Goal: Task Accomplishment & Management: Use online tool/utility

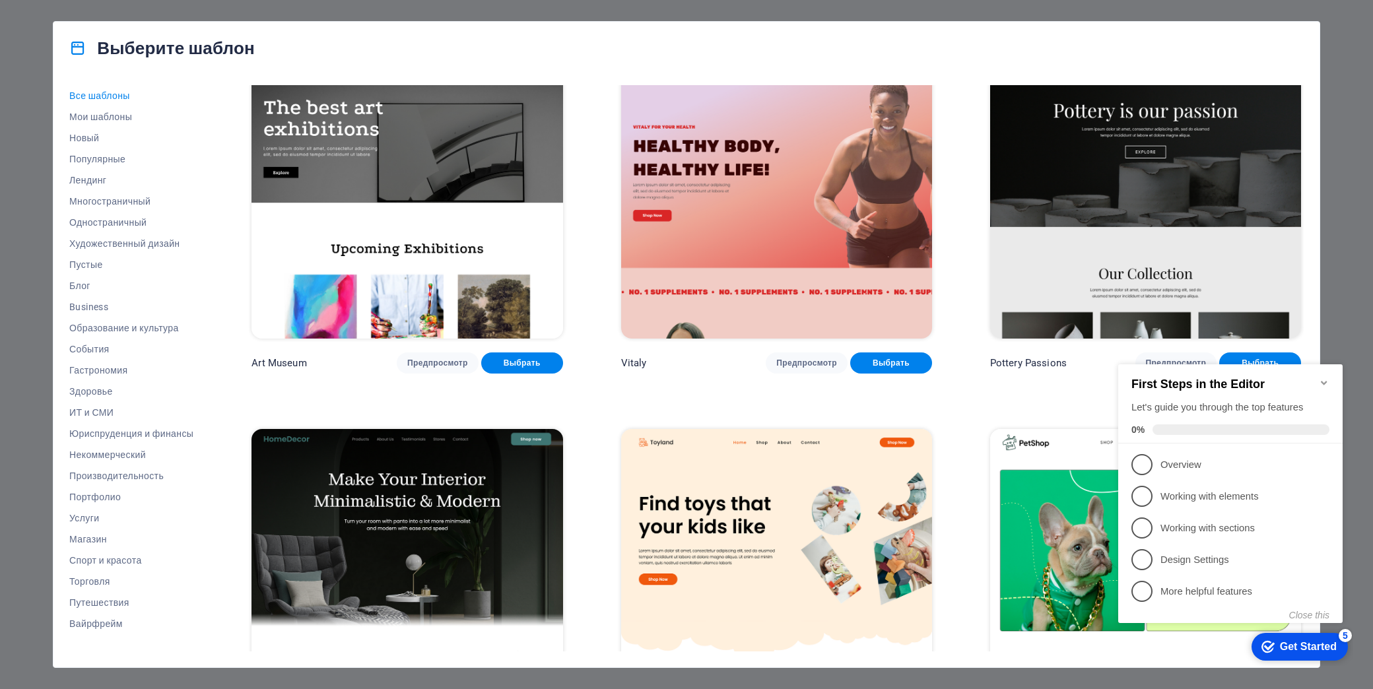
scroll to position [440, 0]
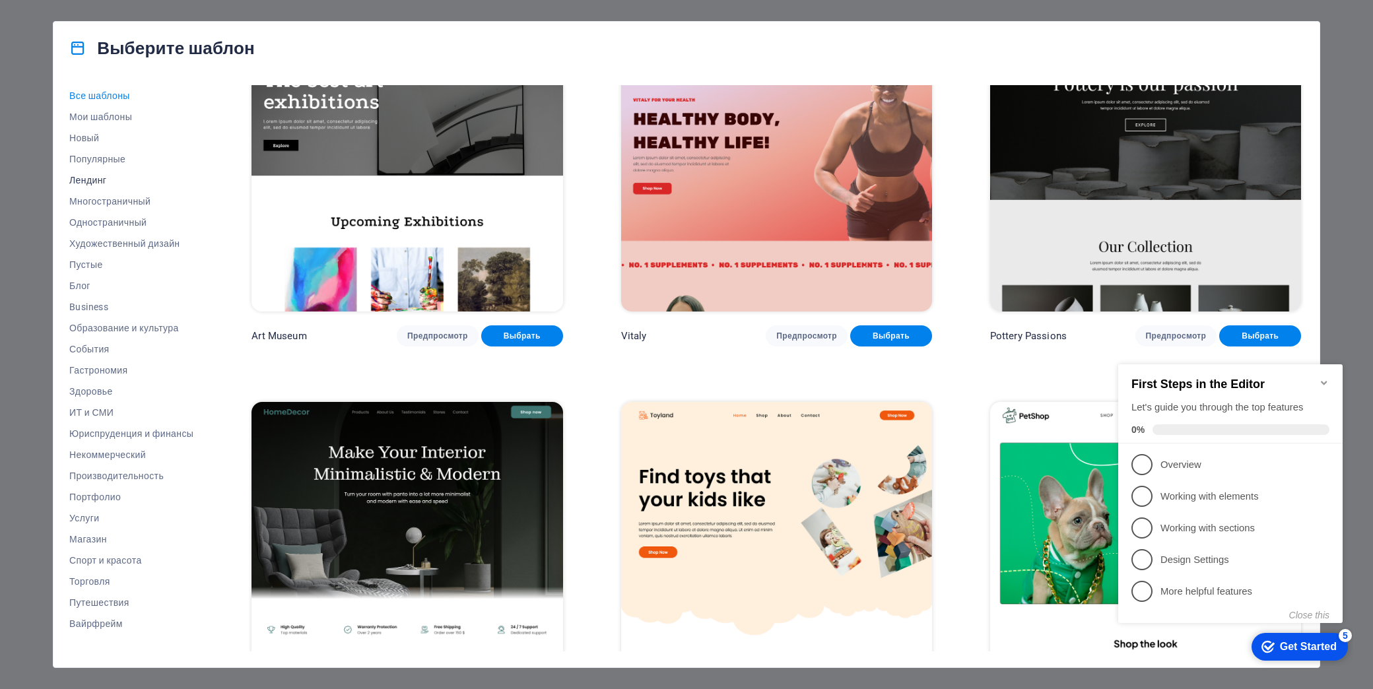
click at [95, 180] on span "Лендинг" at bounding box center [131, 180] width 124 height 11
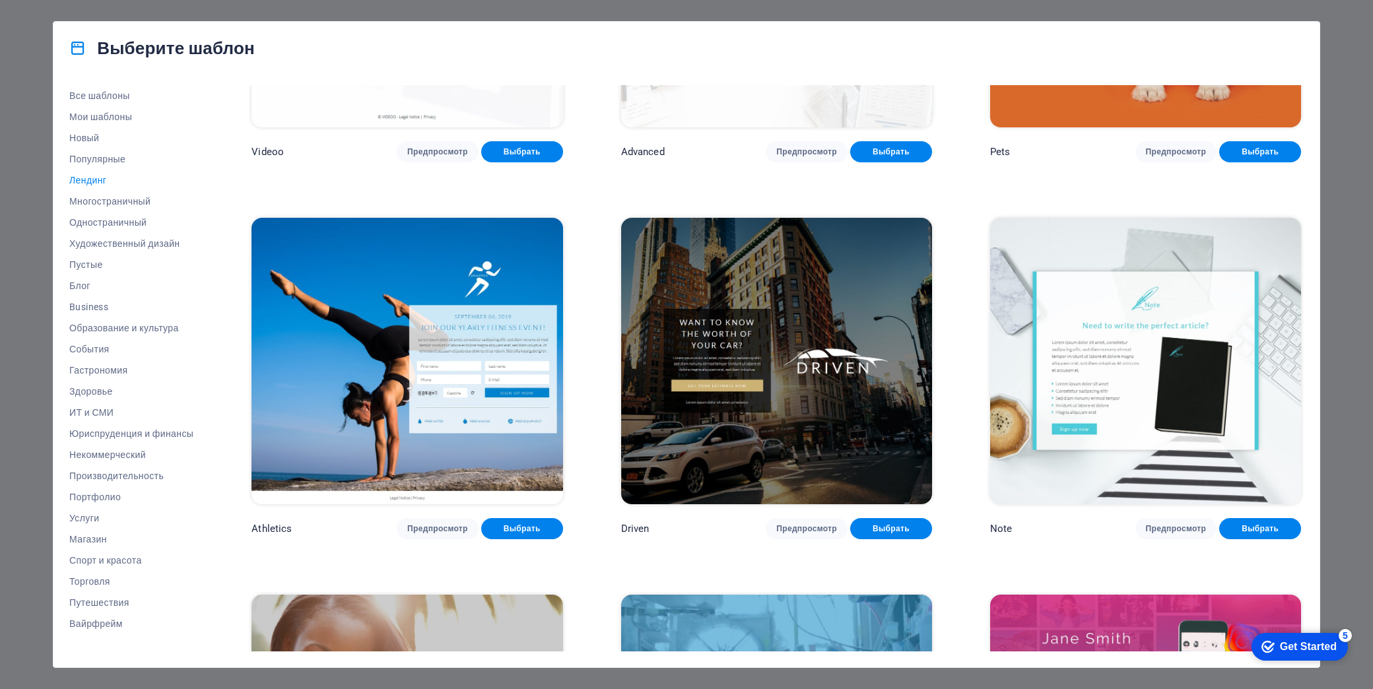
scroll to position [995, 0]
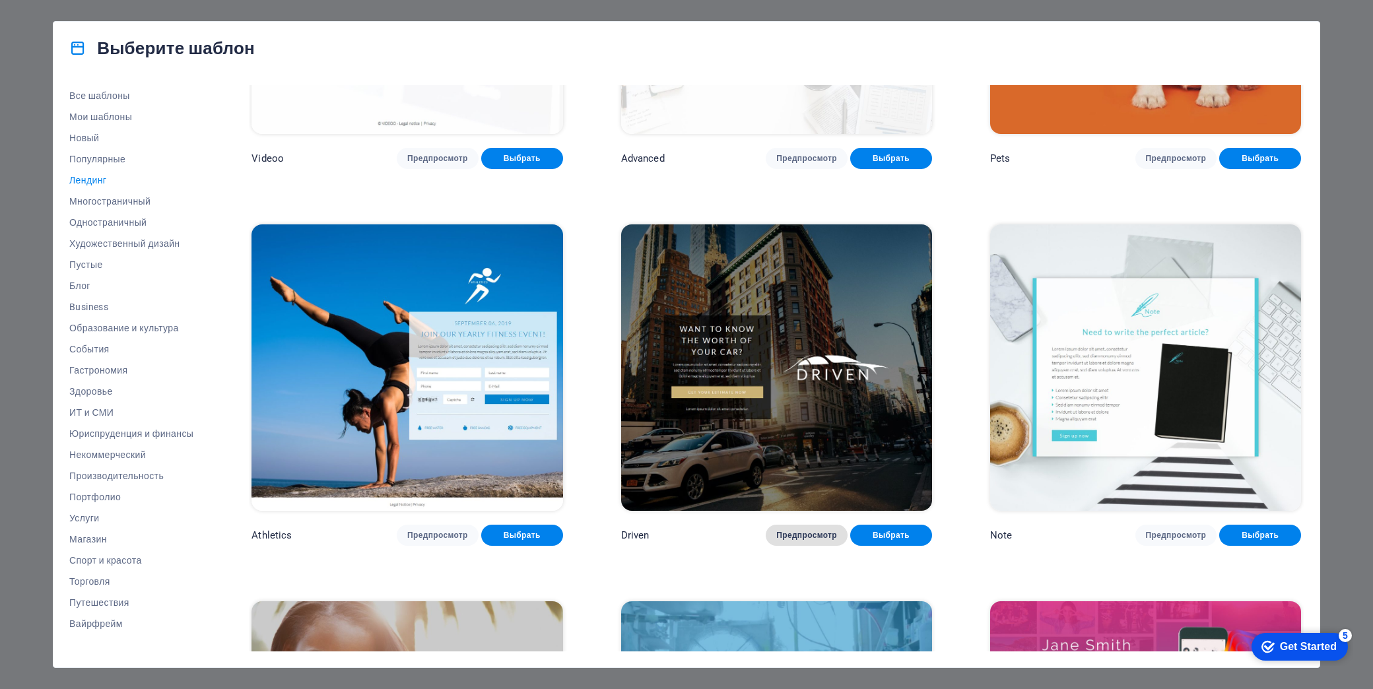
click at [806, 530] on span "Предпросмотр" at bounding box center [806, 535] width 61 height 11
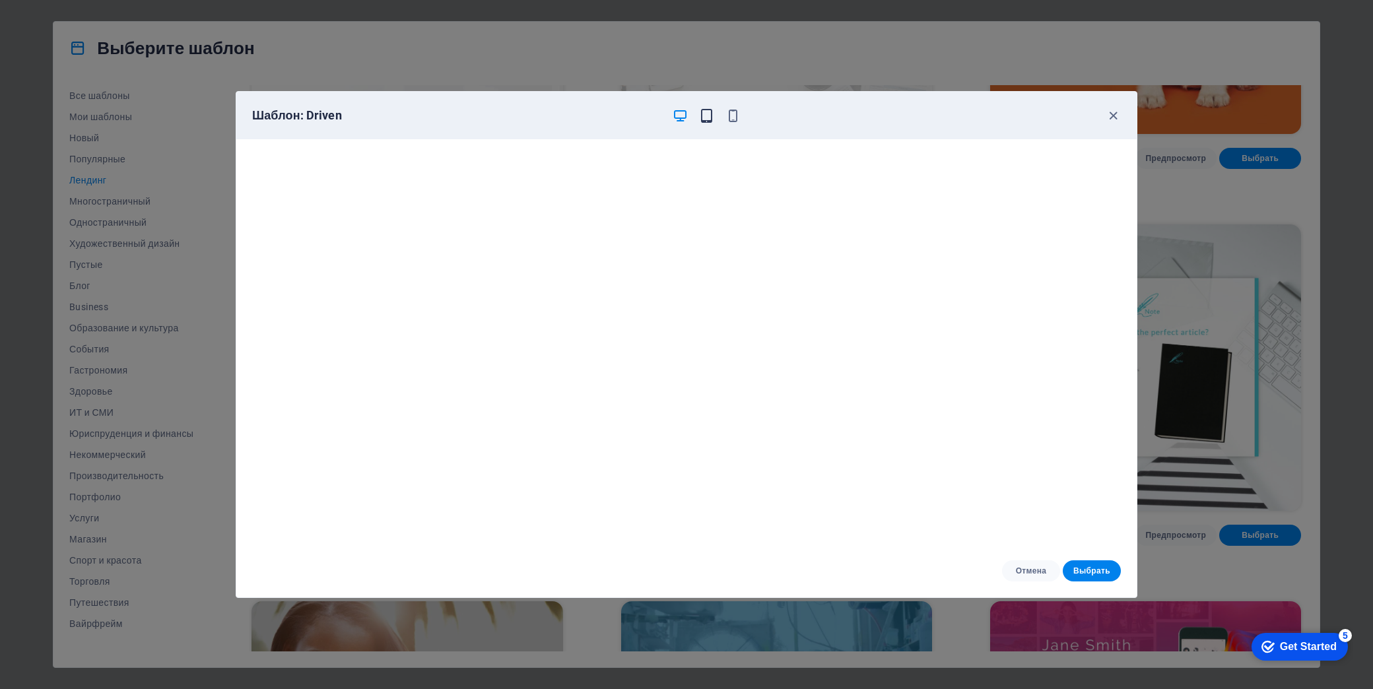
click at [705, 119] on icon "button" at bounding box center [706, 115] width 15 height 15
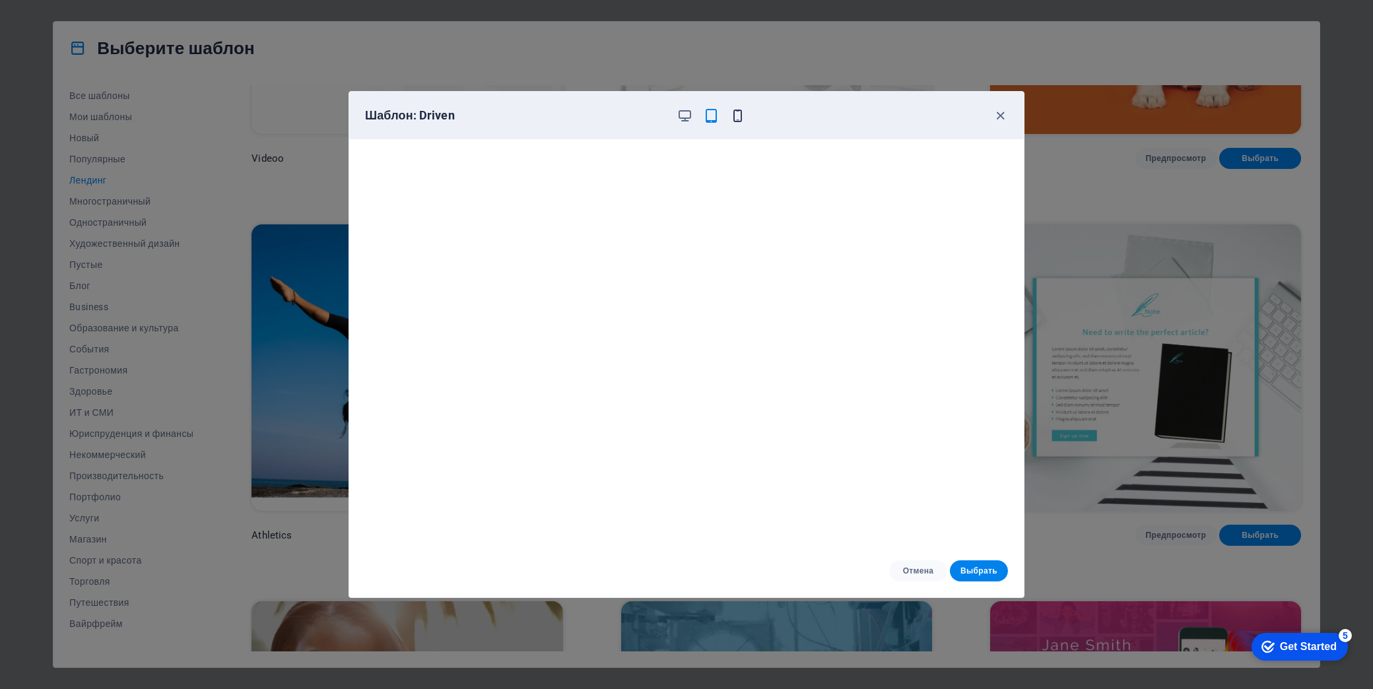
click at [735, 115] on icon "button" at bounding box center [737, 115] width 15 height 15
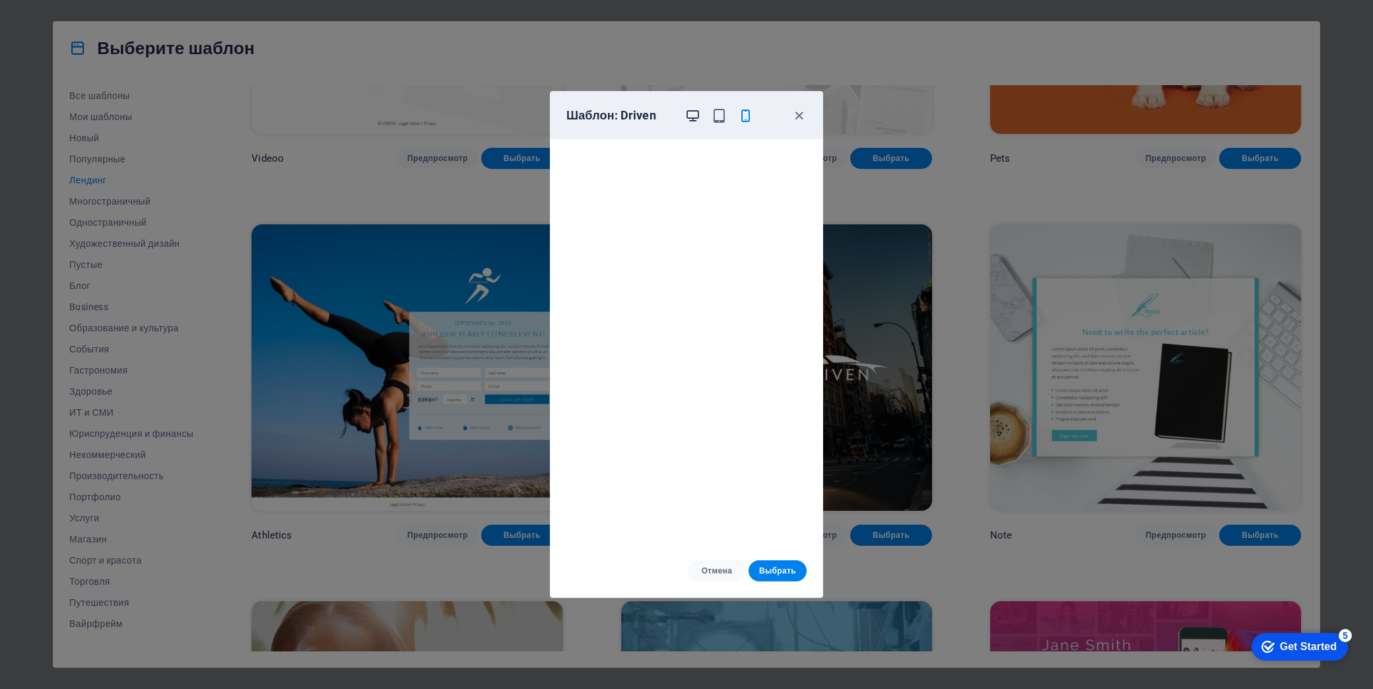
click at [691, 114] on icon "button" at bounding box center [692, 115] width 15 height 15
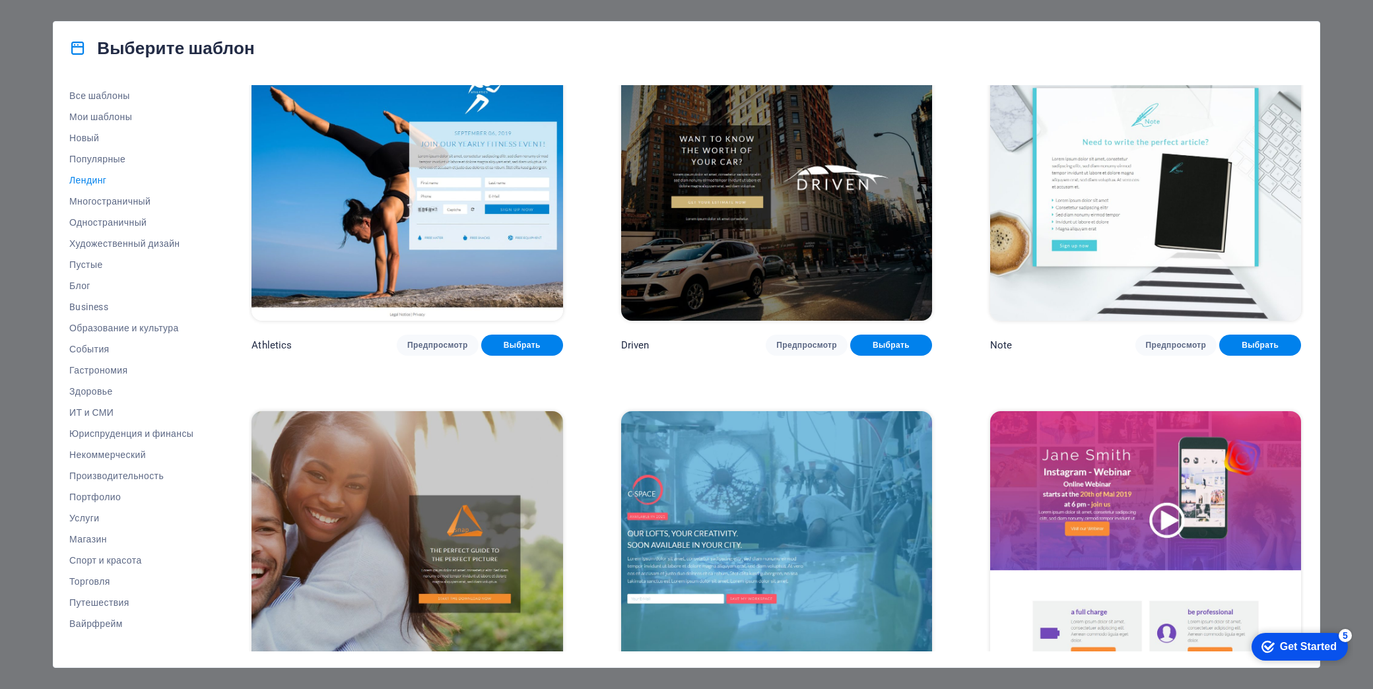
scroll to position [1068, 0]
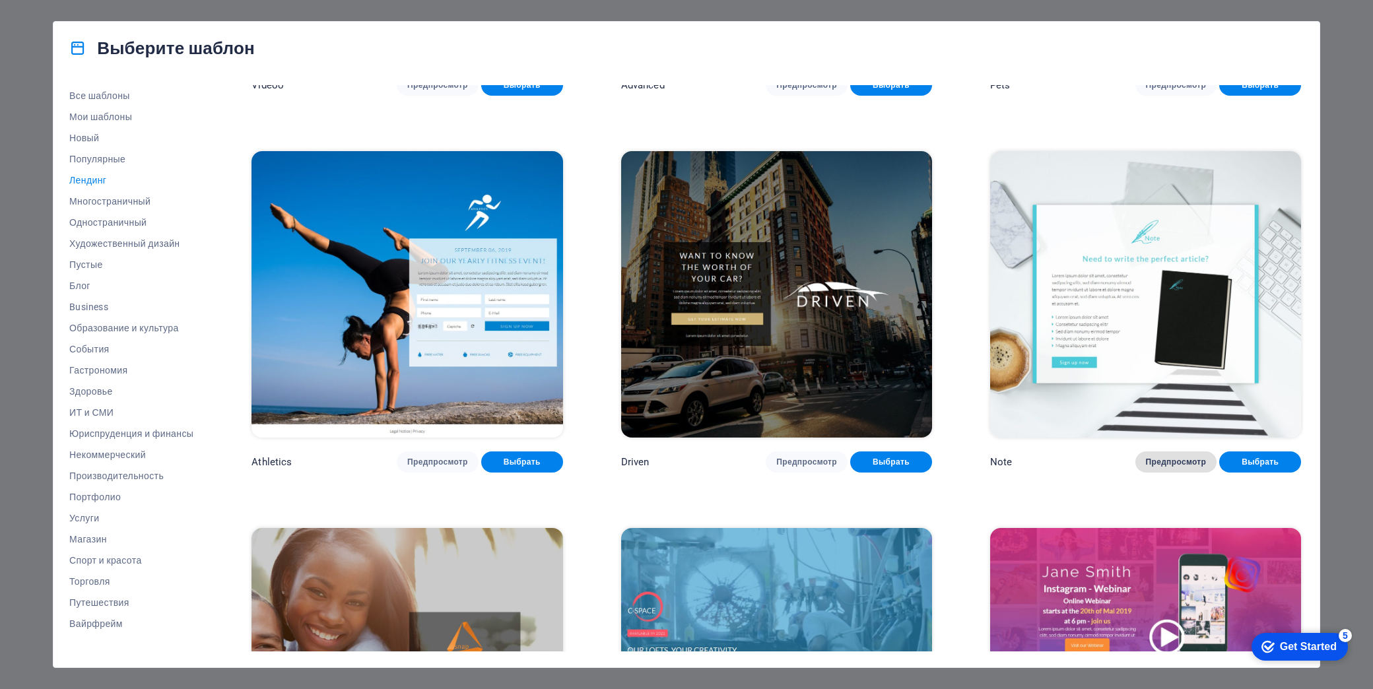
click at [1185, 457] on span "Предпросмотр" at bounding box center [1176, 462] width 61 height 11
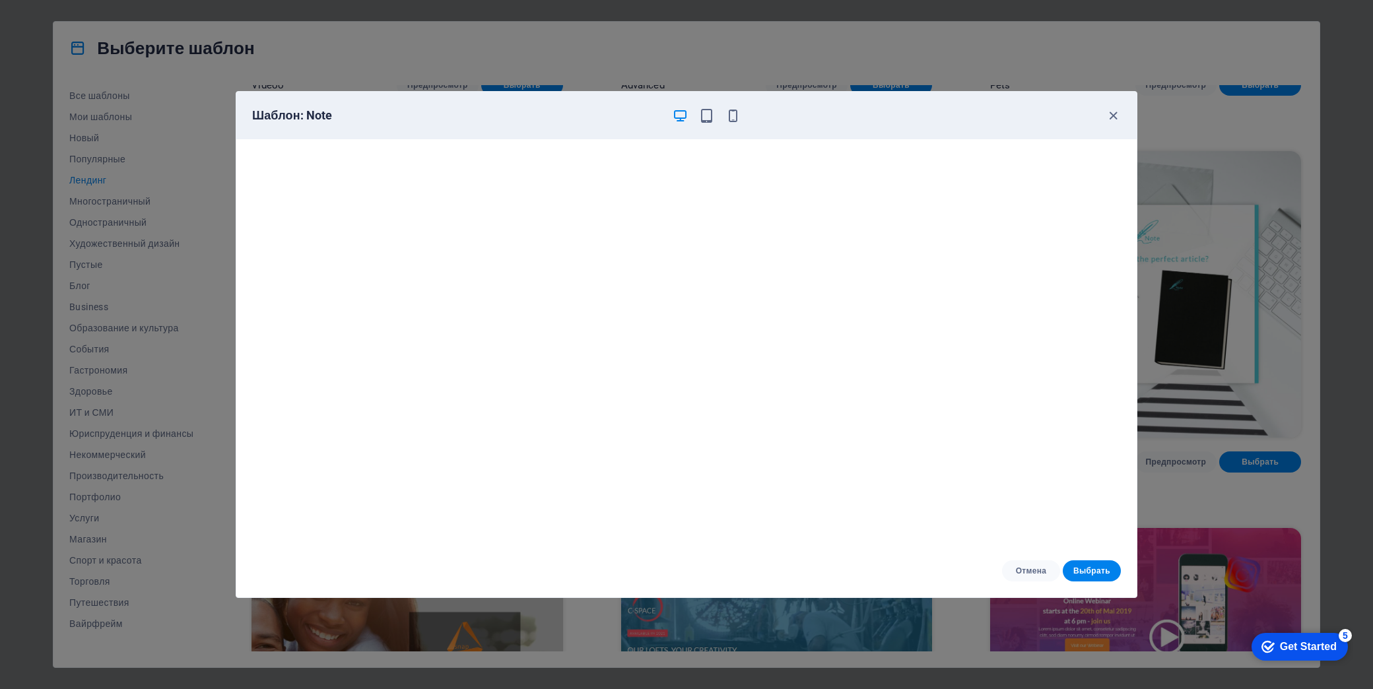
scroll to position [3, 0]
click at [1117, 114] on icon "button" at bounding box center [1113, 115] width 15 height 15
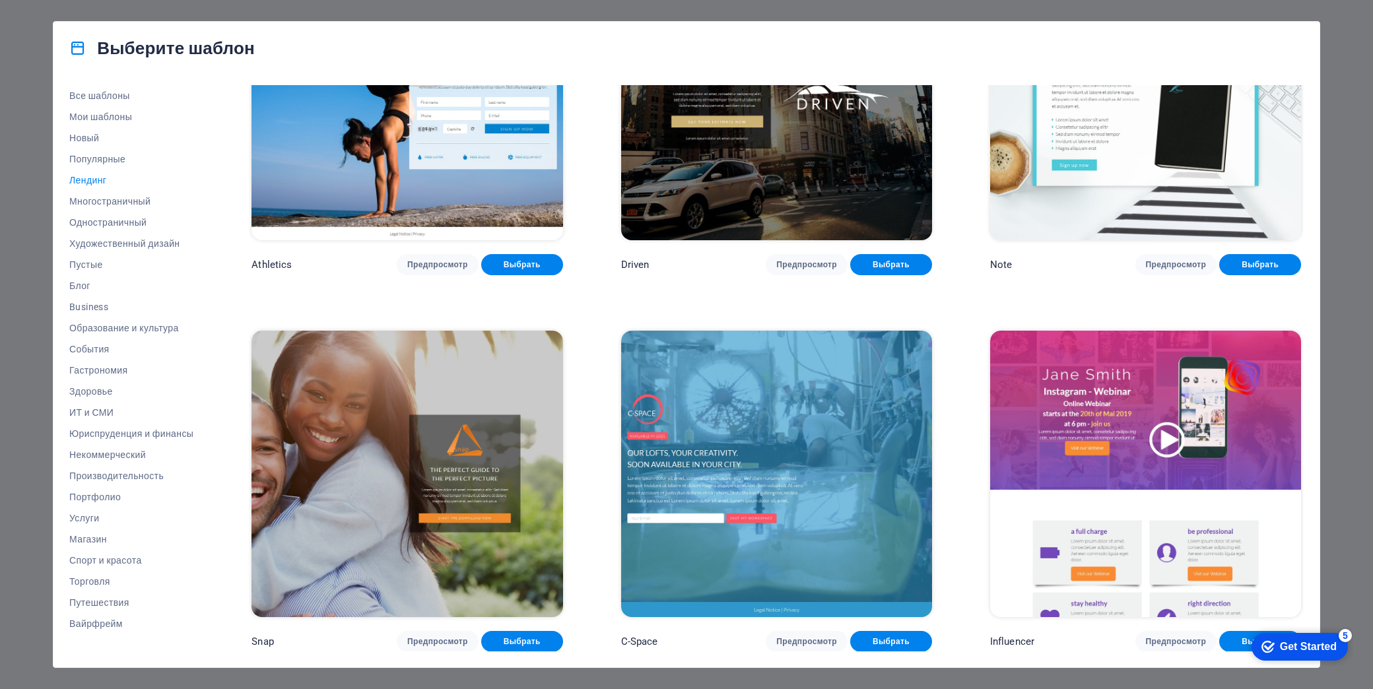
scroll to position [1288, 0]
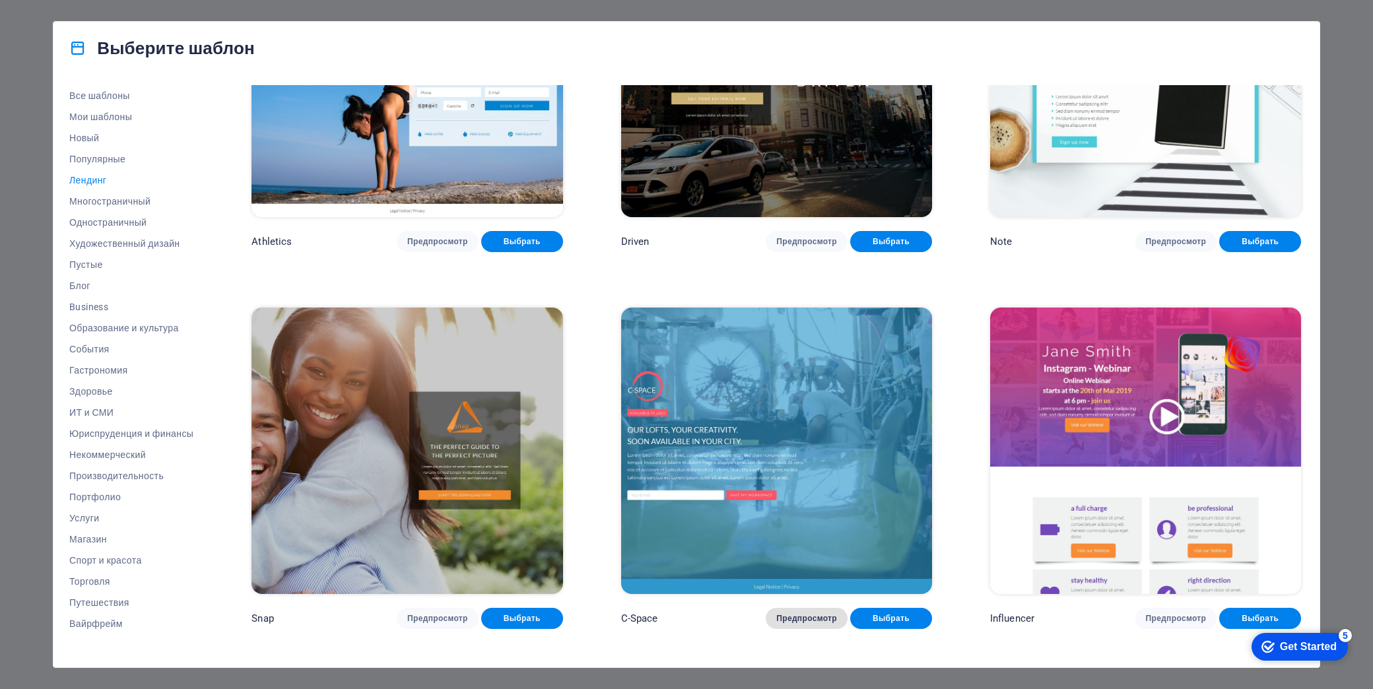
click at [816, 613] on span "Предпросмотр" at bounding box center [806, 618] width 61 height 11
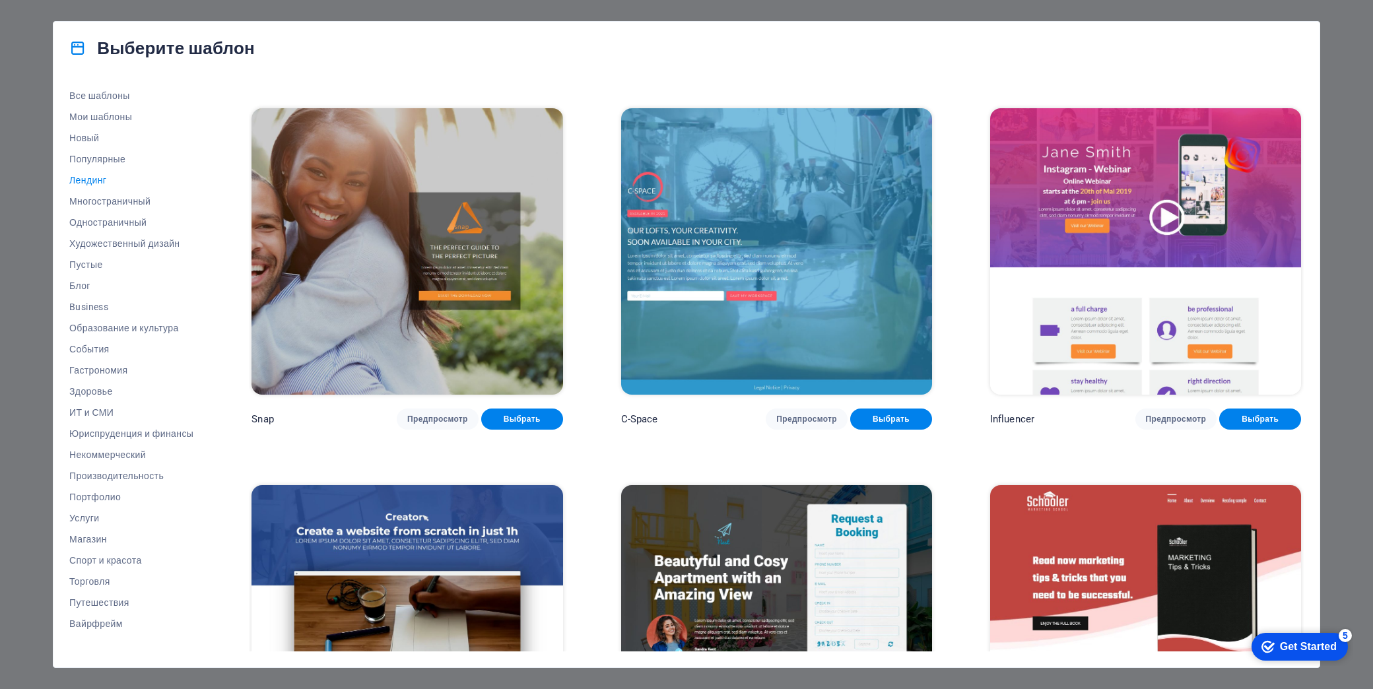
scroll to position [1508, 0]
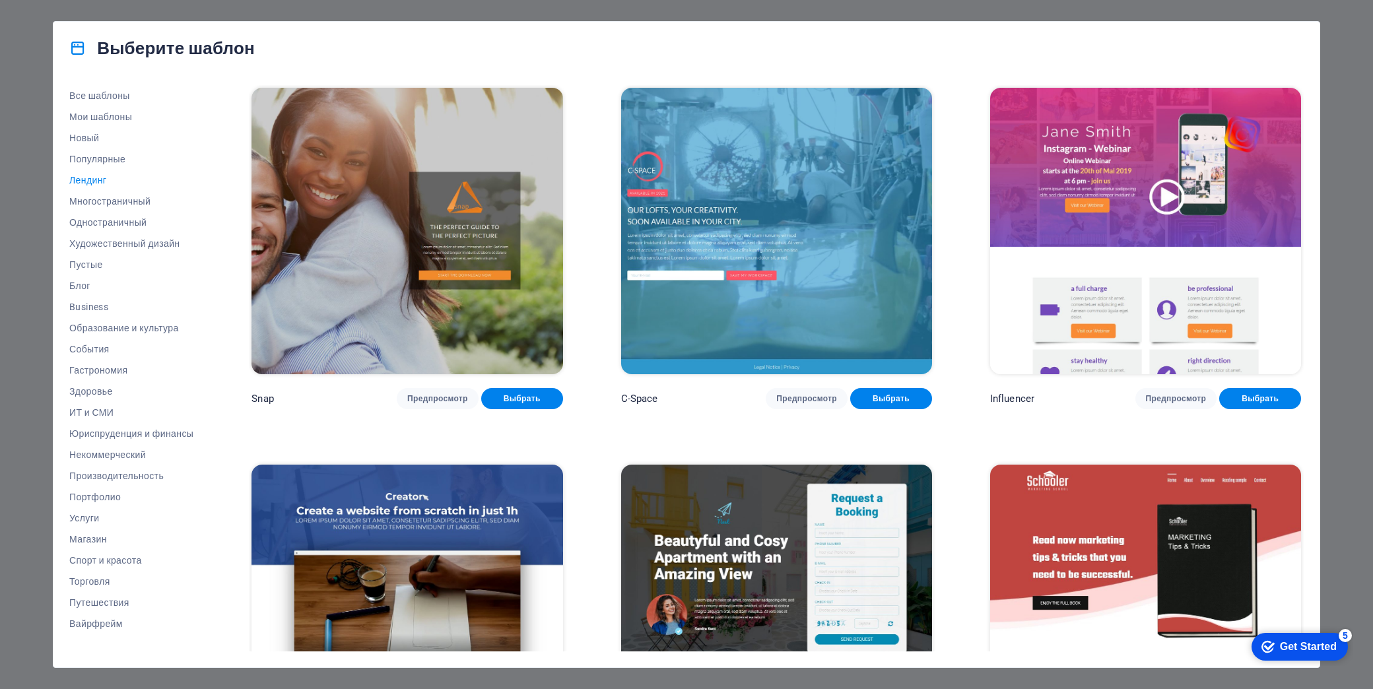
click at [495, 284] on img at bounding box center [406, 231] width 311 height 286
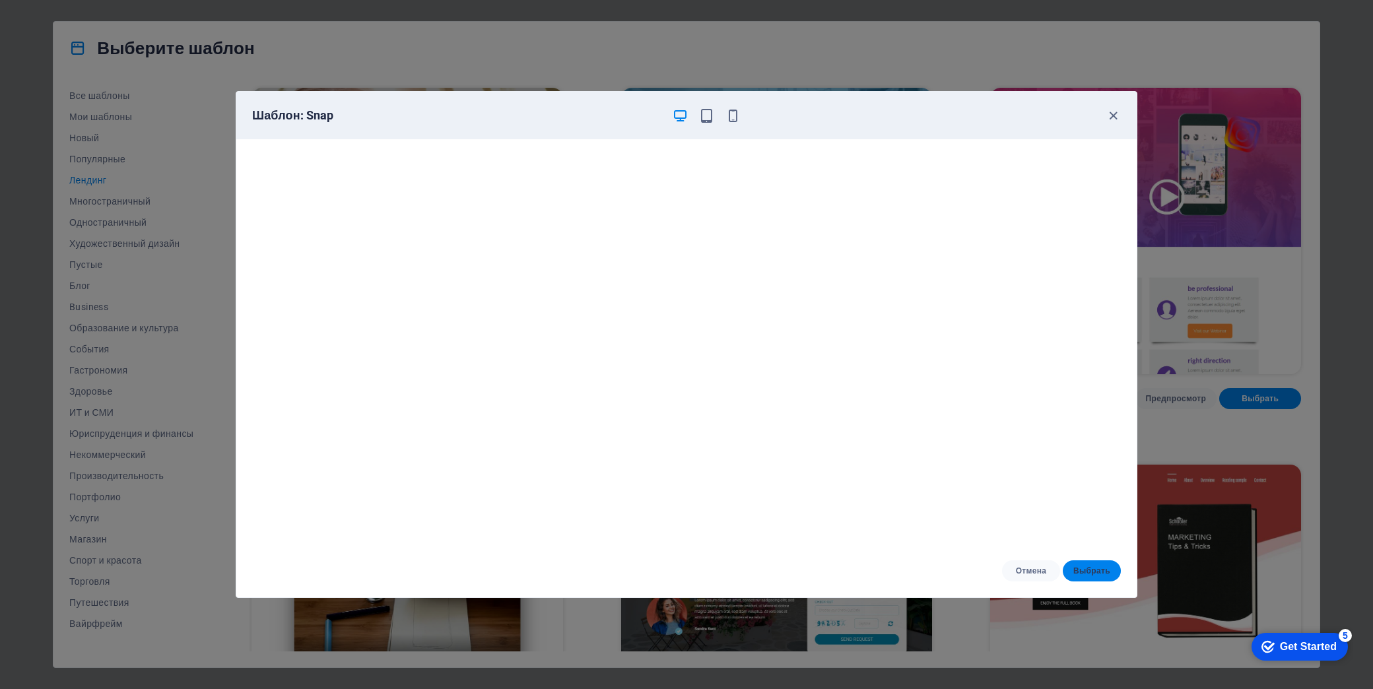
click at [1084, 568] on span "Выбрать" at bounding box center [1091, 571] width 37 height 11
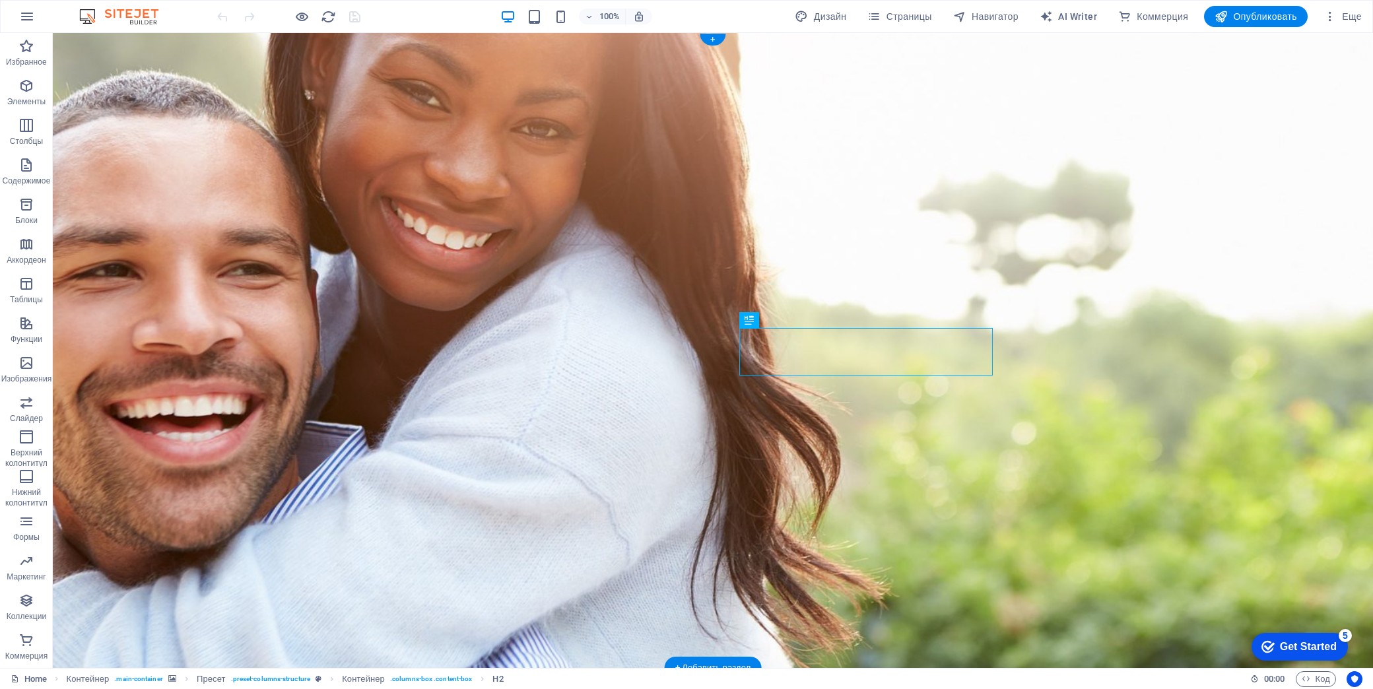
click at [1239, 296] on figure at bounding box center [713, 350] width 1320 height 635
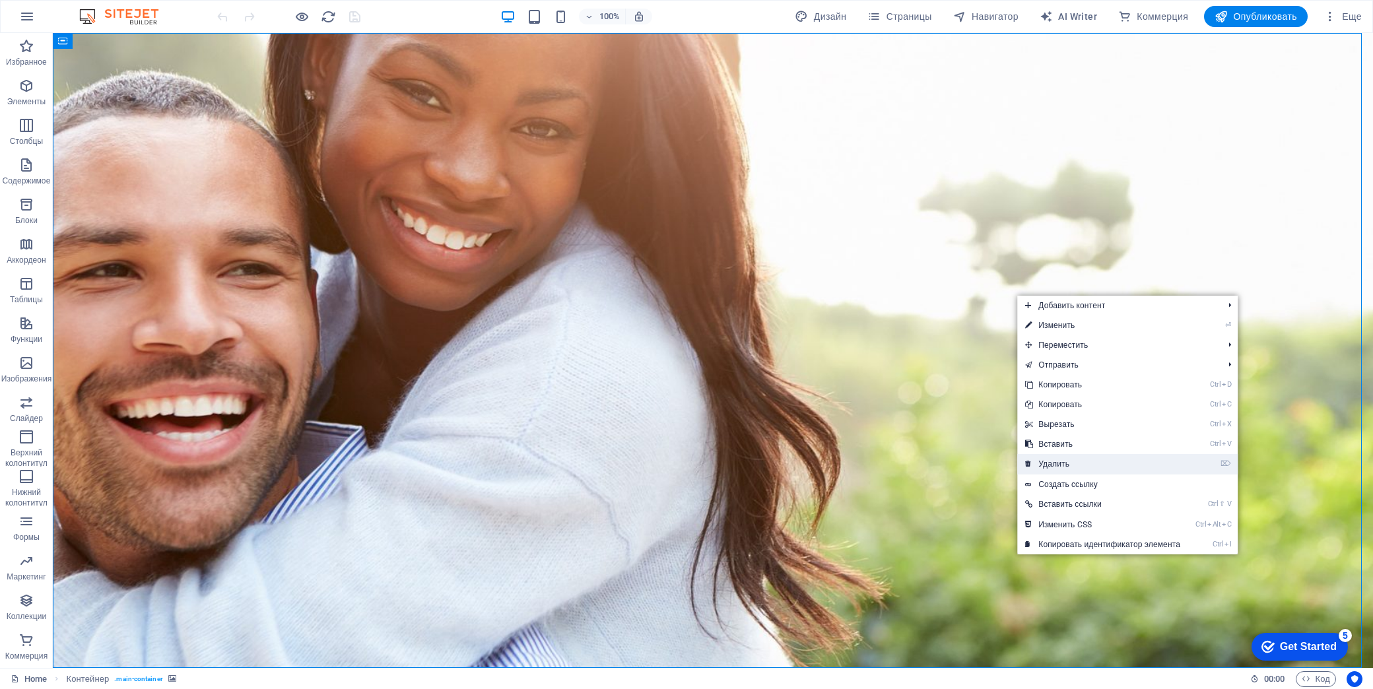
click at [1107, 465] on link "⌦ Удалить" at bounding box center [1102, 464] width 171 height 20
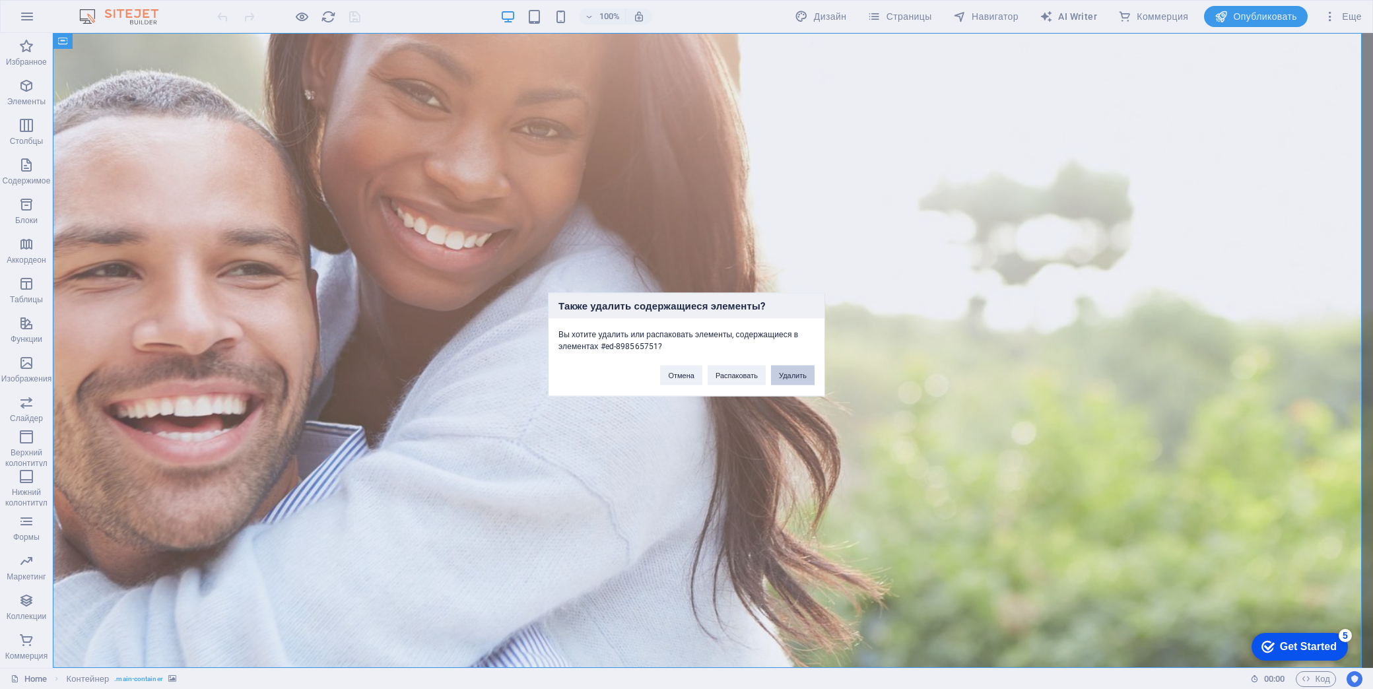
click at [791, 377] on button "Удалить" at bounding box center [793, 376] width 44 height 20
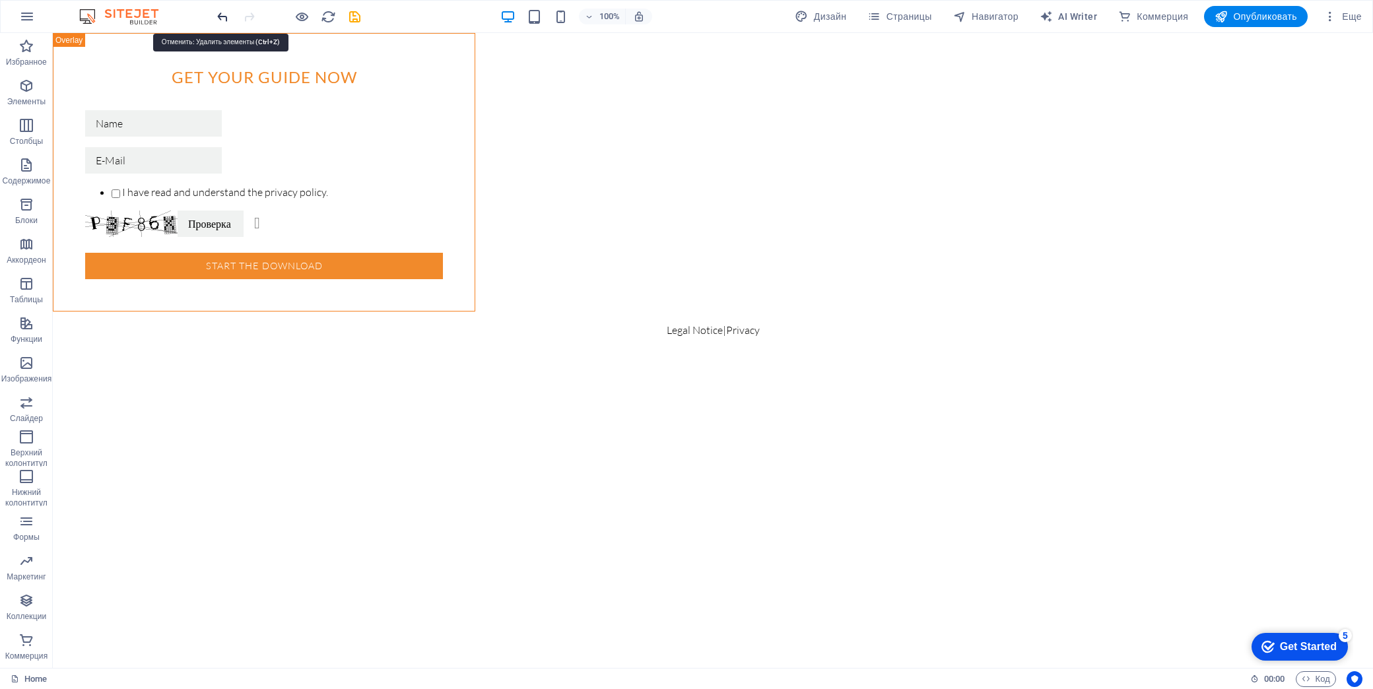
click at [220, 13] on icon "undo" at bounding box center [222, 16] width 15 height 15
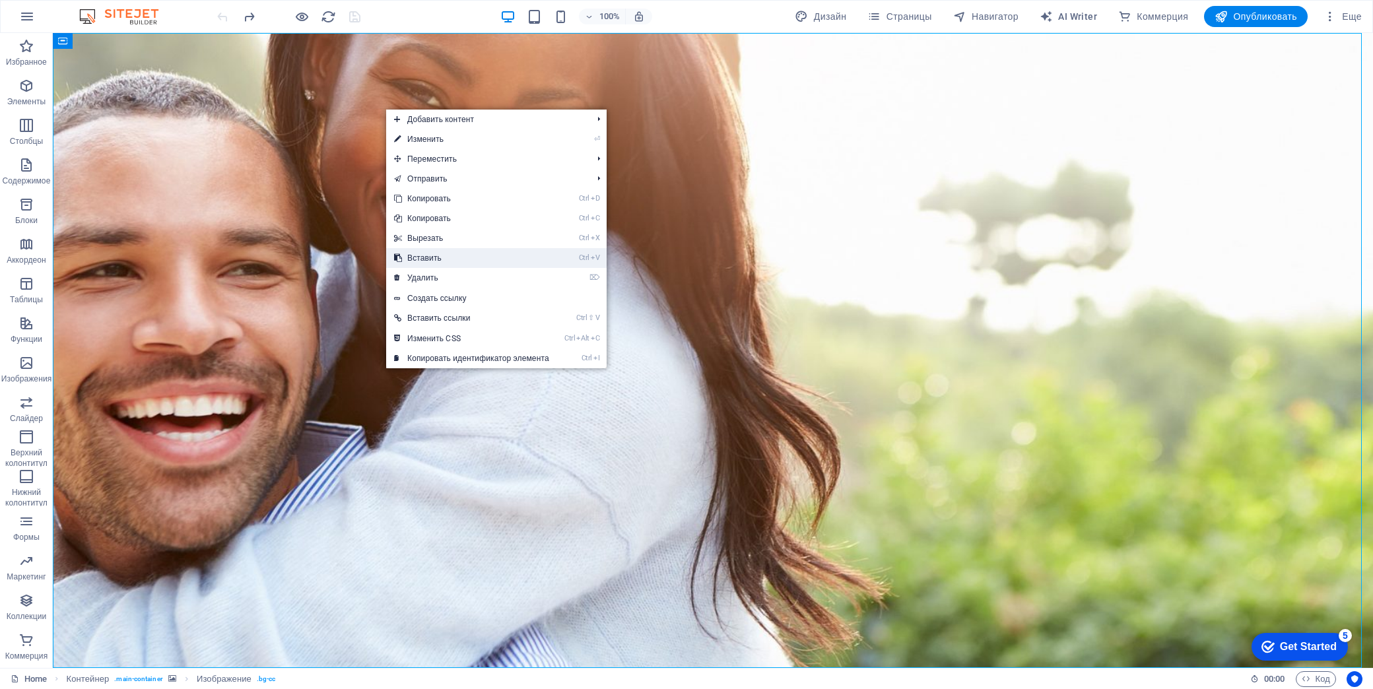
click at [470, 256] on link "Ctrl V Вставить" at bounding box center [471, 258] width 171 height 20
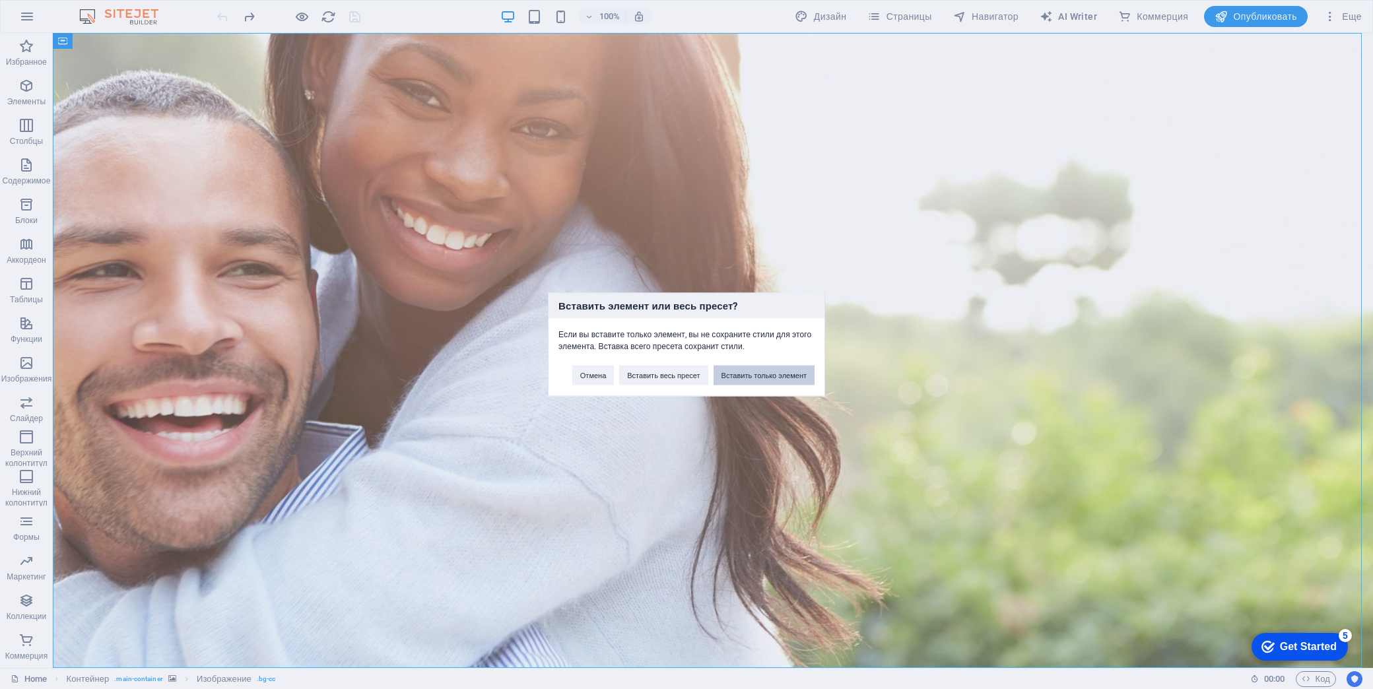
click at [778, 377] on button "Вставить только элемент" at bounding box center [763, 376] width 101 height 20
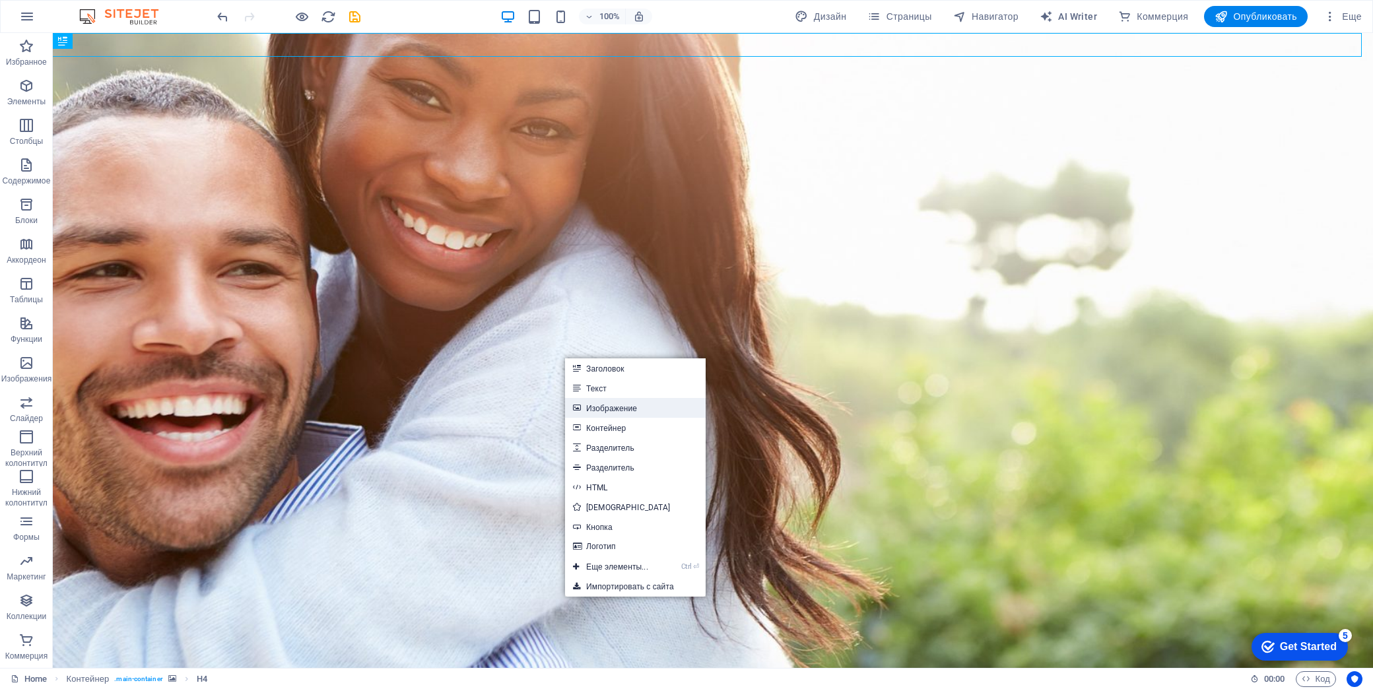
drag, startPoint x: 614, startPoint y: 407, endPoint x: 329, endPoint y: 375, distance: 287.0
click at [614, 407] on link "Изображение" at bounding box center [635, 408] width 141 height 20
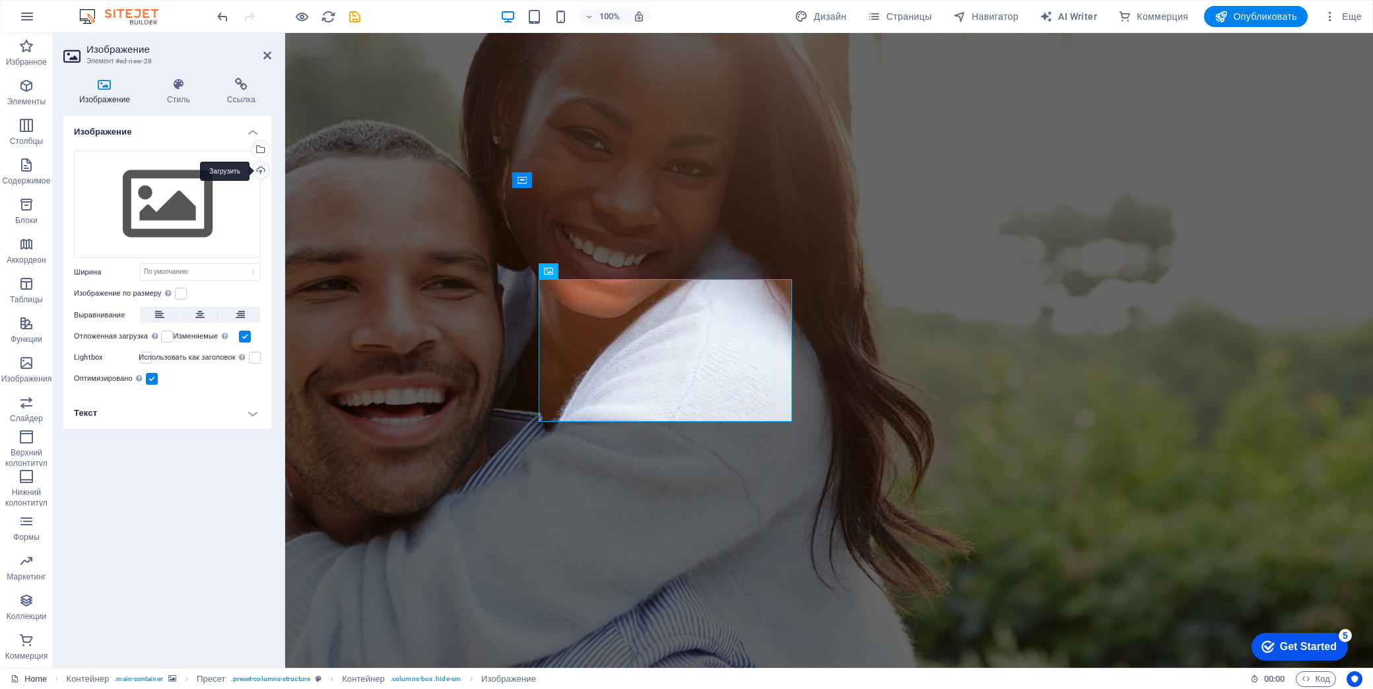
click at [265, 169] on div "Загрузить" at bounding box center [259, 172] width 20 height 20
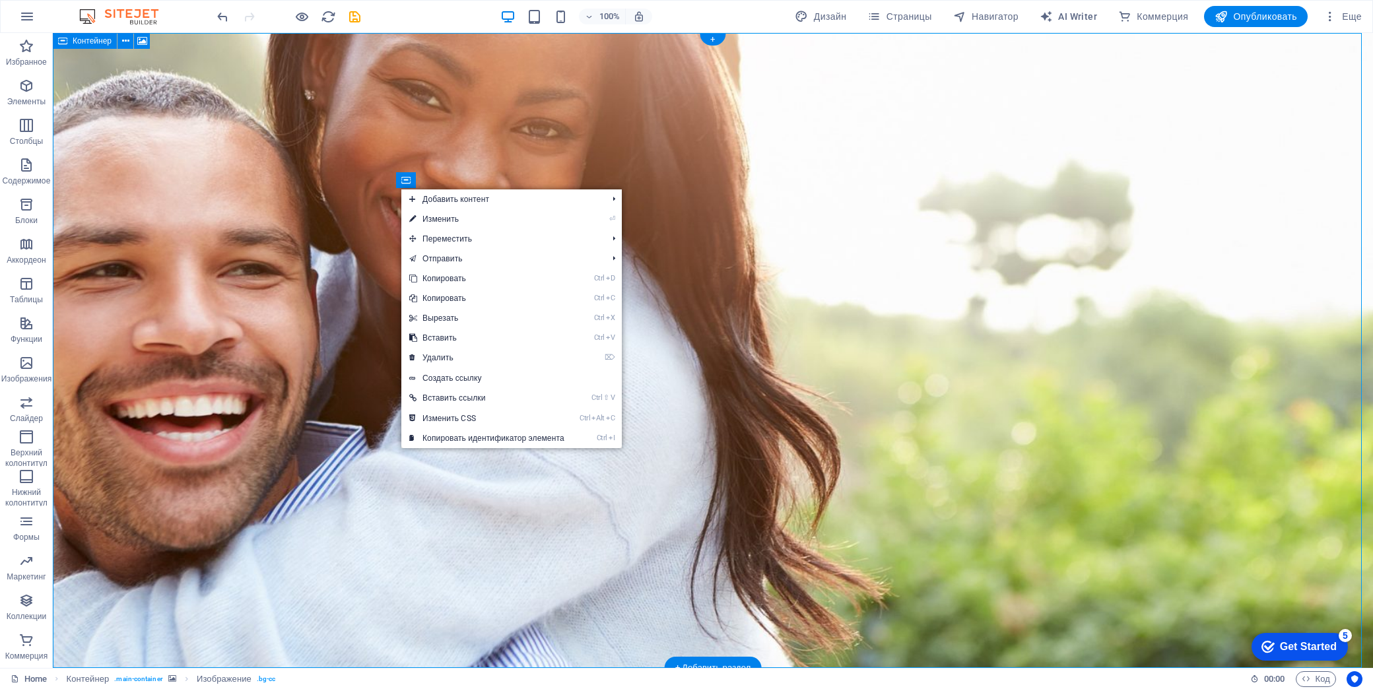
click at [375, 418] on figure at bounding box center [713, 350] width 1320 height 635
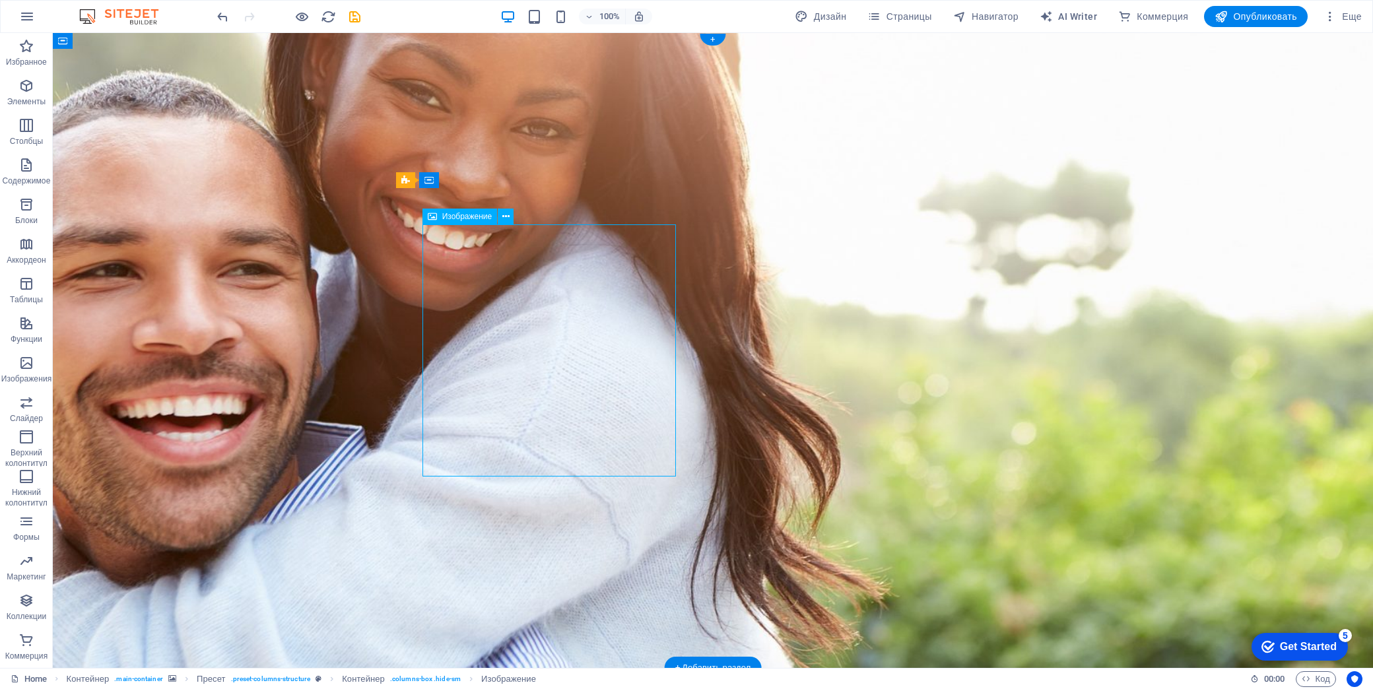
click at [503, 216] on icon at bounding box center [505, 217] width 7 height 14
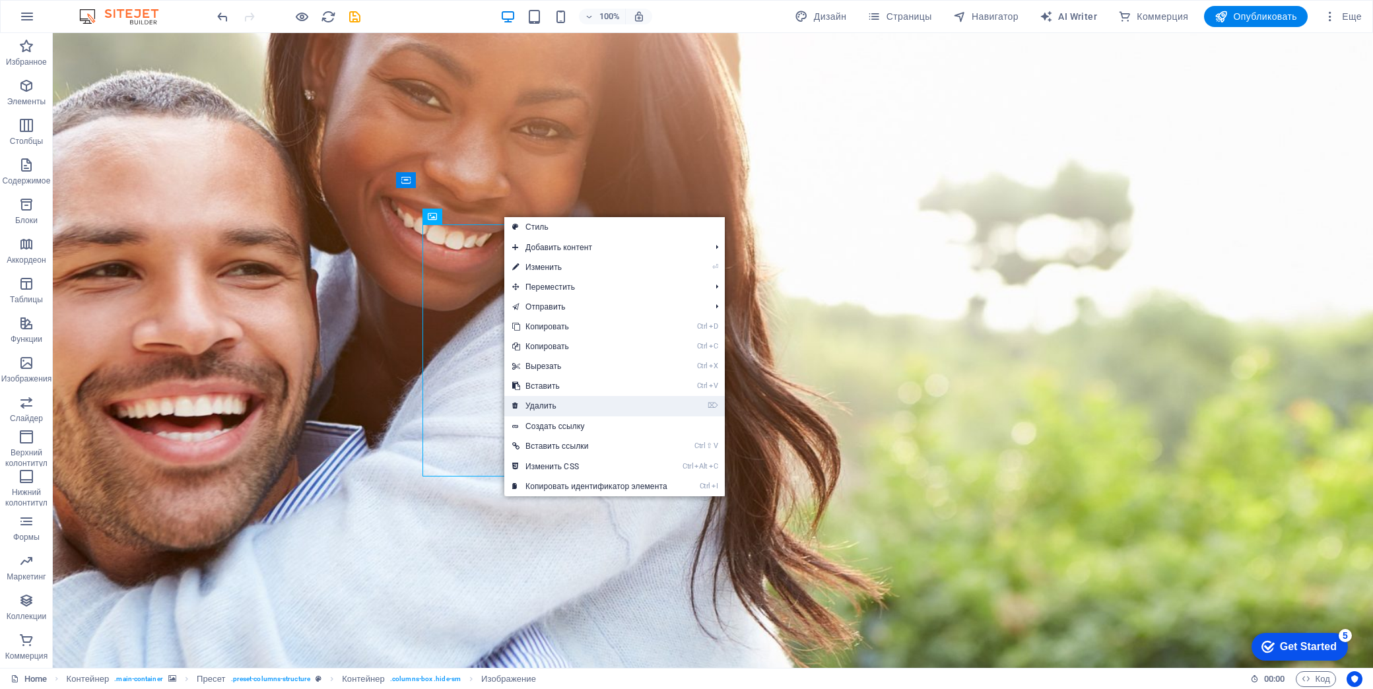
click at [569, 410] on link "⌦ Удалить" at bounding box center [589, 406] width 171 height 20
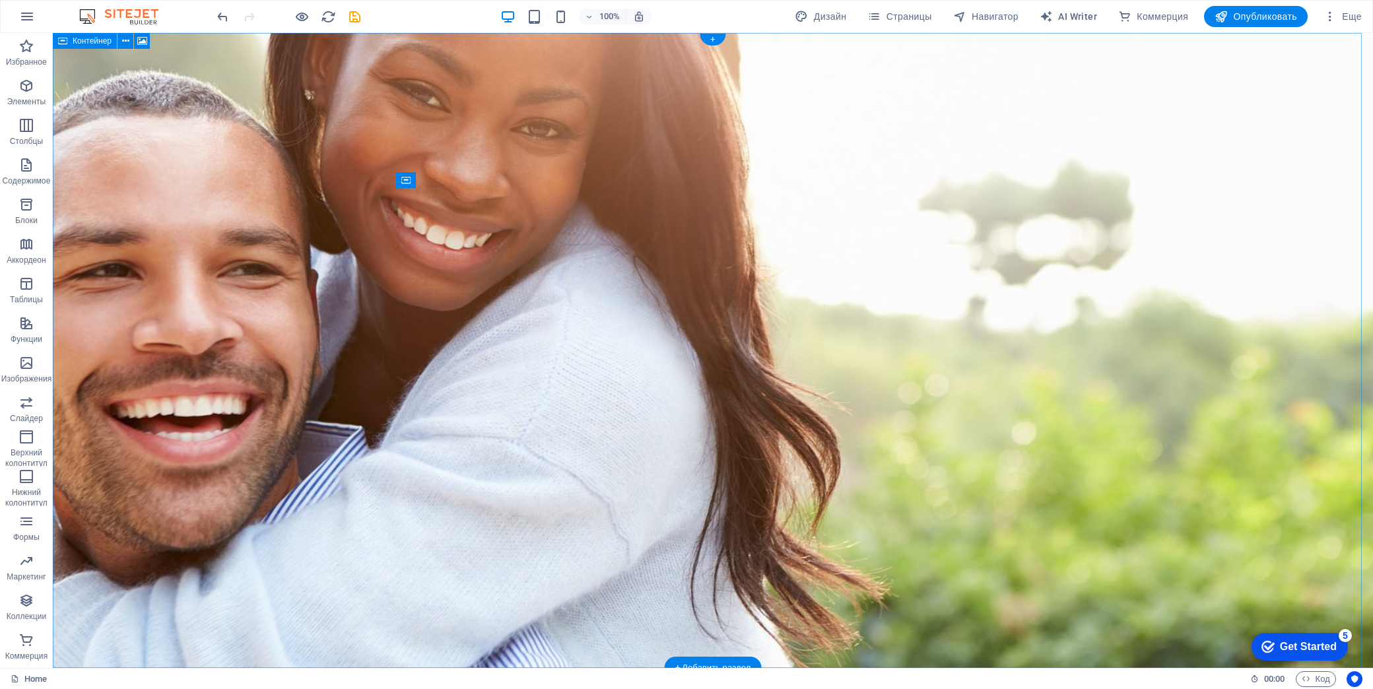
click at [298, 149] on figure at bounding box center [713, 350] width 1320 height 635
click at [293, 136] on figure at bounding box center [713, 350] width 1320 height 635
click at [739, 68] on figure at bounding box center [713, 350] width 1320 height 635
click at [139, 42] on icon at bounding box center [142, 41] width 10 height 14
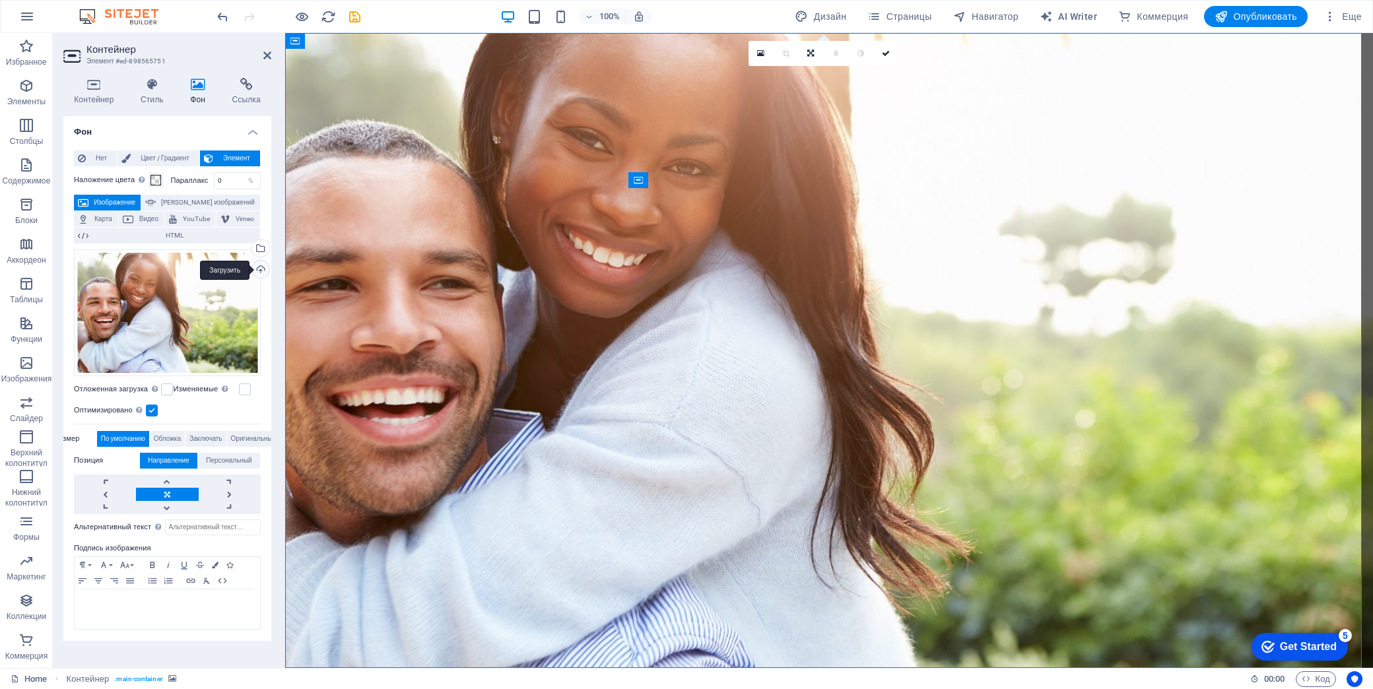
click at [264, 267] on div "Загрузить" at bounding box center [259, 271] width 20 height 20
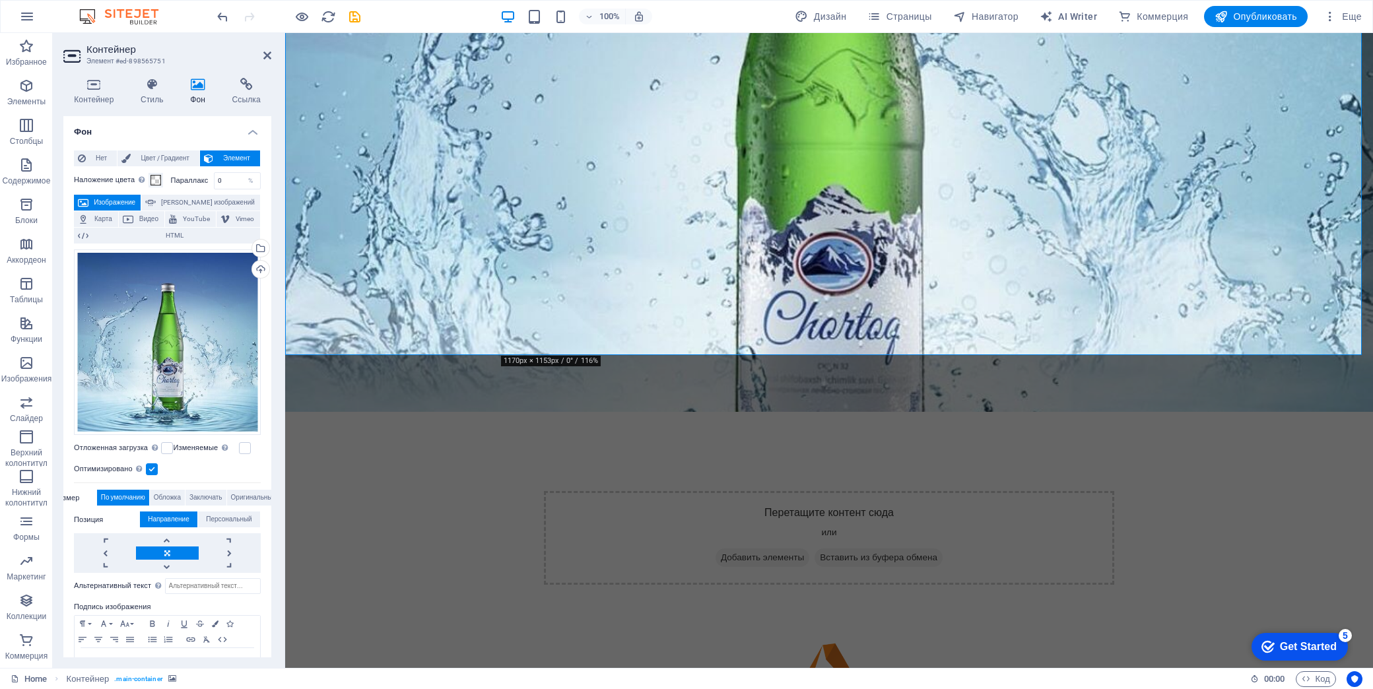
scroll to position [315, 0]
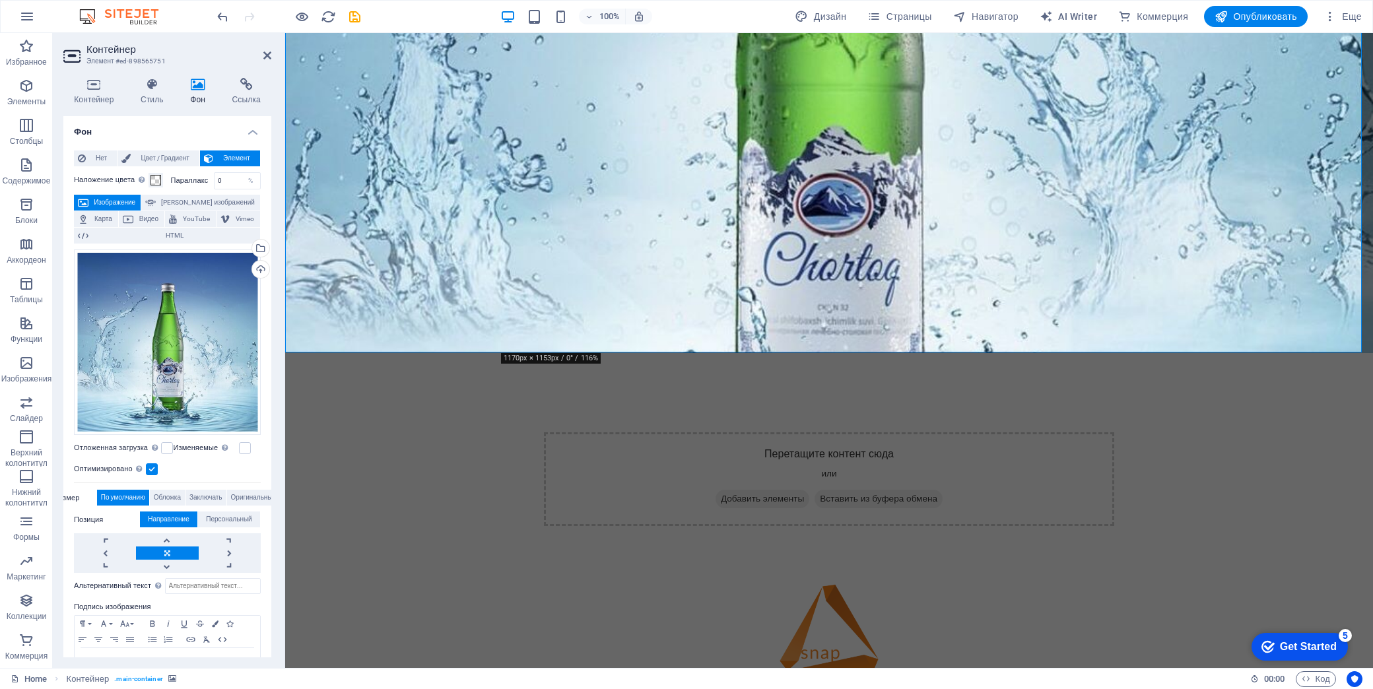
click at [979, 543] on div "3. декларирование Перетащите контент сюда или Добавить элементы Вставить из буф…" at bounding box center [829, 476] width 1088 height 1516
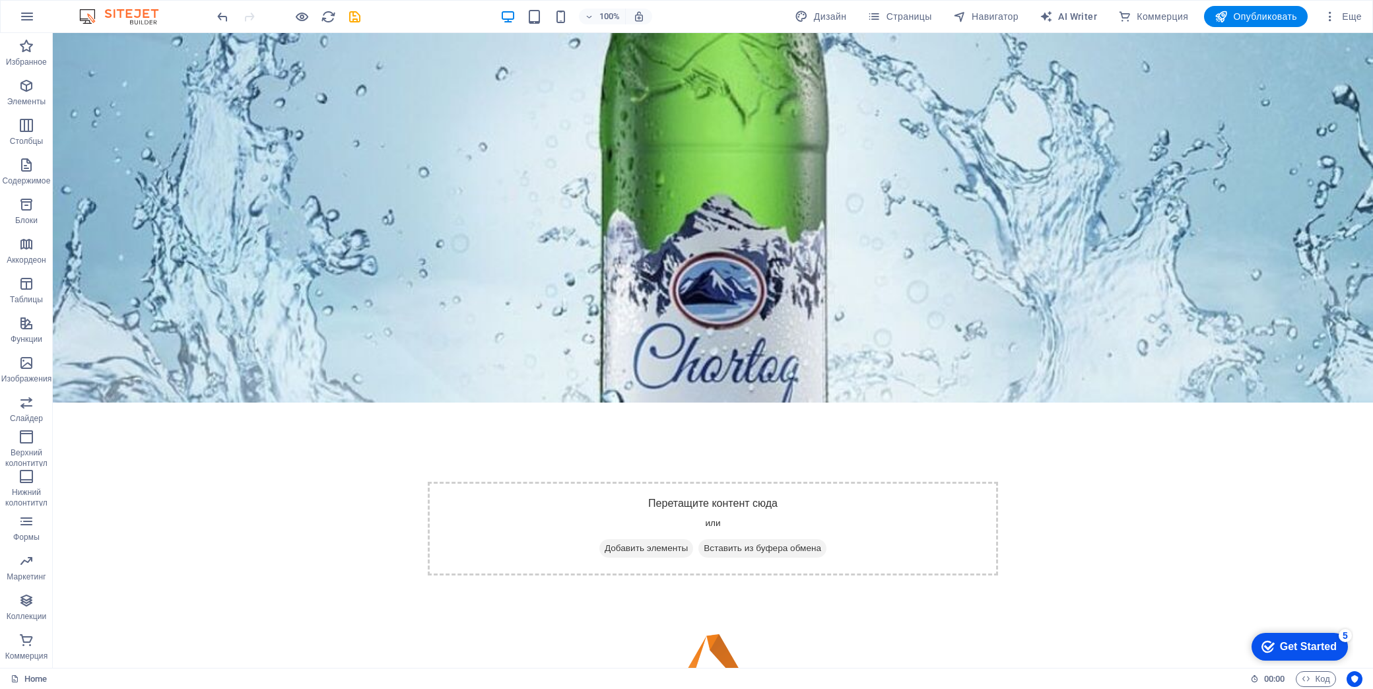
scroll to position [0, 0]
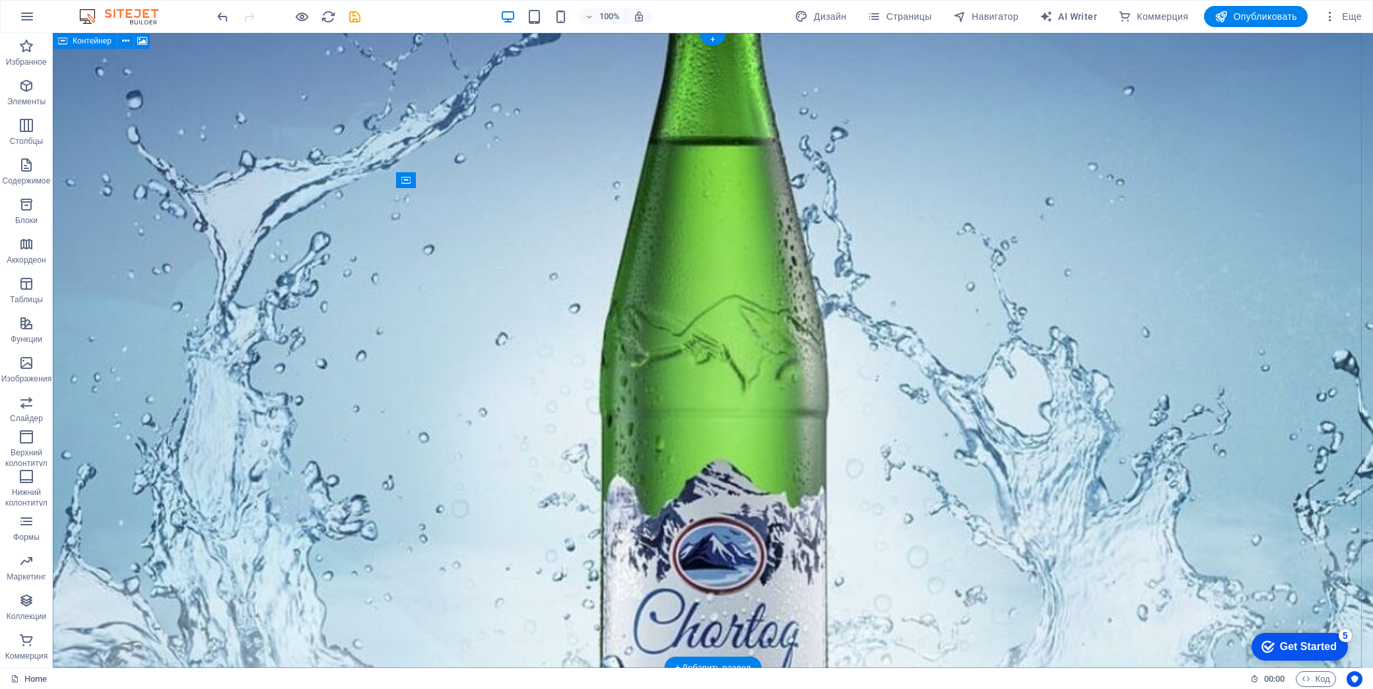
click at [1082, 258] on figure at bounding box center [713, 350] width 1320 height 635
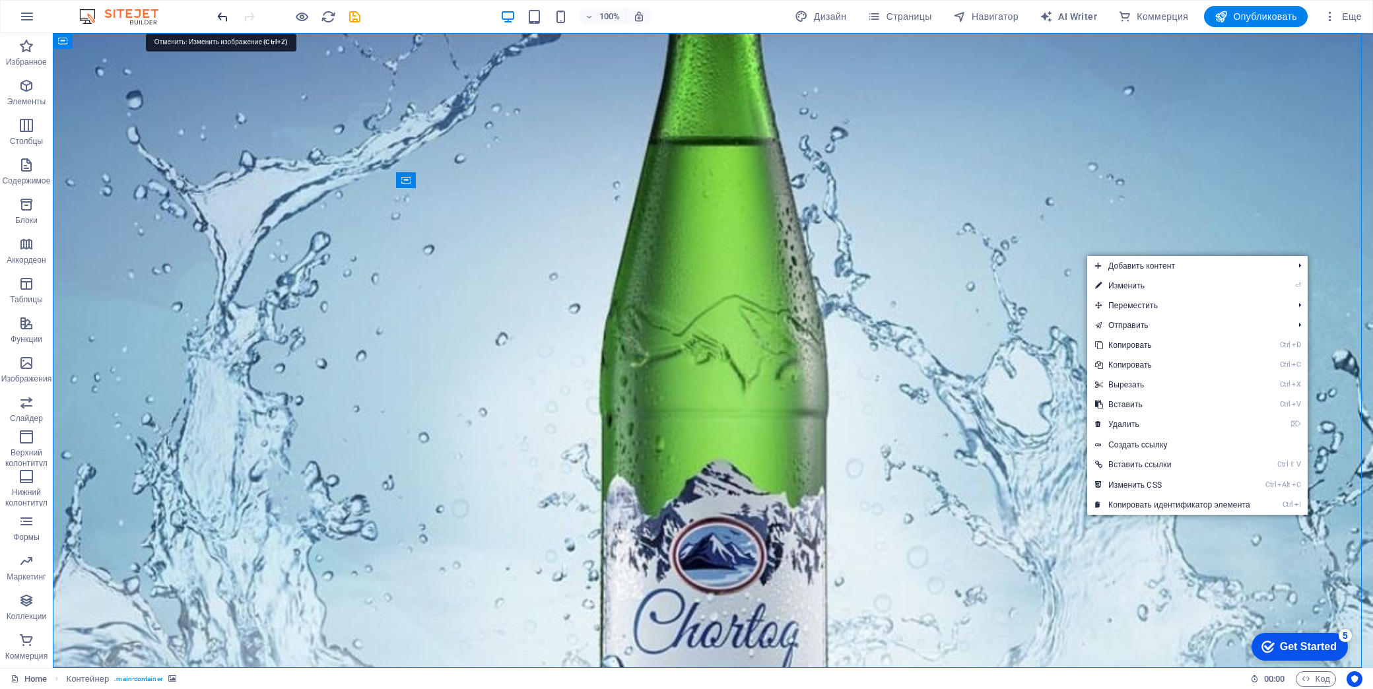
click at [216, 17] on icon "undo" at bounding box center [222, 16] width 15 height 15
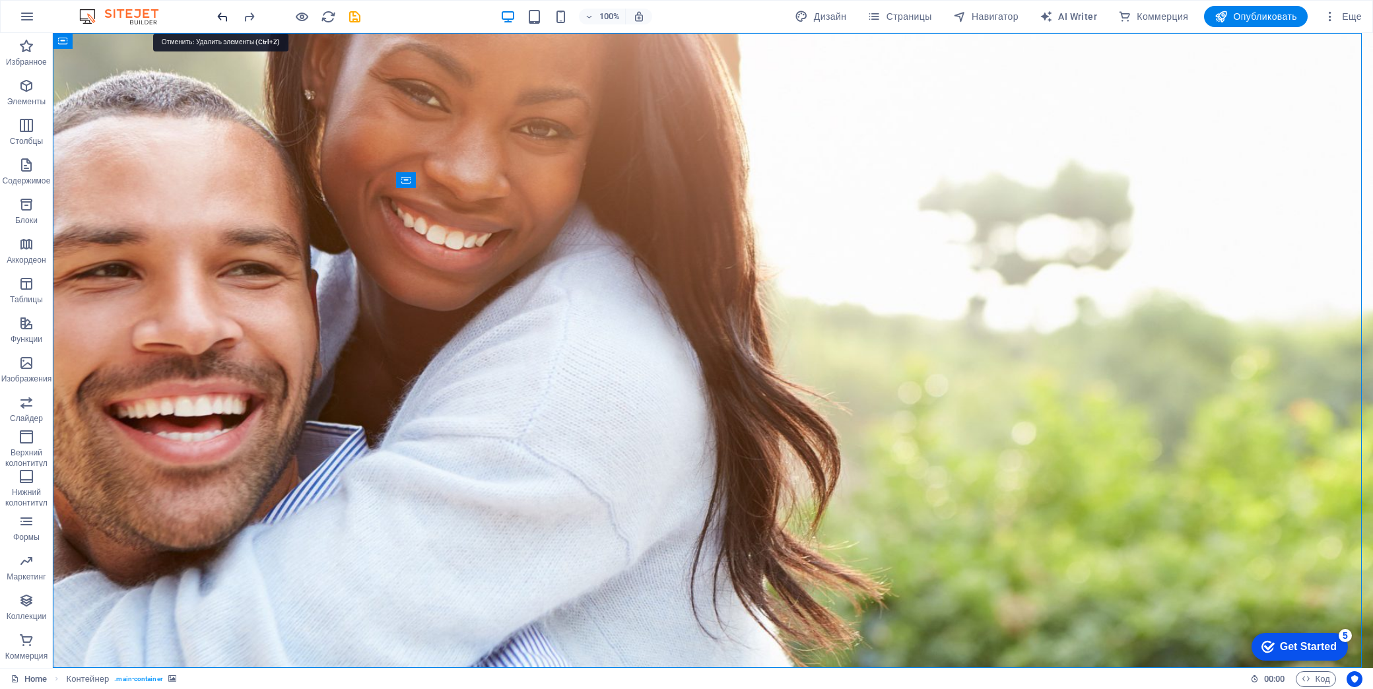
click at [220, 17] on icon "undo" at bounding box center [222, 16] width 15 height 15
click at [220, 18] on icon "undo" at bounding box center [222, 16] width 15 height 15
click at [220, 17] on icon "undo" at bounding box center [222, 16] width 15 height 15
click at [125, 40] on icon at bounding box center [125, 41] width 7 height 14
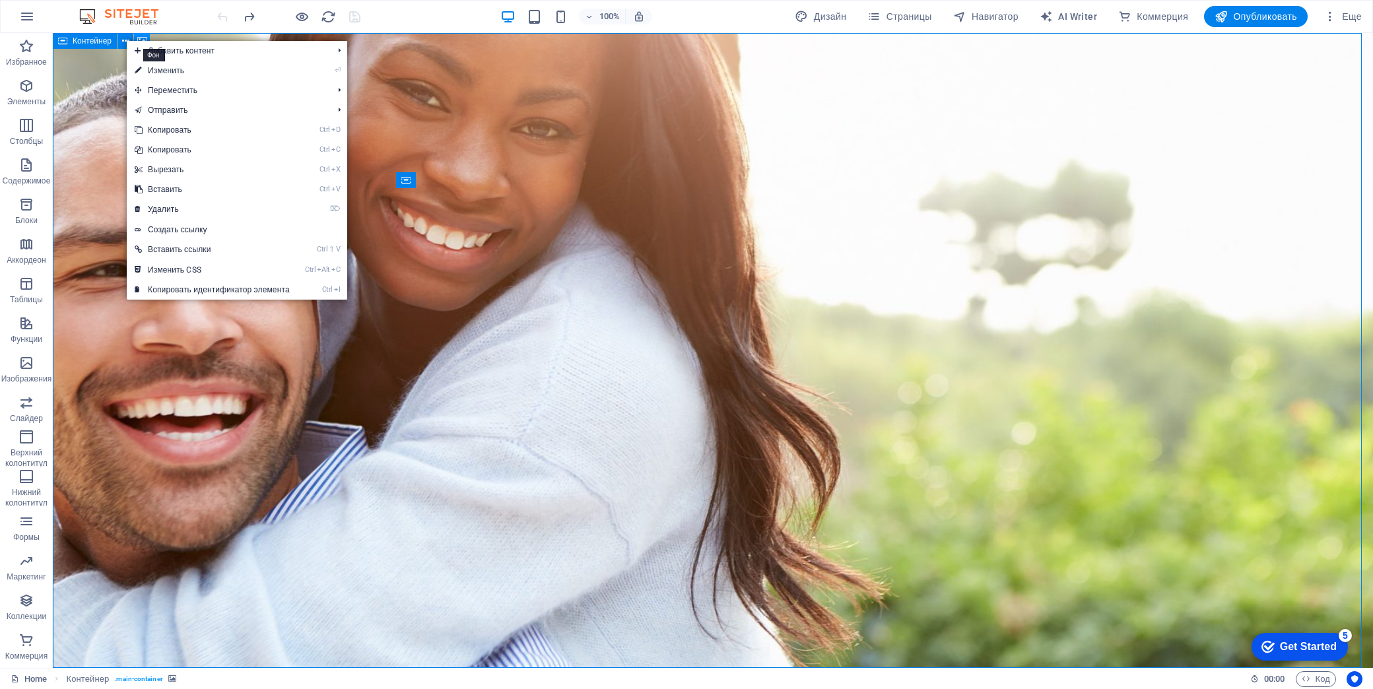
click at [143, 38] on icon at bounding box center [142, 41] width 10 height 14
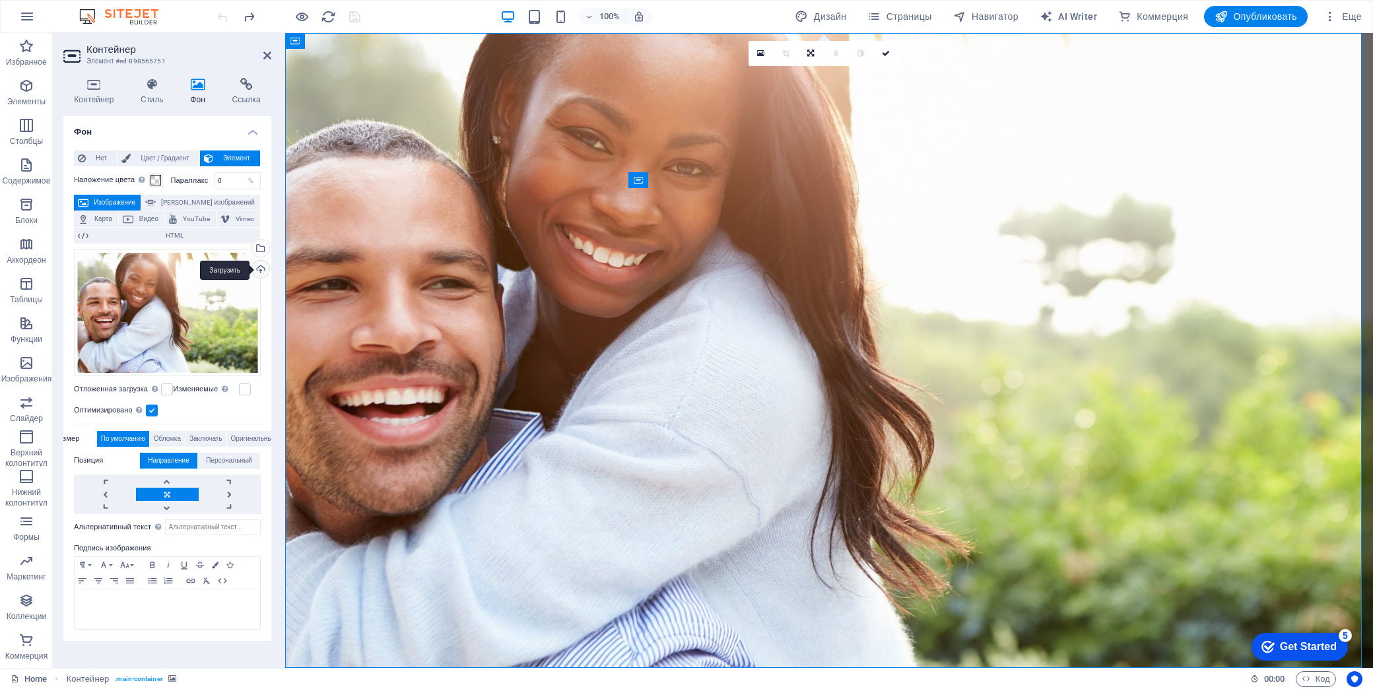
click at [257, 268] on div "Загрузить" at bounding box center [259, 271] width 20 height 20
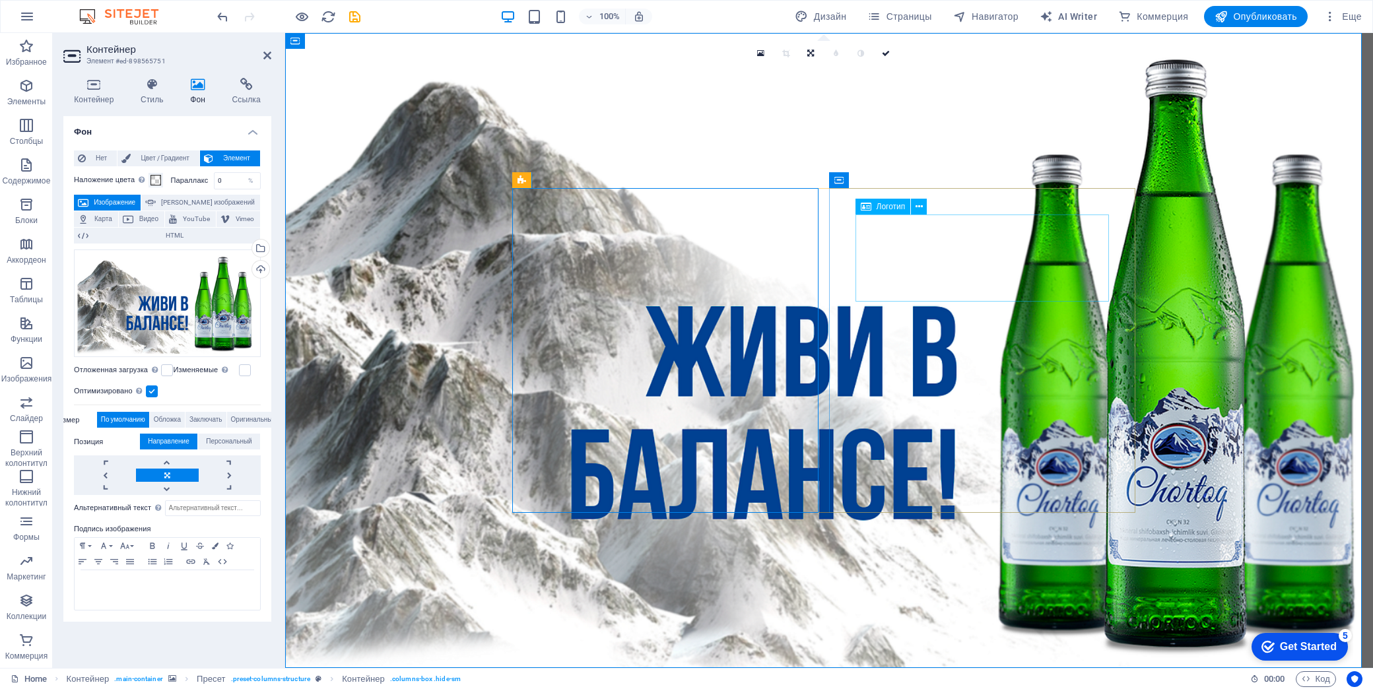
drag, startPoint x: 816, startPoint y: 281, endPoint x: 873, endPoint y: 292, distance: 58.4
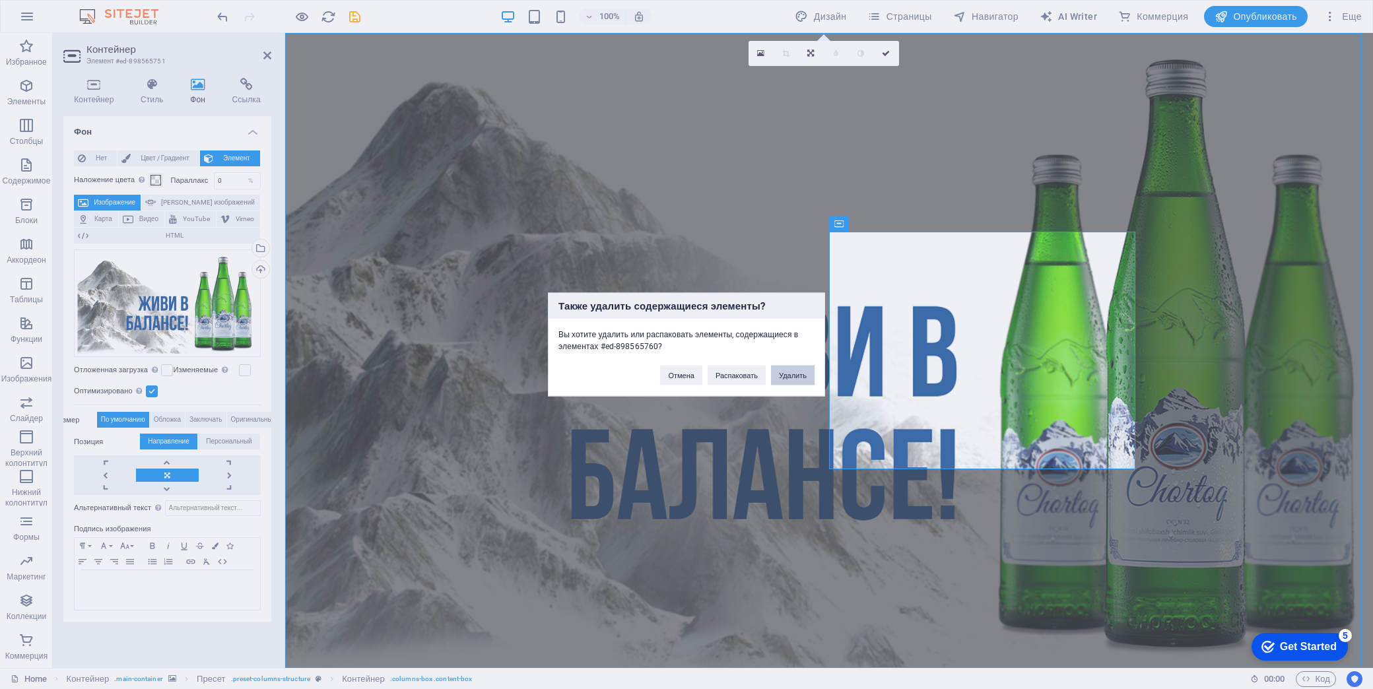
click at [792, 374] on button "Удалить" at bounding box center [793, 376] width 44 height 20
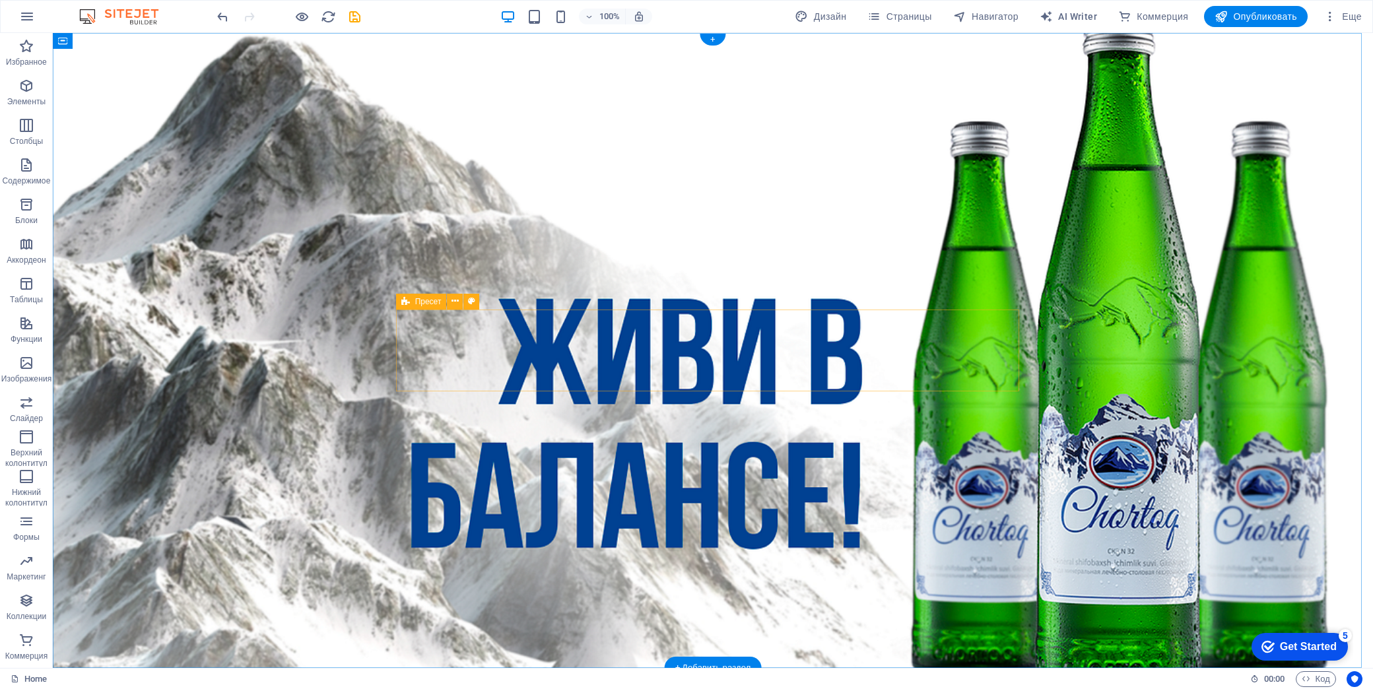
drag, startPoint x: 801, startPoint y: 311, endPoint x: 704, endPoint y: 345, distance: 102.7
click at [457, 300] on icon at bounding box center [454, 301] width 7 height 14
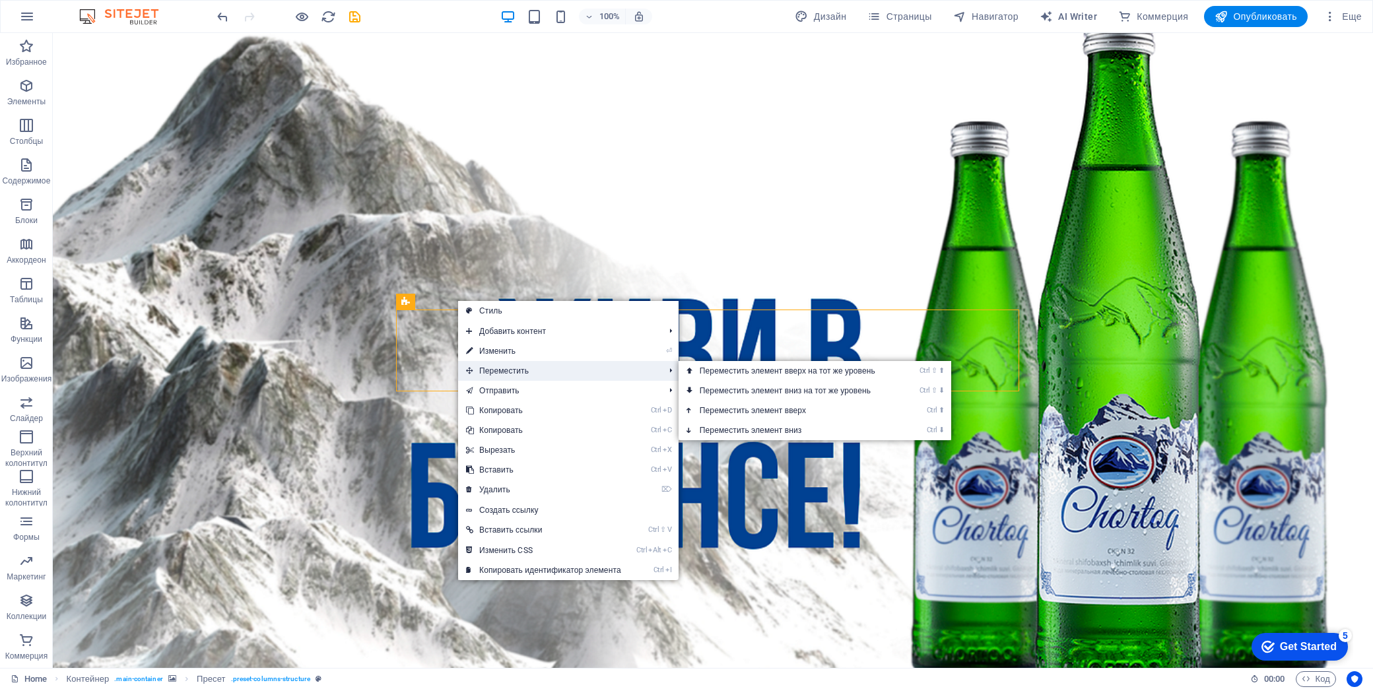
click at [531, 368] on span "Переместить" at bounding box center [558, 371] width 201 height 20
click at [750, 374] on link "Ctrl ⇧ ⬆ Переместить элемент вверх на тот же уровень" at bounding box center [790, 371] width 223 height 20
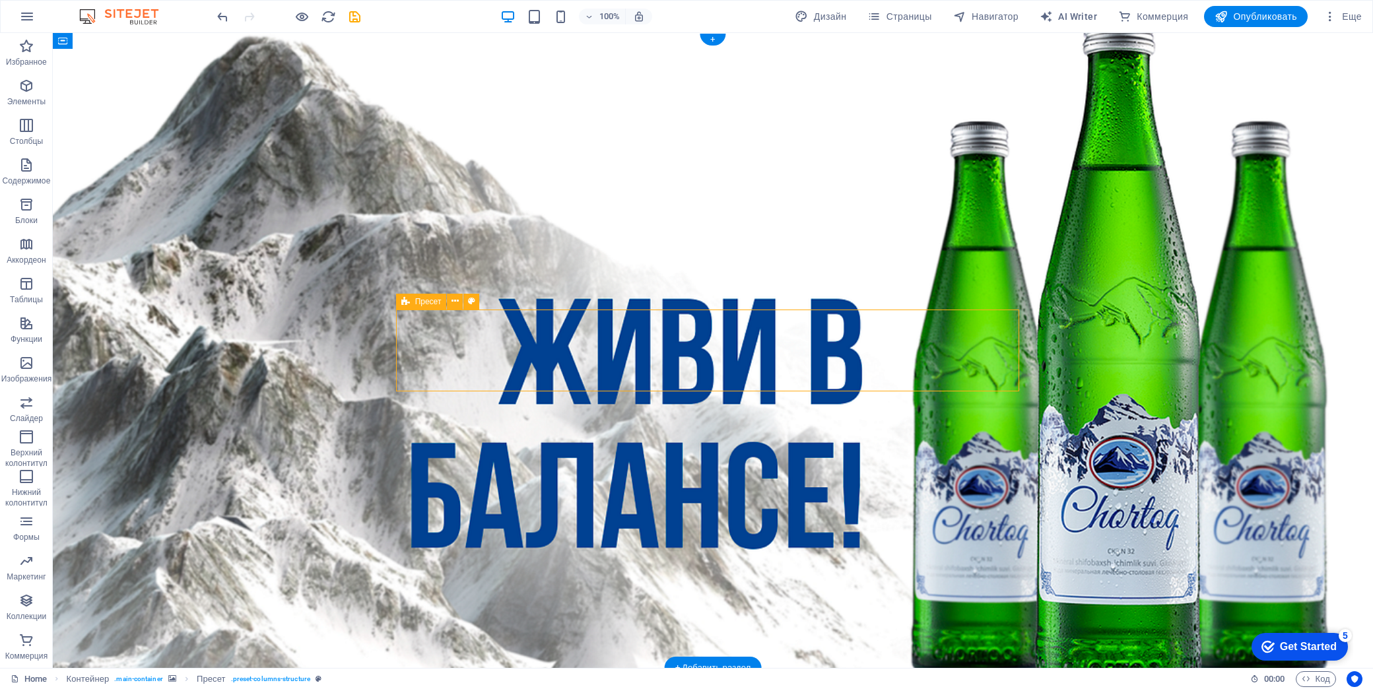
drag, startPoint x: 766, startPoint y: 354, endPoint x: 746, endPoint y: 366, distance: 23.1
drag, startPoint x: 459, startPoint y: 337, endPoint x: 364, endPoint y: 281, distance: 110.6
drag, startPoint x: 453, startPoint y: 332, endPoint x: 418, endPoint y: 175, distance: 160.9
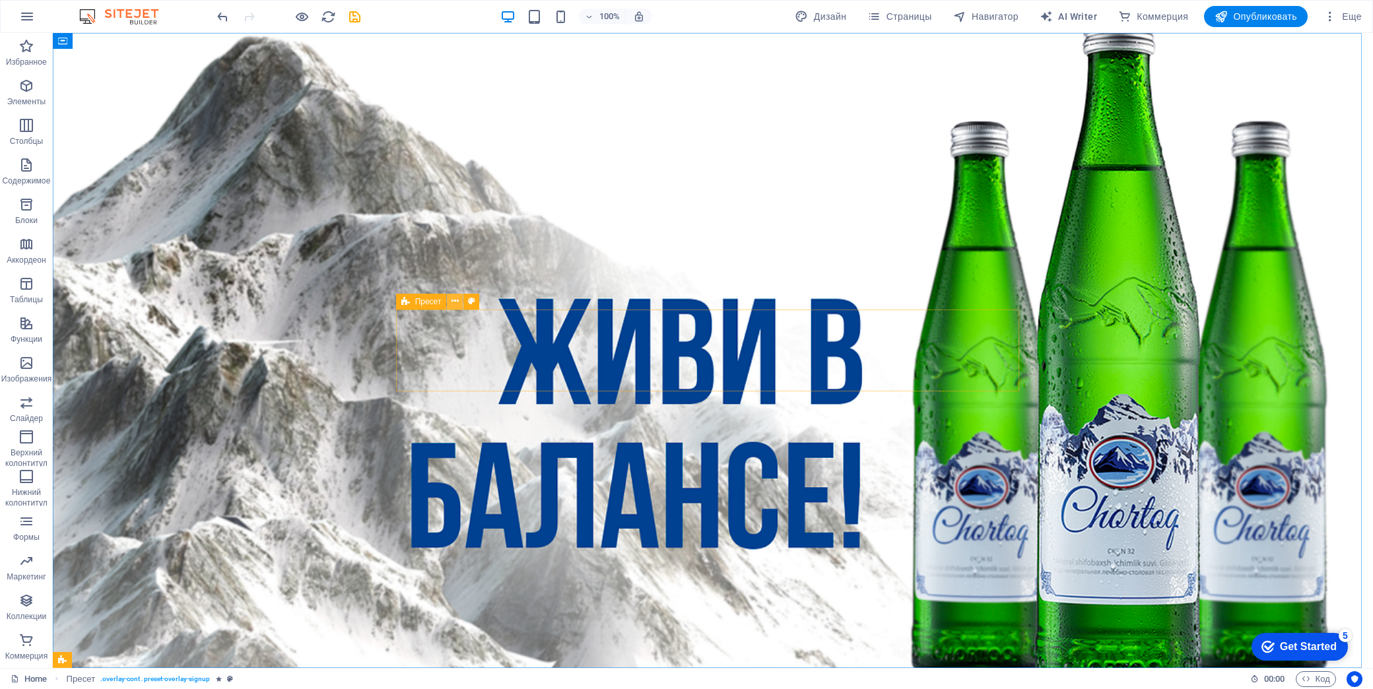
click at [452, 300] on icon at bounding box center [454, 301] width 7 height 14
click at [456, 300] on icon at bounding box center [454, 301] width 7 height 14
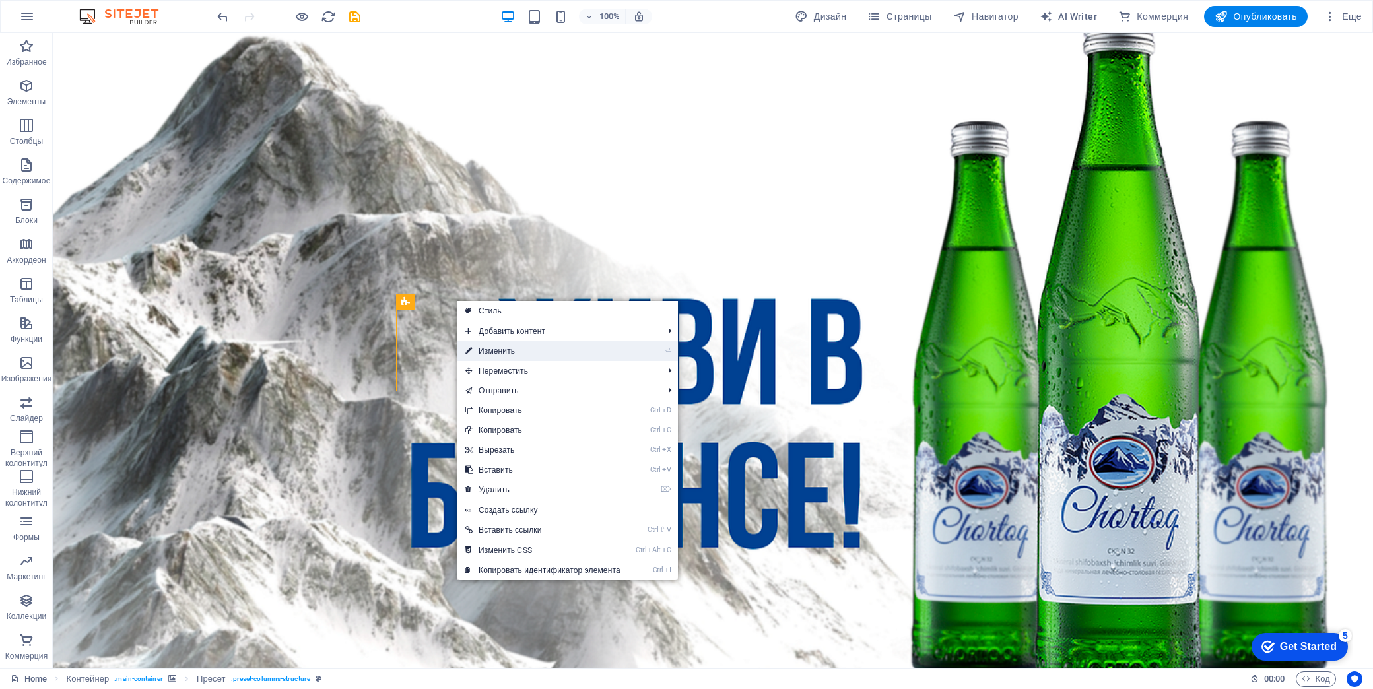
click at [502, 352] on link "⏎ Изменить" at bounding box center [542, 351] width 171 height 20
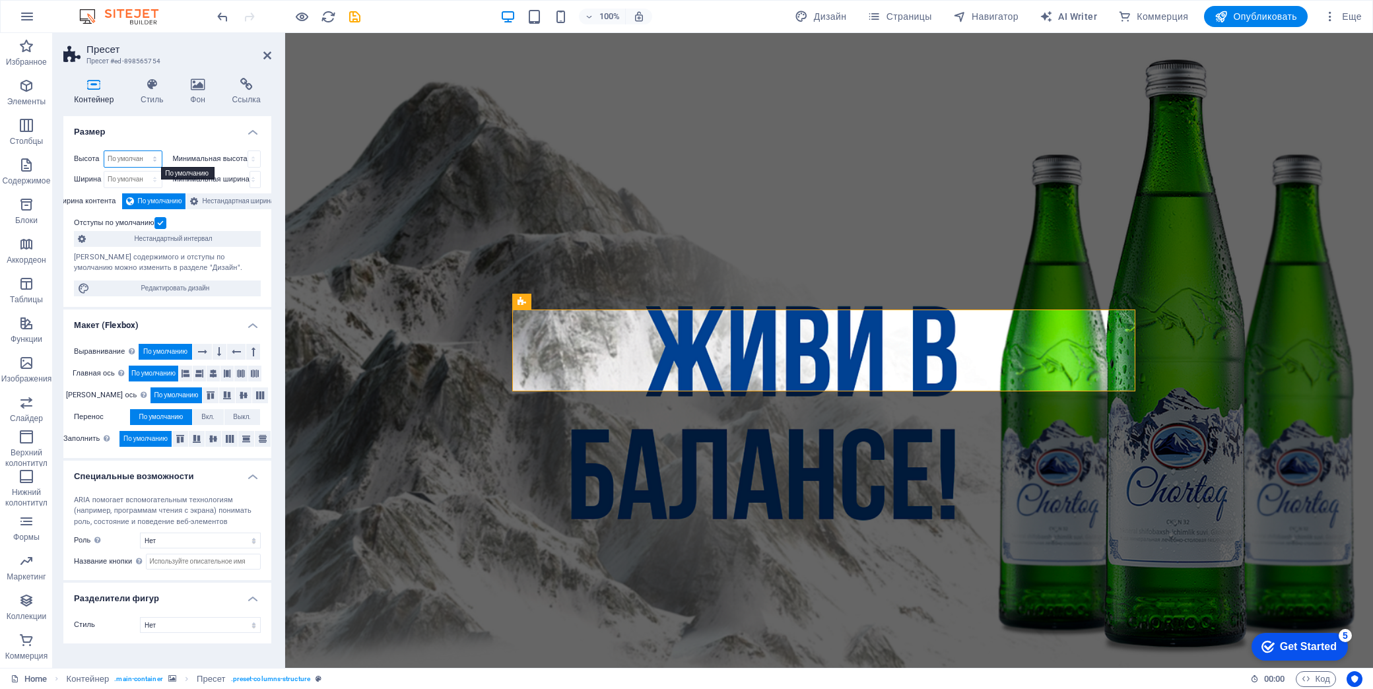
click at [155, 157] on select "По умолчанию px rem % vh vw" at bounding box center [132, 159] width 57 height 16
select select "%"
click at [143, 151] on select "По умолчанию px rem % vh vw" at bounding box center [132, 159] width 57 height 16
click at [134, 157] on input "112.9" at bounding box center [132, 159] width 57 height 16
drag, startPoint x: 134, startPoint y: 157, endPoint x: 90, endPoint y: 154, distance: 43.7
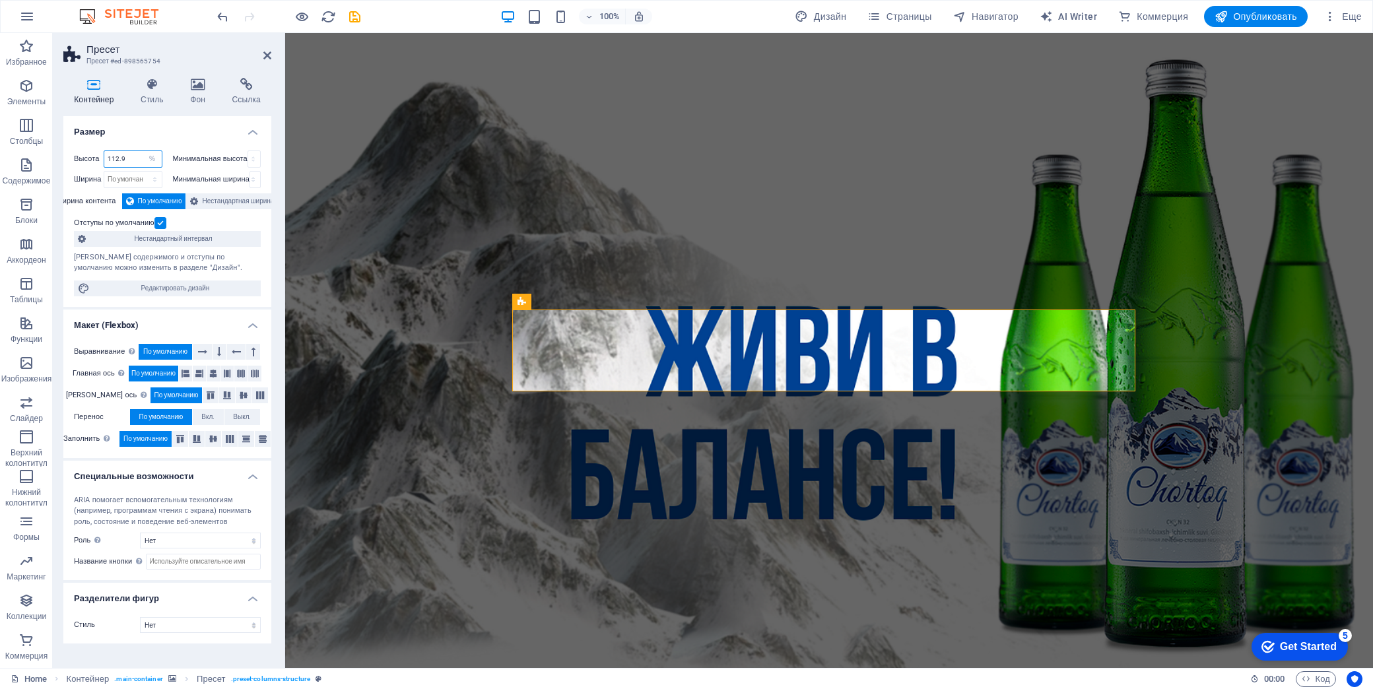
click at [90, 154] on div "Высота 112.9 По умолчанию px rem % vh vw" at bounding box center [118, 158] width 88 height 17
type input "200"
click at [128, 179] on select "По умолчанию px rem % em vh vw" at bounding box center [132, 180] width 57 height 16
select select "%"
click at [143, 172] on select "По умолчанию px rem % em vh vw" at bounding box center [132, 180] width 57 height 16
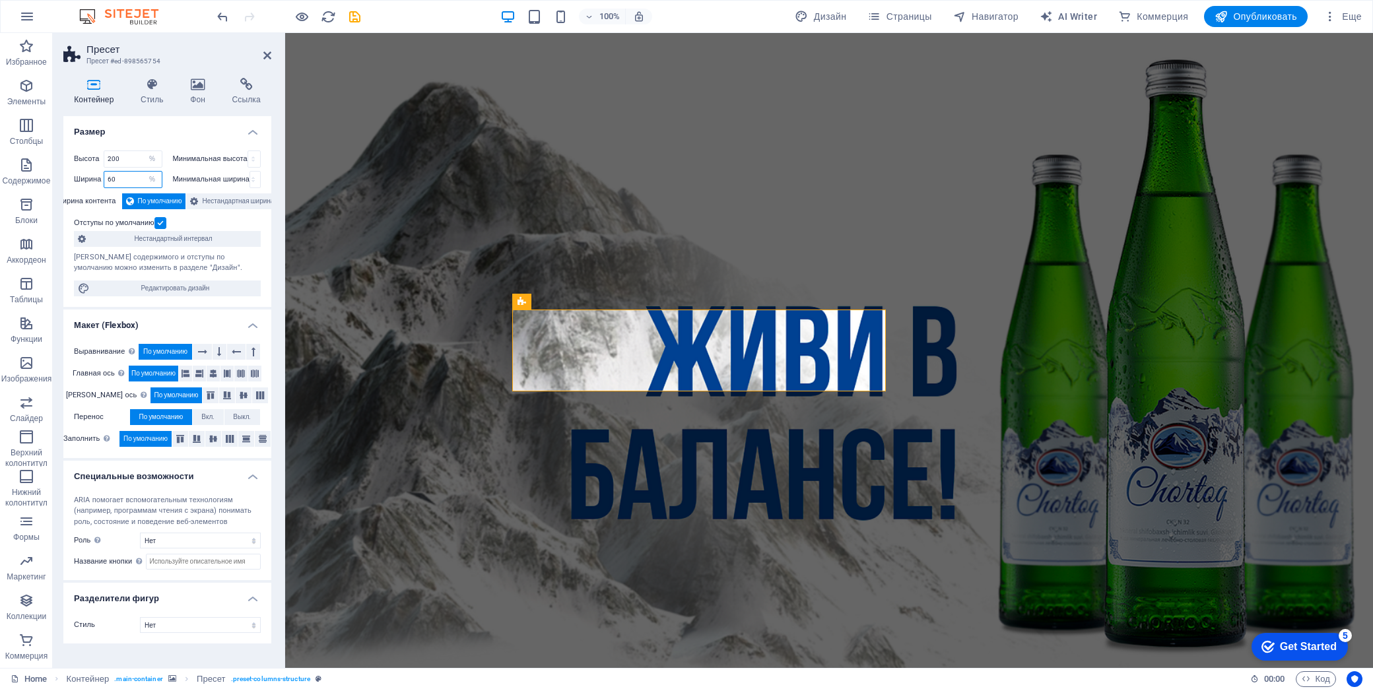
click at [136, 179] on input "60" at bounding box center [132, 180] width 57 height 16
drag, startPoint x: 133, startPoint y: 177, endPoint x: 102, endPoint y: 180, distance: 31.1
click at [102, 180] on div "Ширина 60 По умолчанию px rem % em vh vw" at bounding box center [118, 179] width 88 height 17
type input "80"
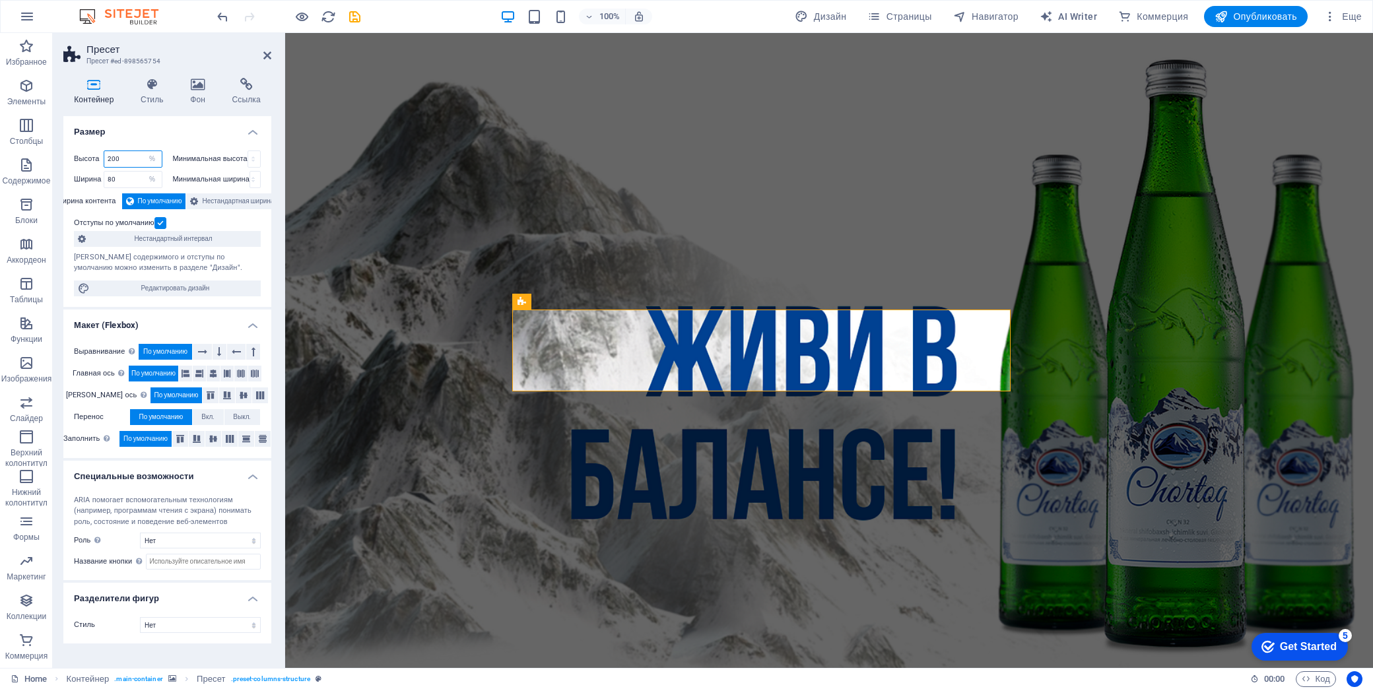
click at [126, 163] on input "200" at bounding box center [132, 159] width 57 height 16
drag, startPoint x: 129, startPoint y: 157, endPoint x: 59, endPoint y: 140, distance: 71.4
click at [59, 140] on div "Контейнер Стиль Фон Ссылка Размер Высота 200 По умолчанию px rem % vh vw Минима…" at bounding box center [167, 367] width 229 height 601
type input "400"
click at [255, 159] on select "Нет px rem % vh vw" at bounding box center [254, 159] width 12 height 16
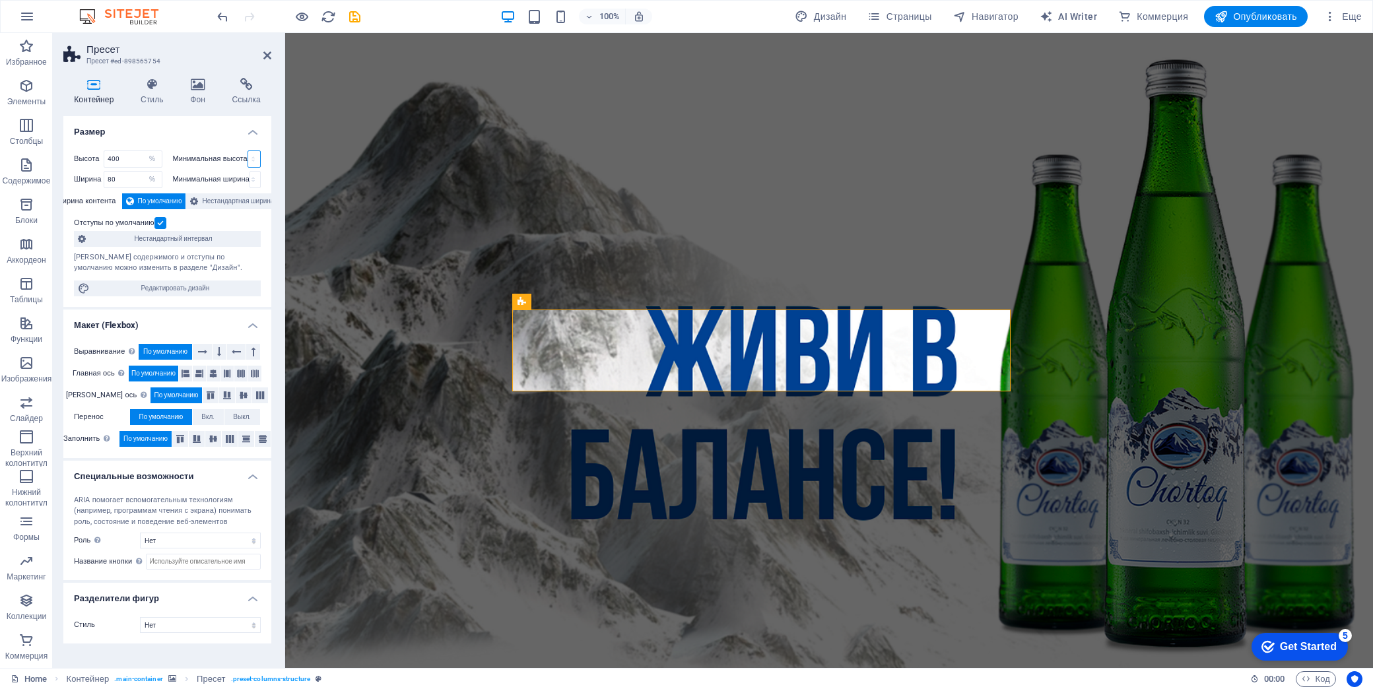
select select "%"
click at [248, 151] on select "Нет px rem % vh vw" at bounding box center [254, 159] width 12 height 16
type input "100"
click at [141, 155] on input "400" at bounding box center [132, 159] width 57 height 16
click at [94, 160] on label "Высота" at bounding box center [89, 158] width 30 height 7
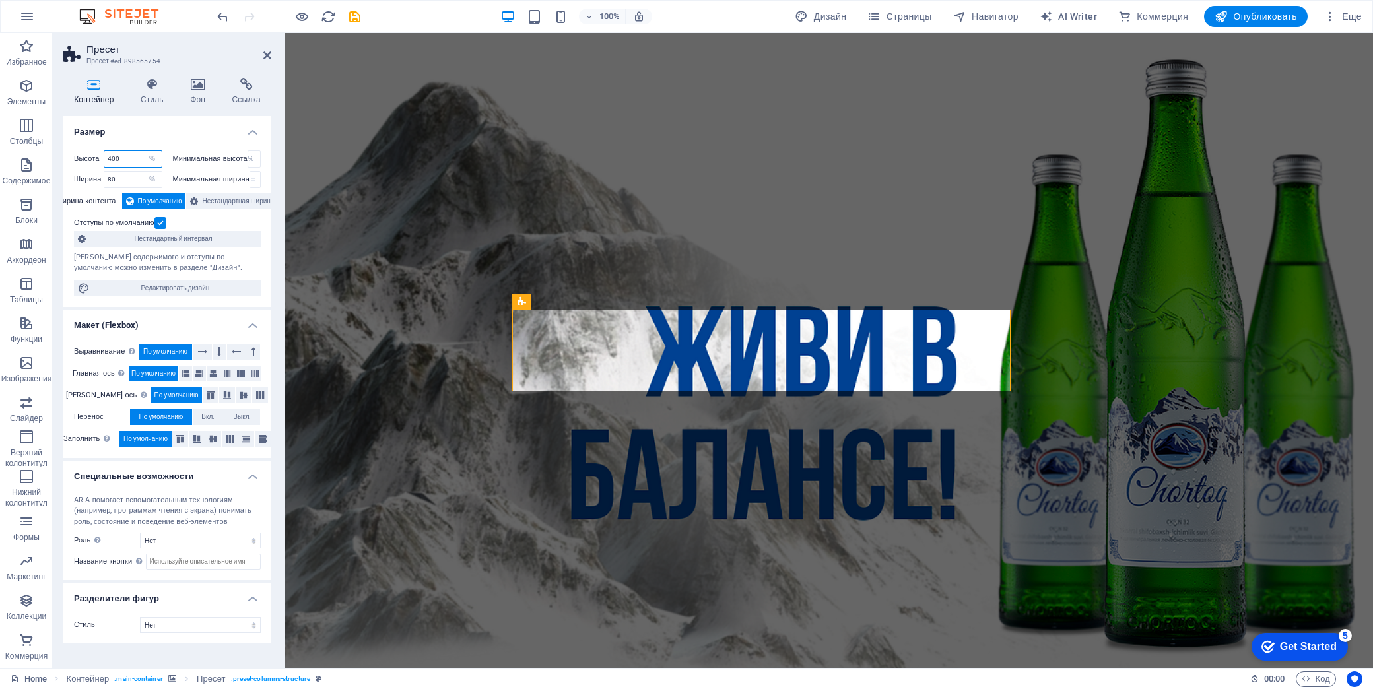
click at [133, 156] on input "400" at bounding box center [132, 159] width 57 height 16
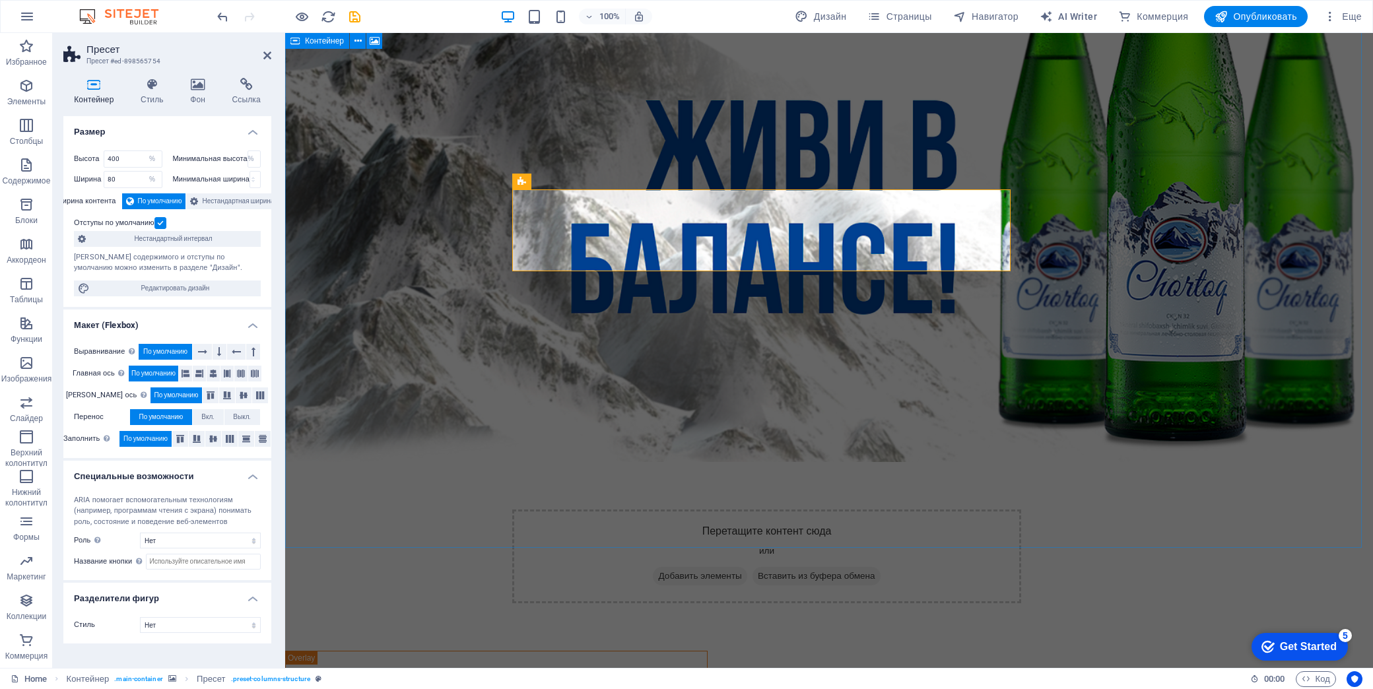
scroll to position [220, 0]
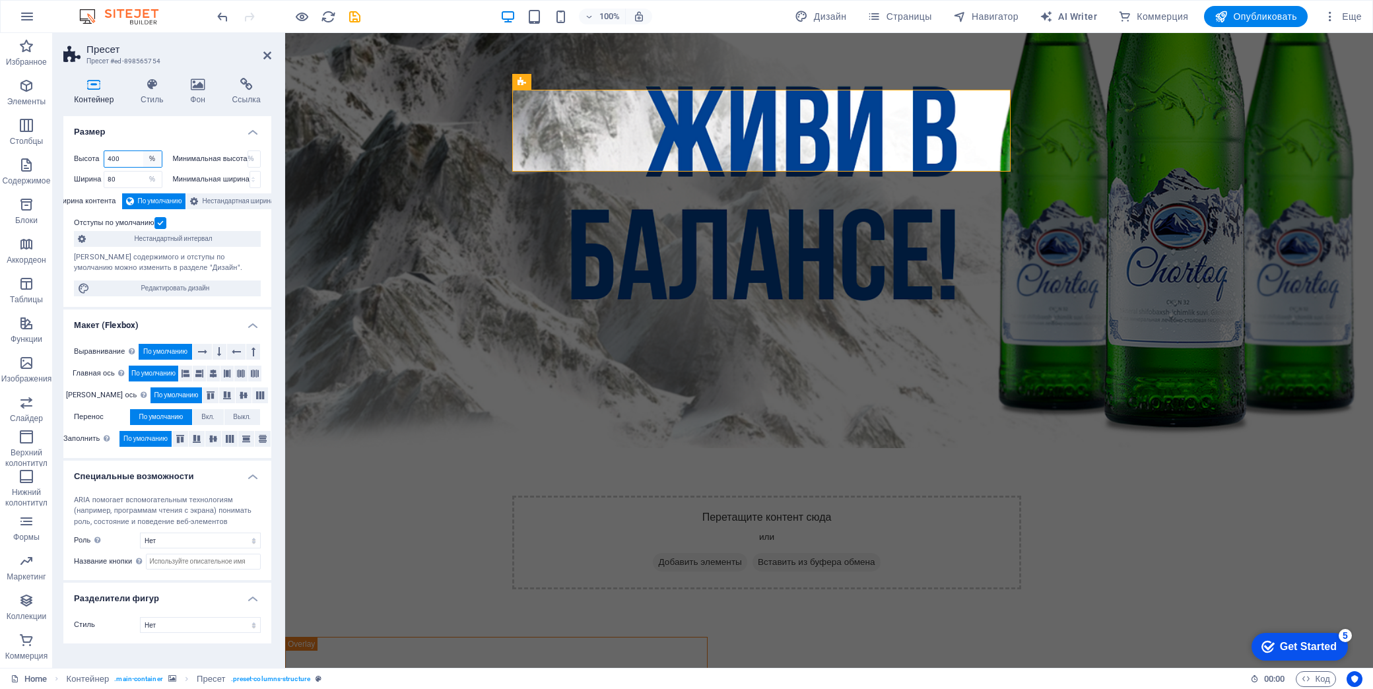
click at [154, 157] on select "По умолчанию px rem % vh vw" at bounding box center [152, 159] width 18 height 16
select select "px"
click at [143, 151] on select "По умолчанию px rem % vh vw" at bounding box center [152, 159] width 18 height 16
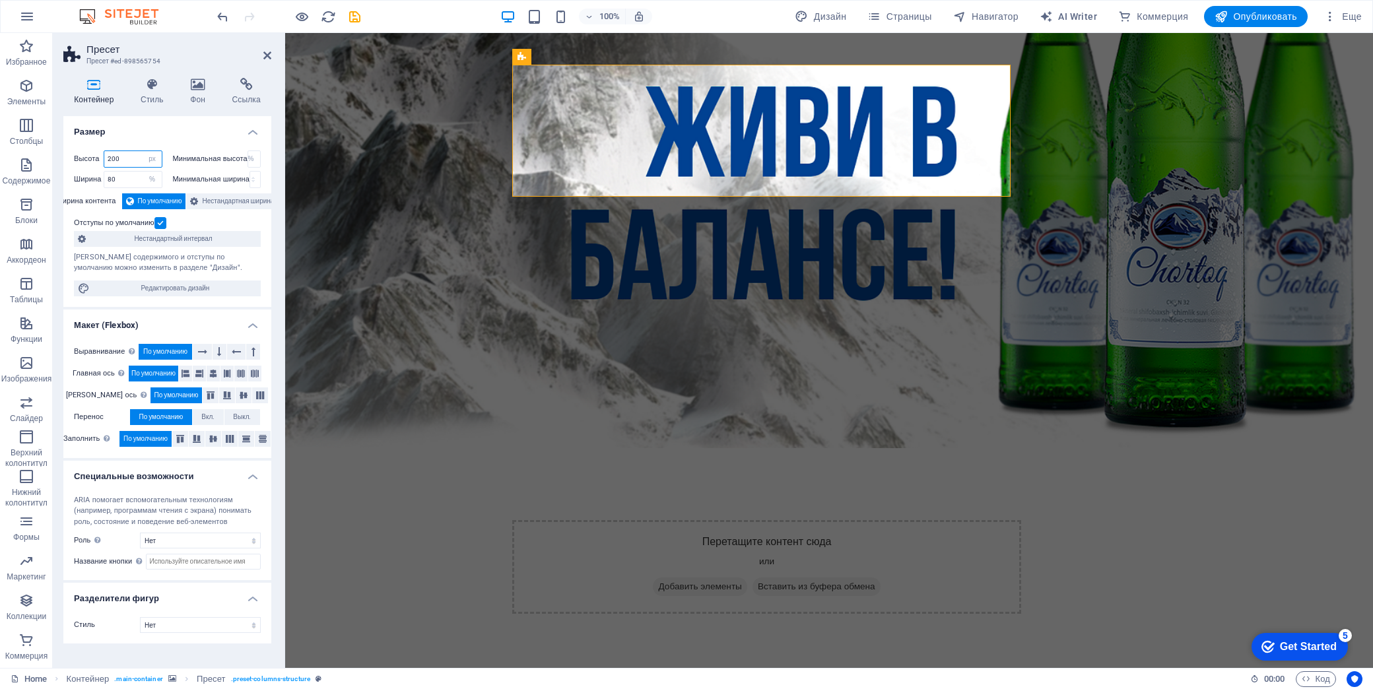
click at [129, 160] on input "200" at bounding box center [132, 159] width 57 height 16
drag, startPoint x: 129, startPoint y: 160, endPoint x: 82, endPoint y: 152, distance: 48.3
click at [82, 152] on div "Высота 200 По умолчанию px rem % vh vw" at bounding box center [118, 158] width 88 height 17
type input "500"
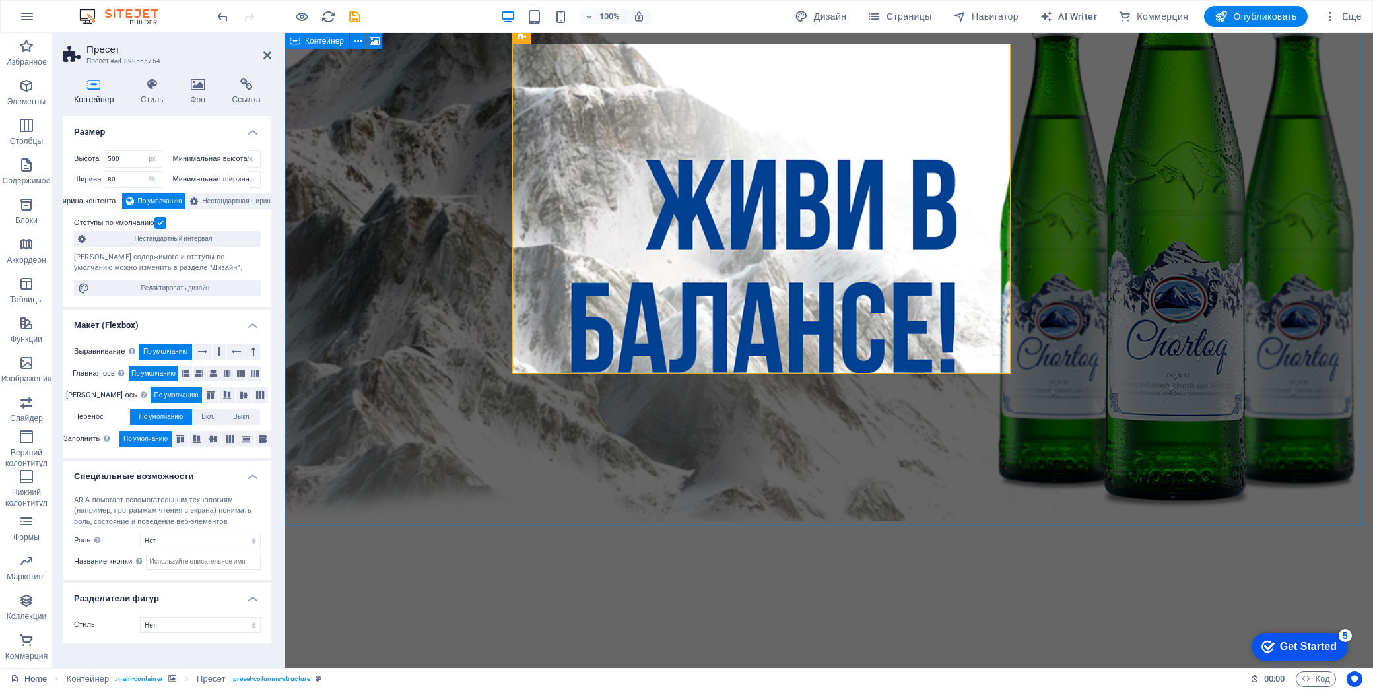
scroll to position [0, 0]
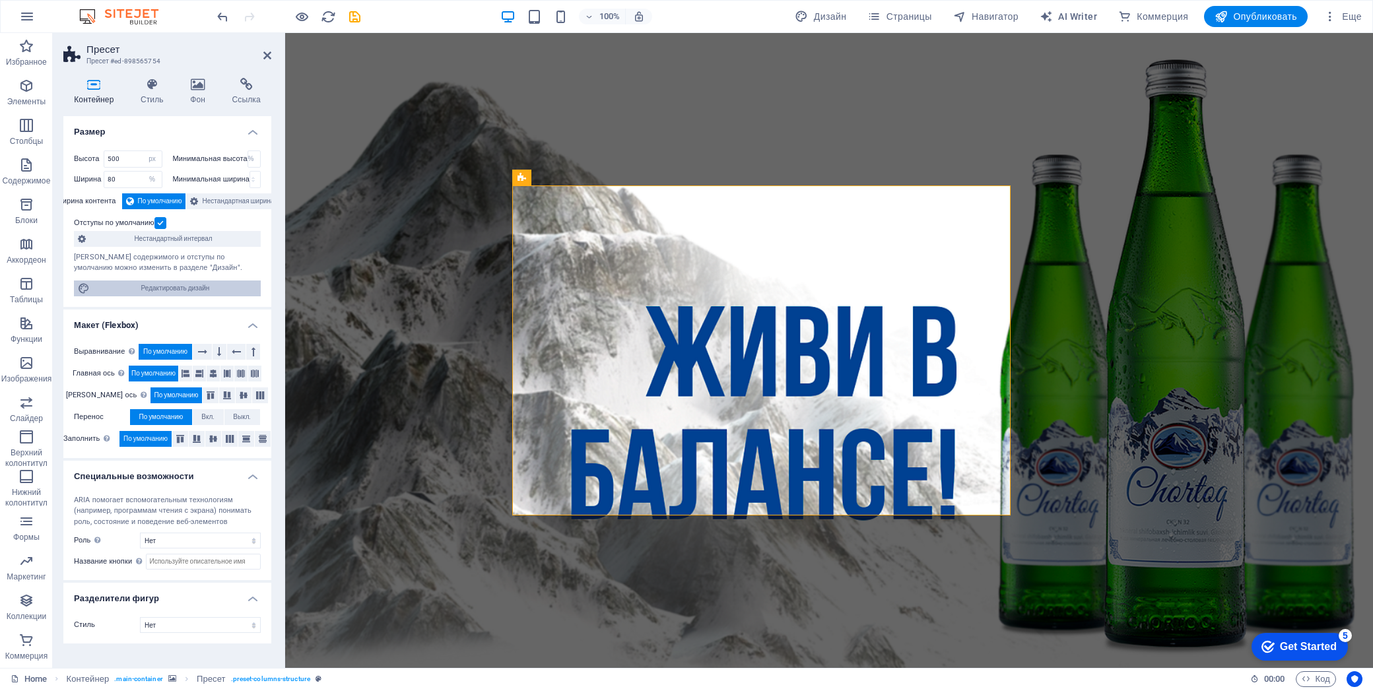
click at [166, 281] on span "Редактировать дизайн" at bounding box center [175, 289] width 163 height 16
select select "rem"
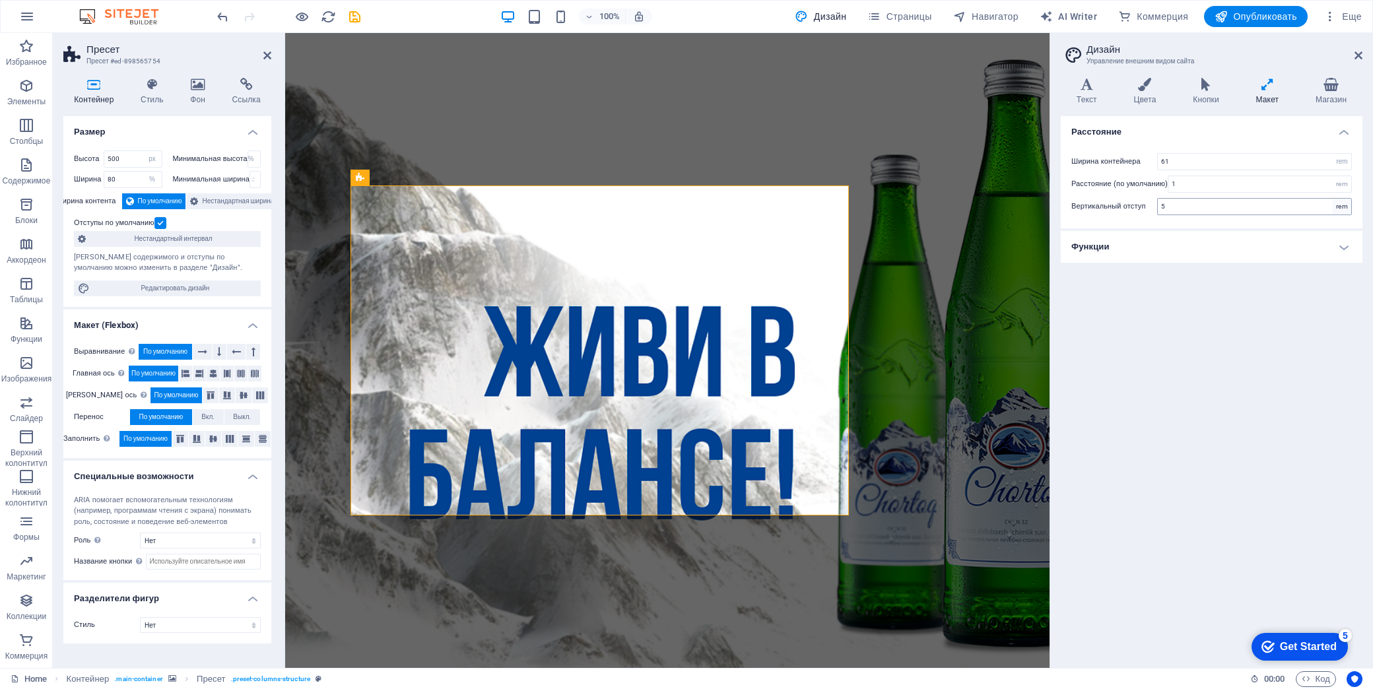
click at [1348, 209] on div "rem" at bounding box center [1342, 207] width 18 height 16
drag, startPoint x: 1201, startPoint y: 205, endPoint x: 1160, endPoint y: 201, distance: 41.8
click at [1160, 201] on input "5" at bounding box center [1254, 207] width 193 height 16
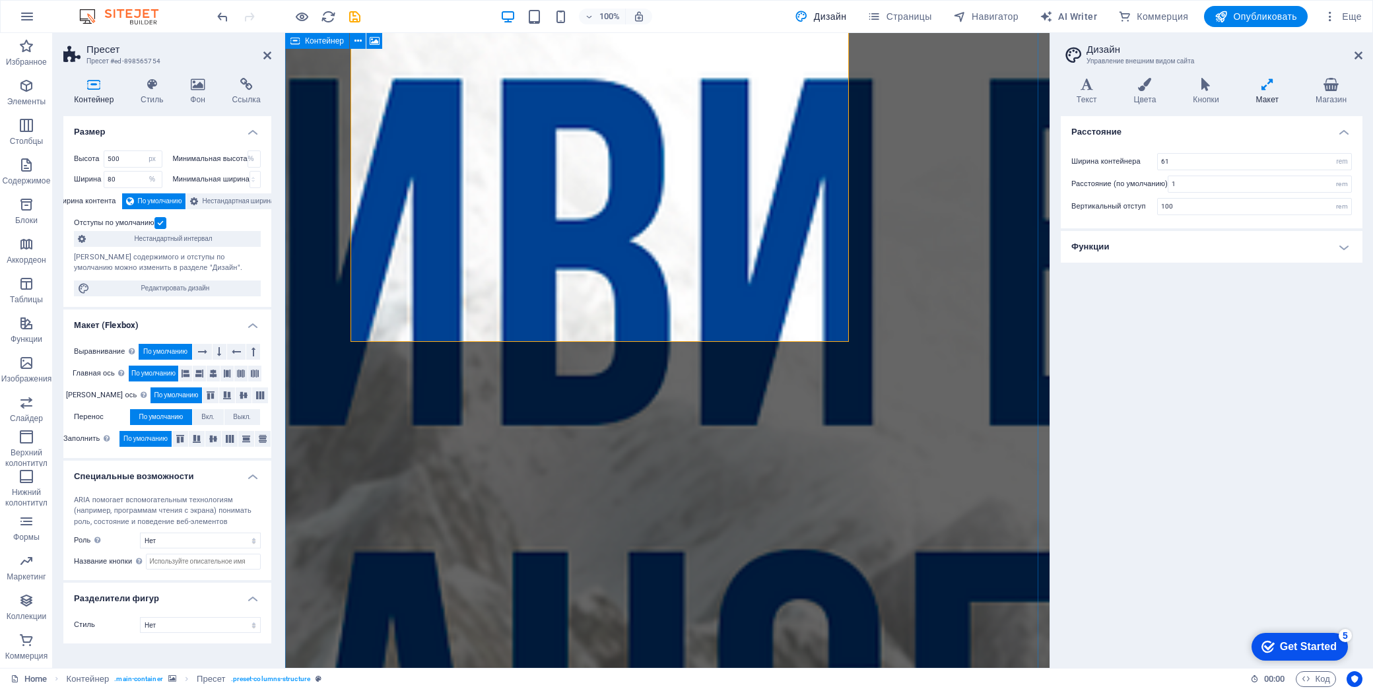
scroll to position [880, 0]
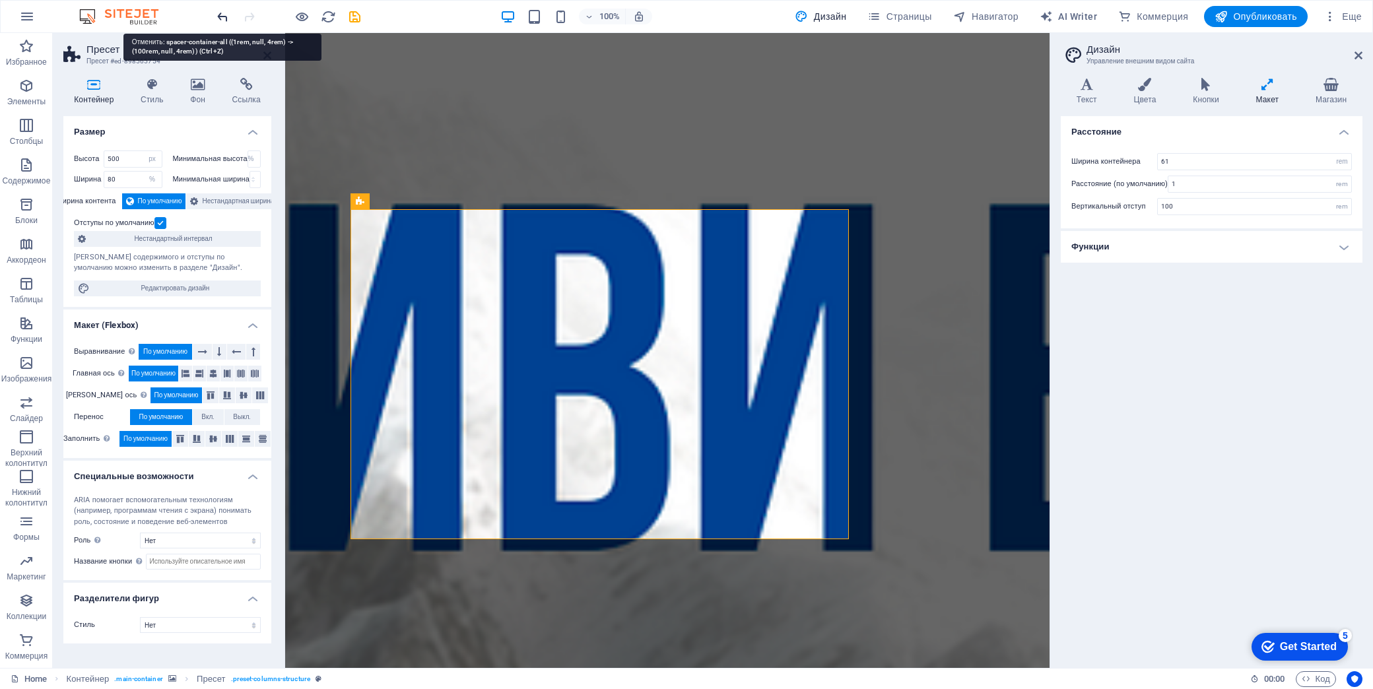
click at [222, 11] on icon "undo" at bounding box center [222, 16] width 15 height 15
type input "1"
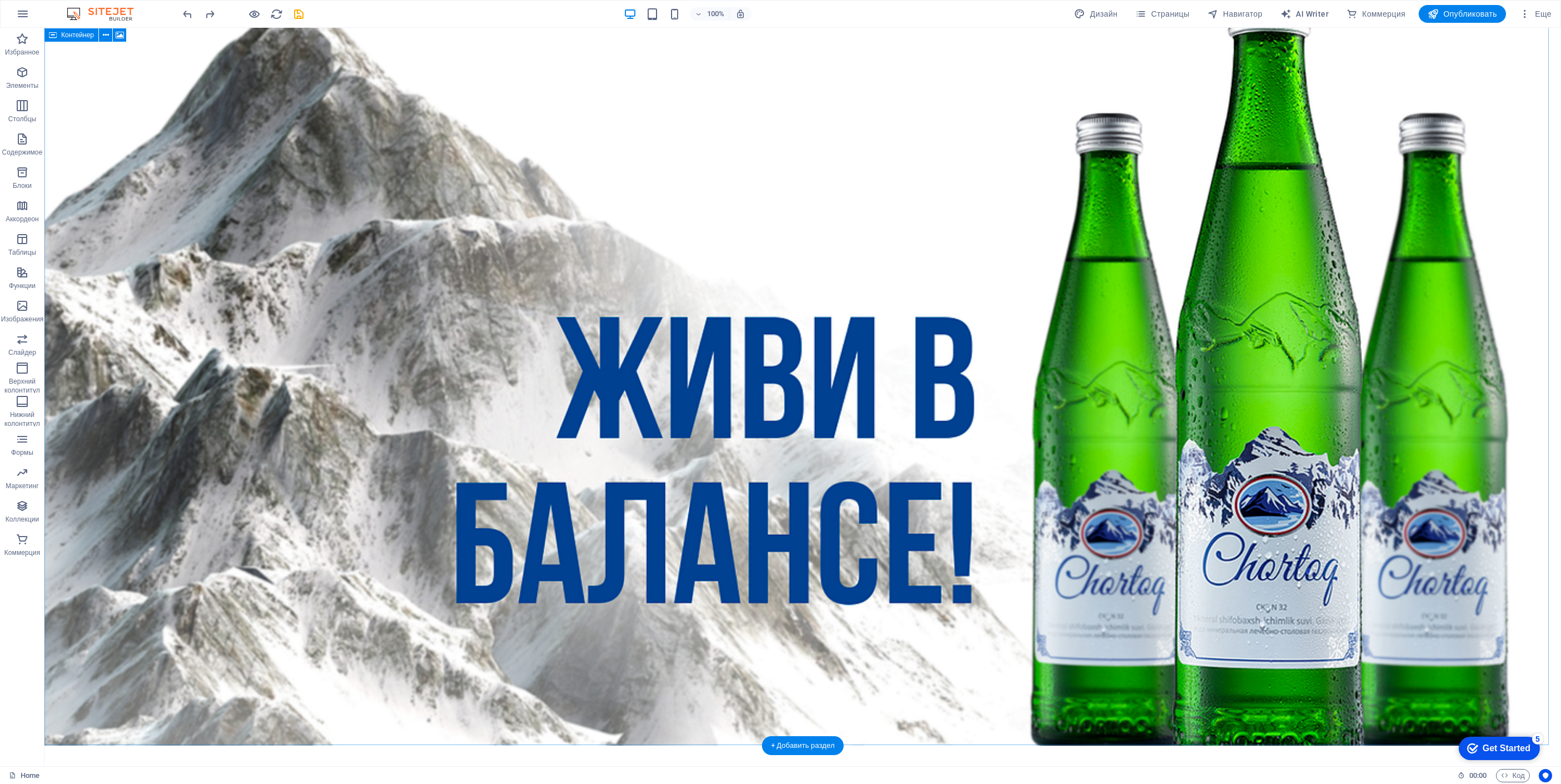
scroll to position [0, 0]
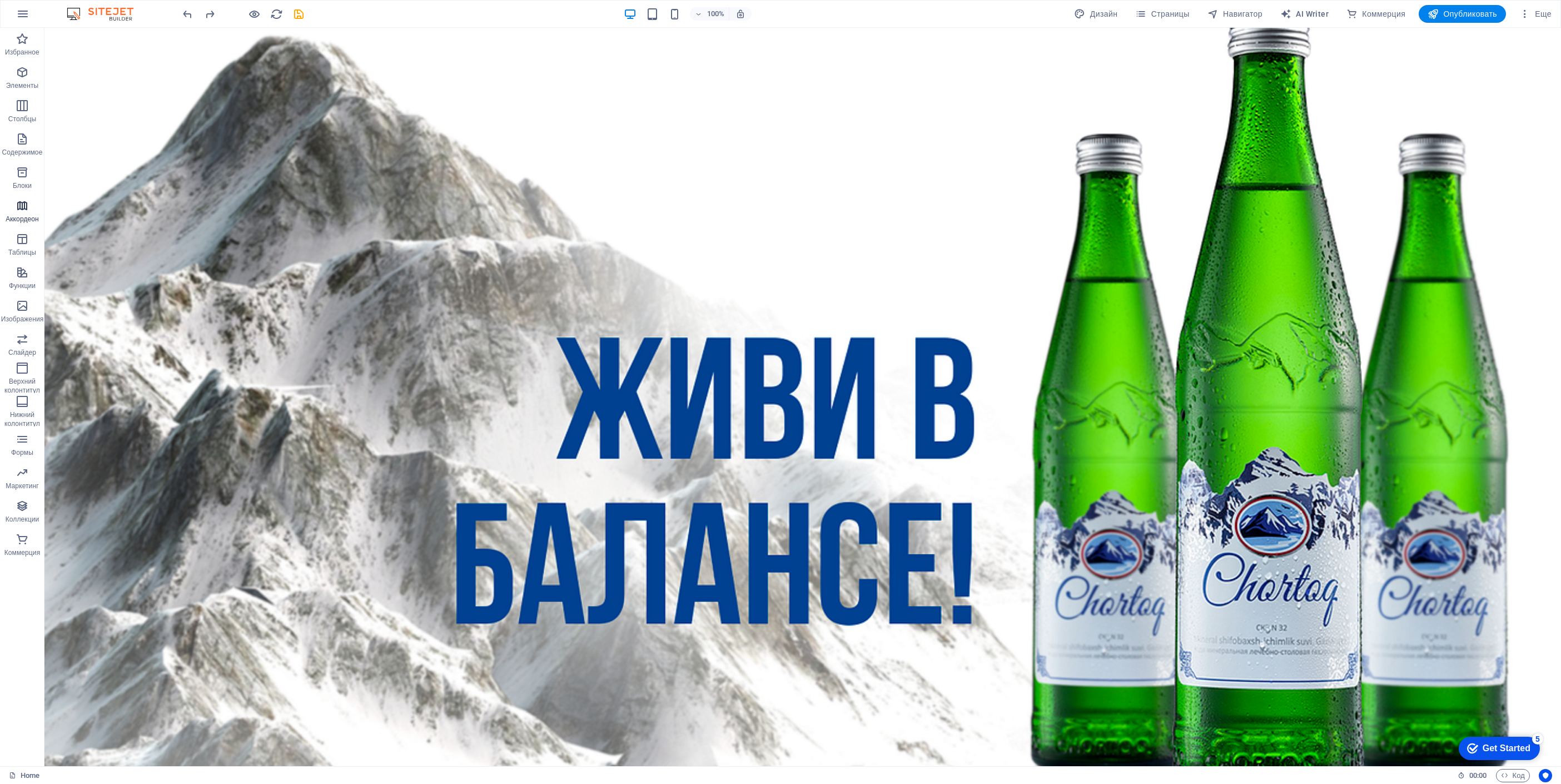
click at [19, 213] on span "Аккордеон" at bounding box center [22, 212] width 45 height 27
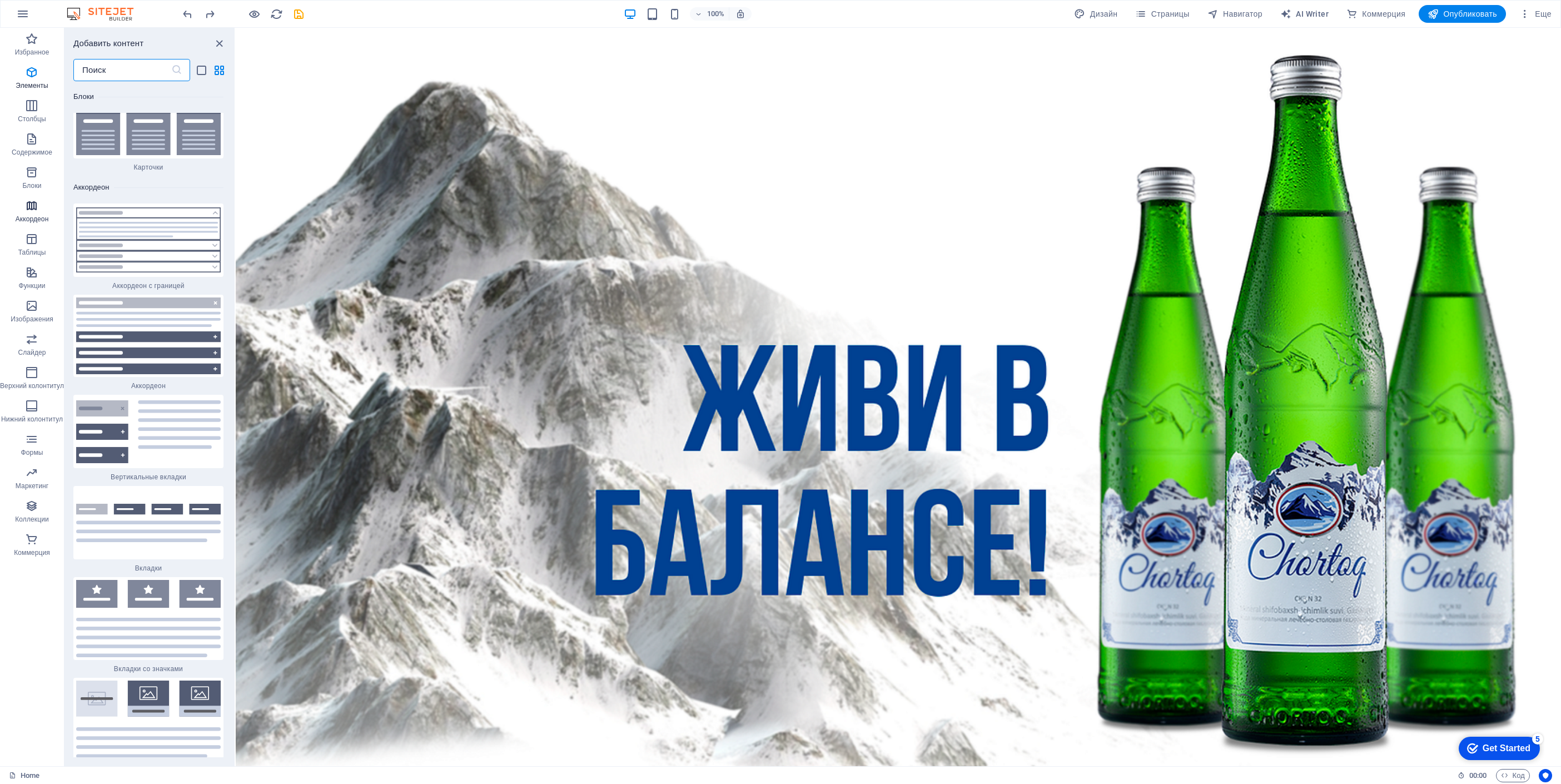
scroll to position [6772, 0]
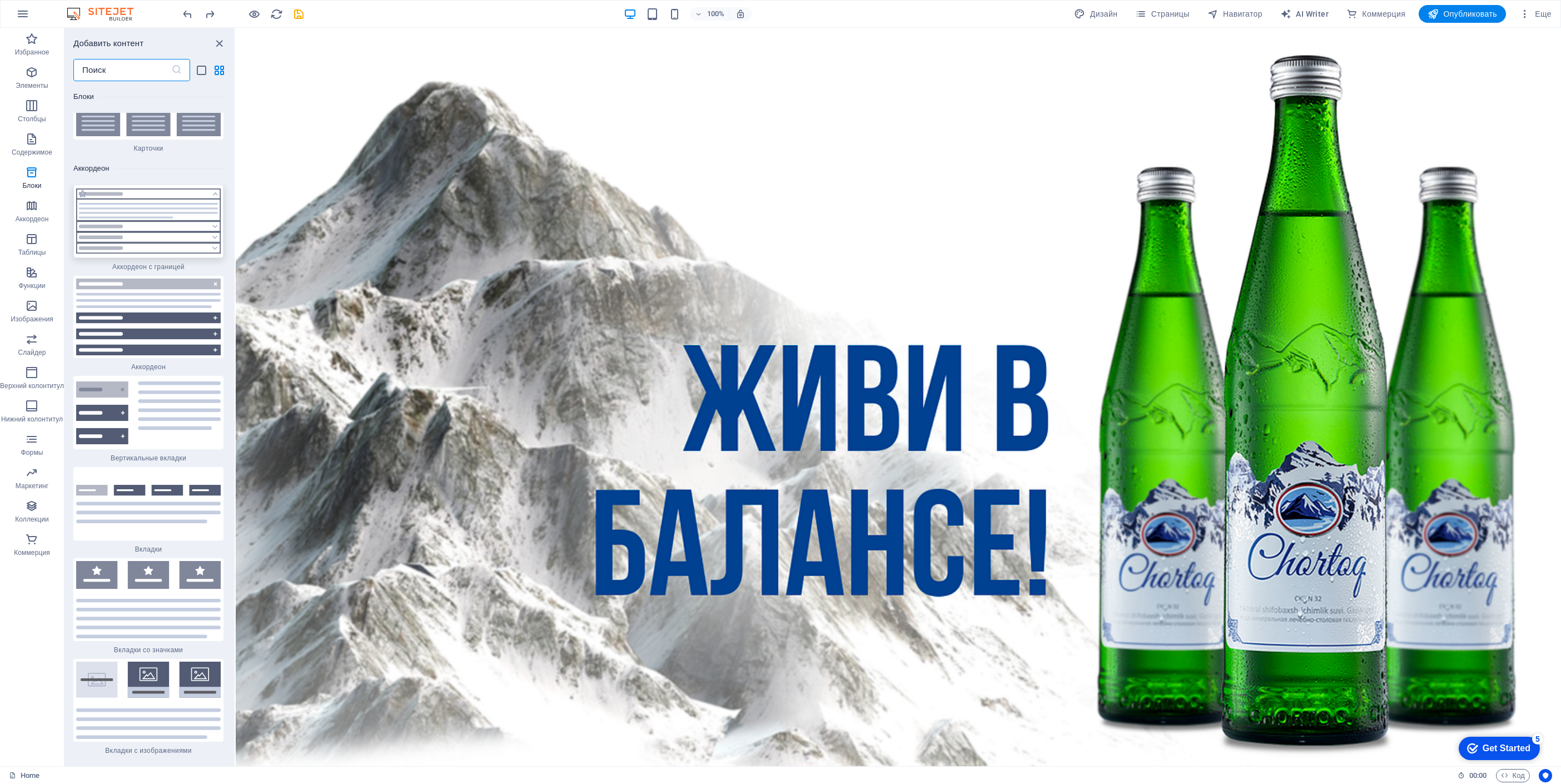
click at [149, 226] on img at bounding box center [148, 221] width 145 height 65
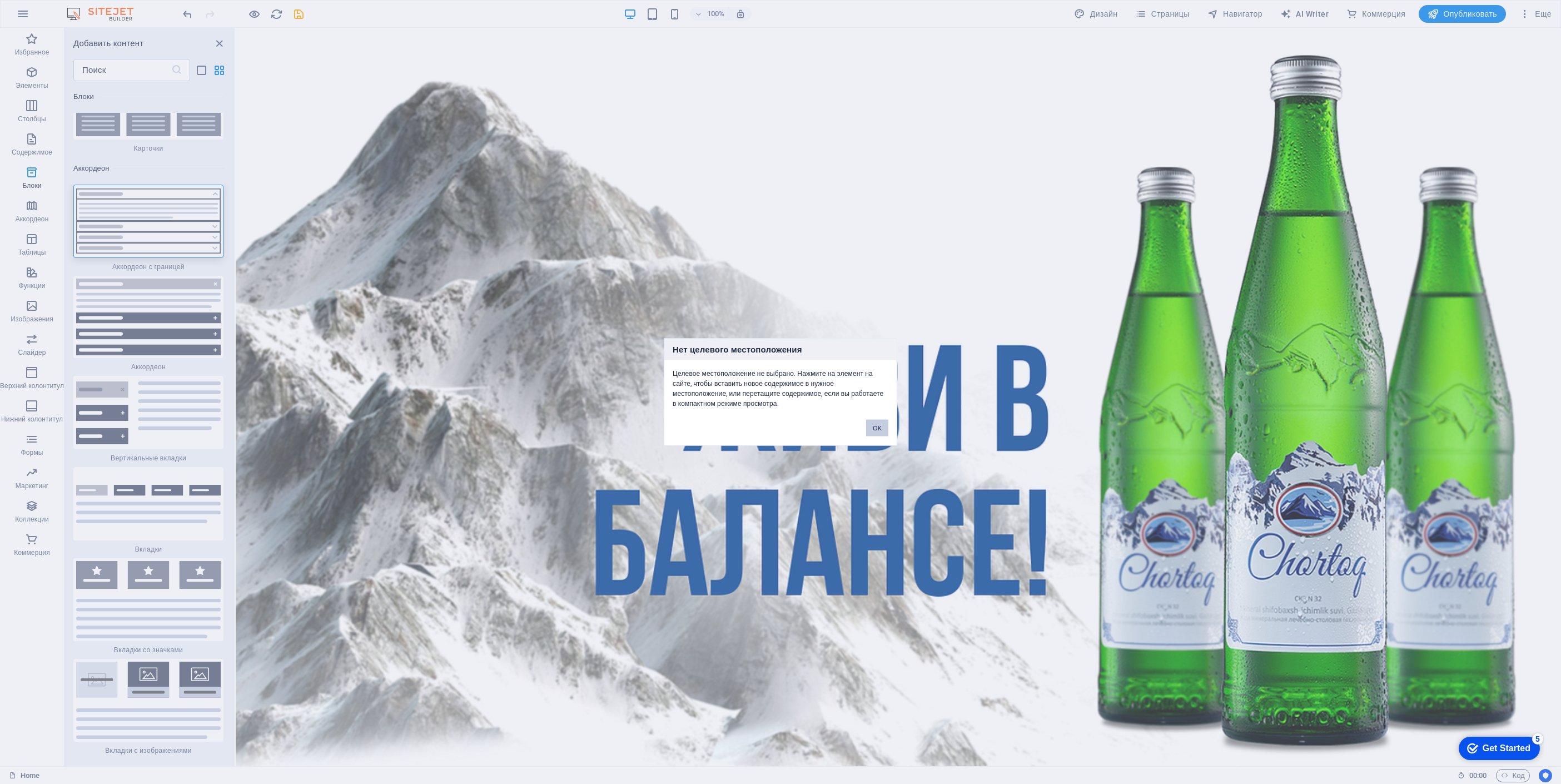
click at [871, 424] on button "OK" at bounding box center [877, 428] width 22 height 17
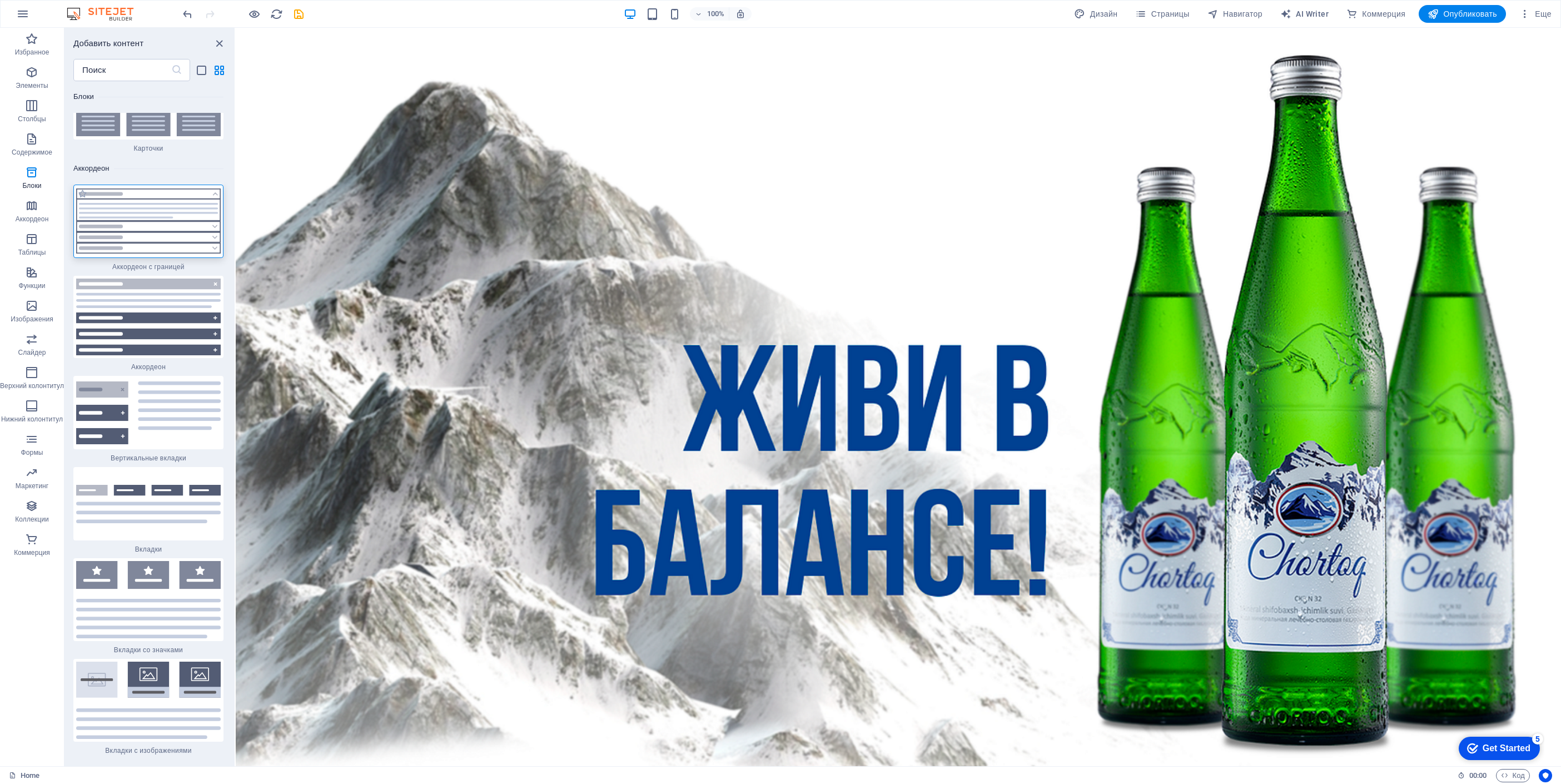
click at [163, 242] on img at bounding box center [148, 221] width 145 height 65
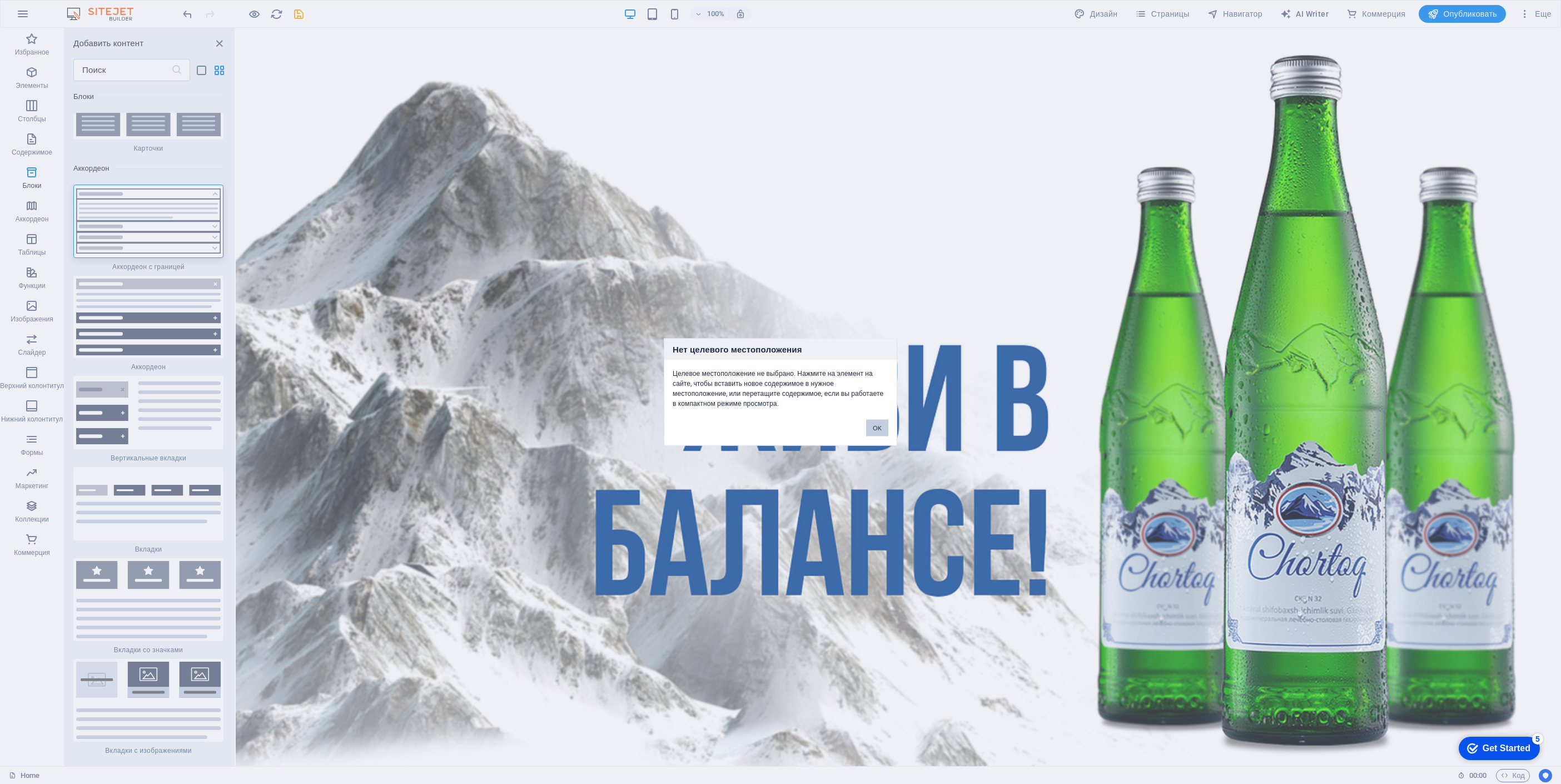
click at [874, 426] on button "OK" at bounding box center [877, 428] width 22 height 17
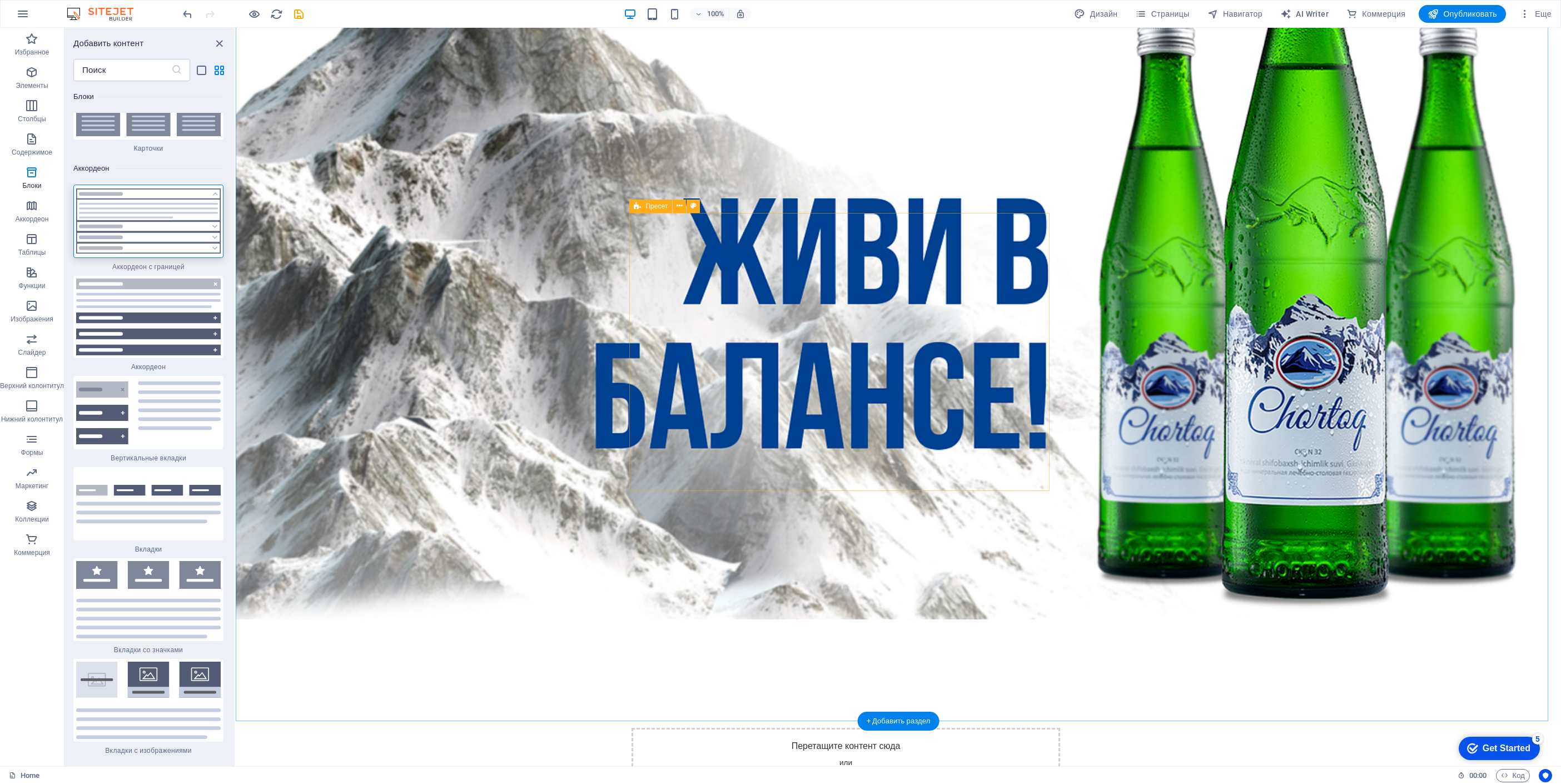
scroll to position [267, 0]
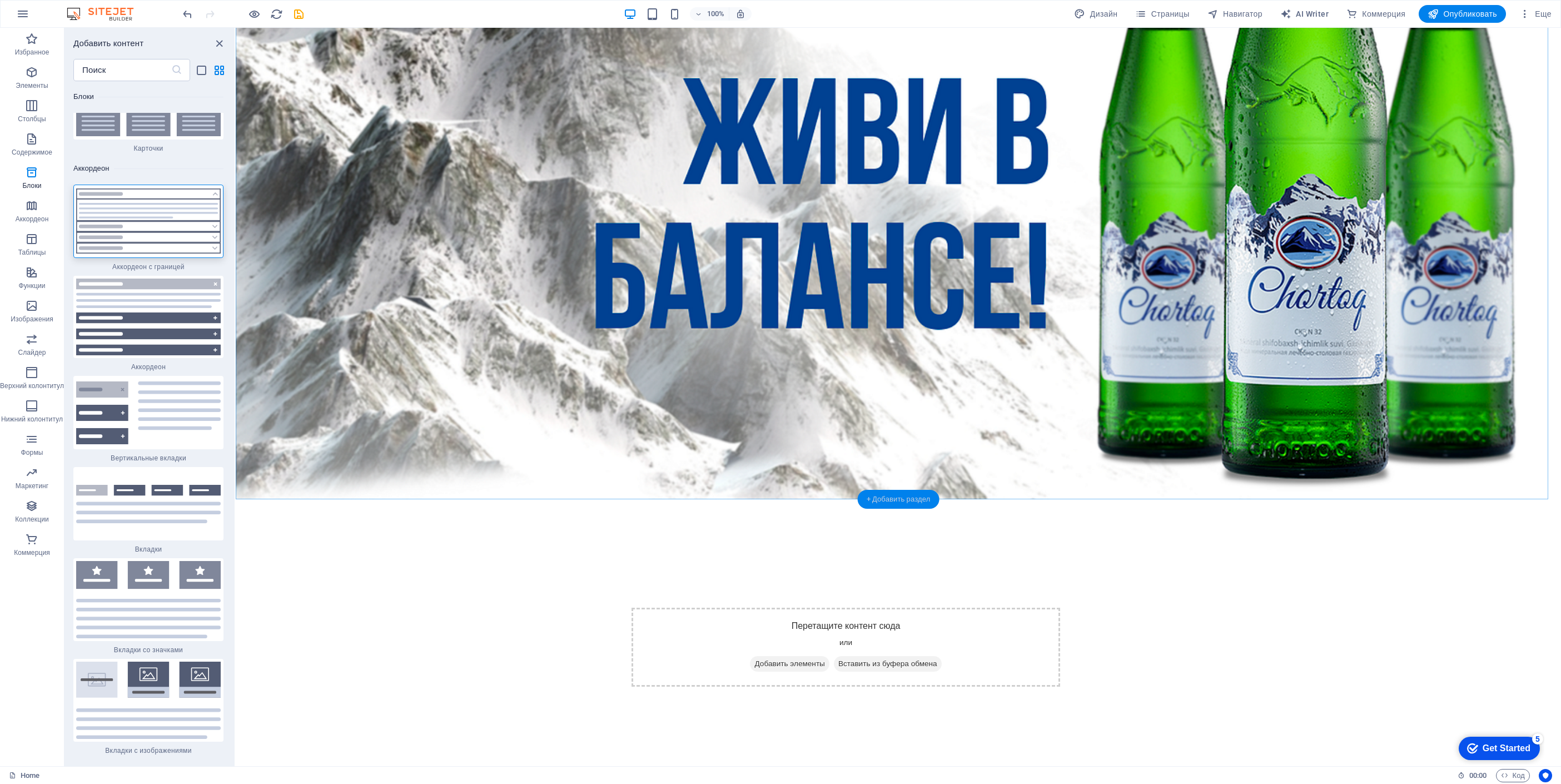
click at [909, 495] on div "+ Добавить раздел" at bounding box center [898, 499] width 82 height 19
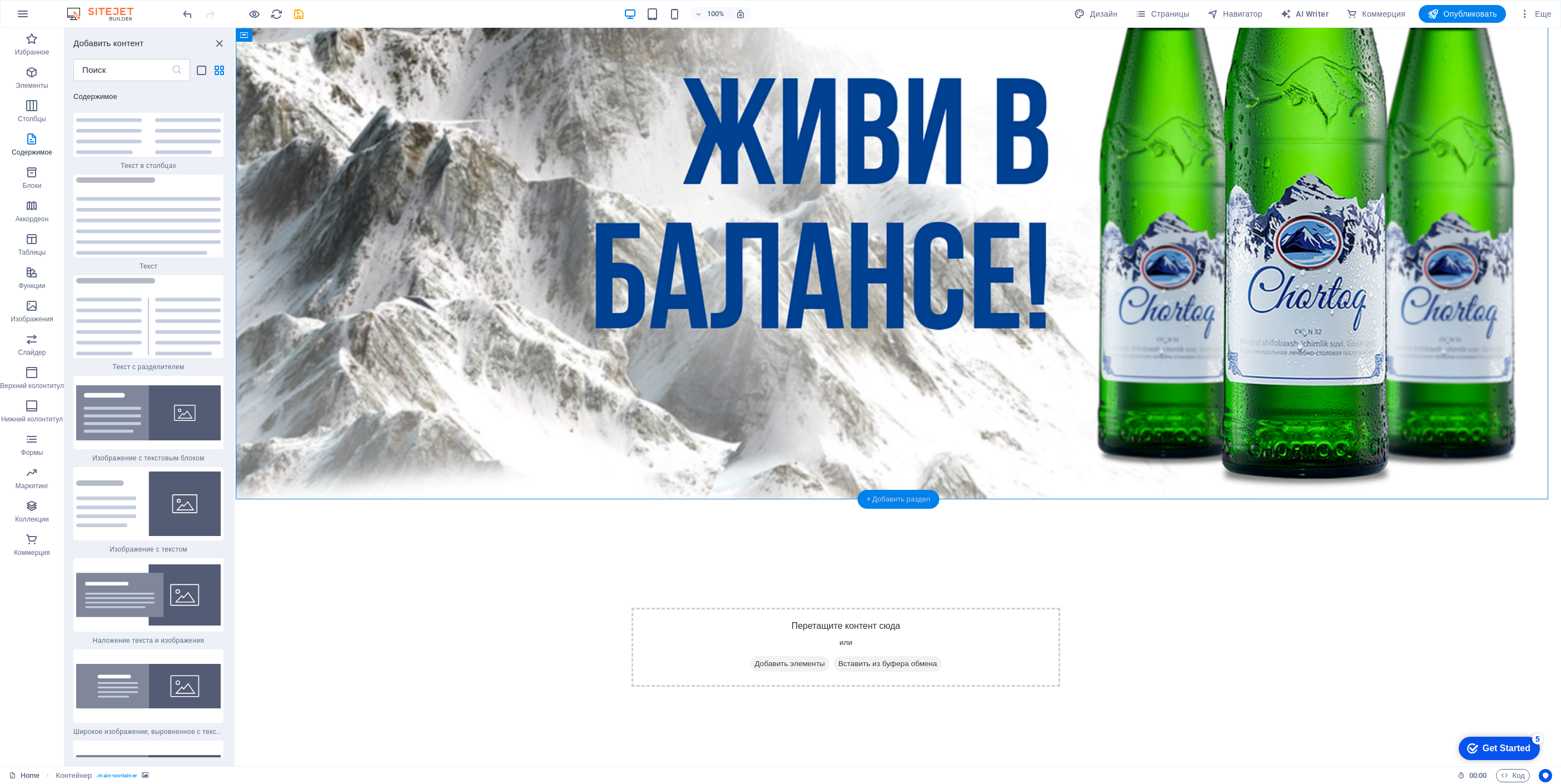
scroll to position [3758, 0]
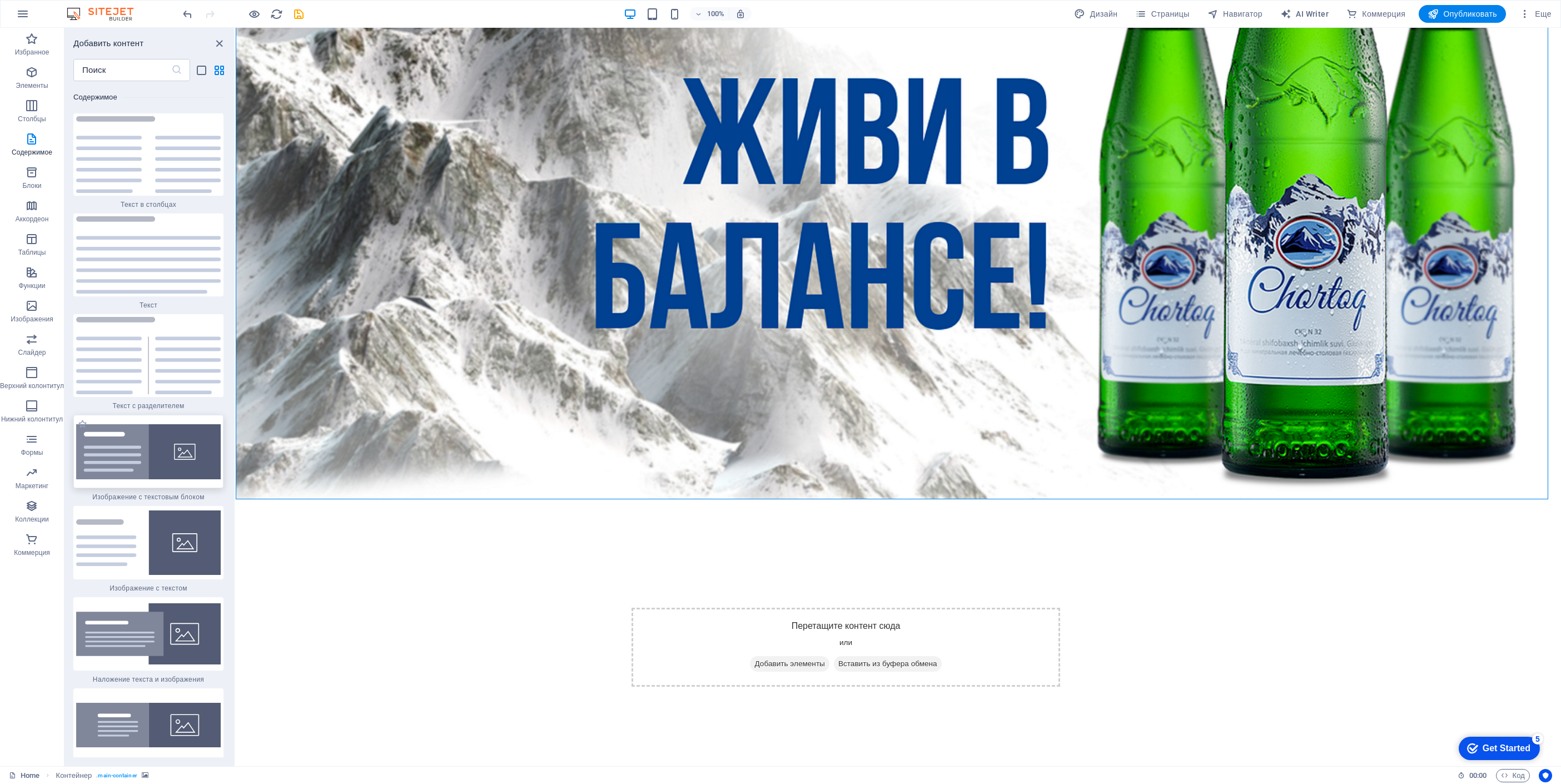
click at [179, 459] on img at bounding box center [148, 451] width 145 height 55
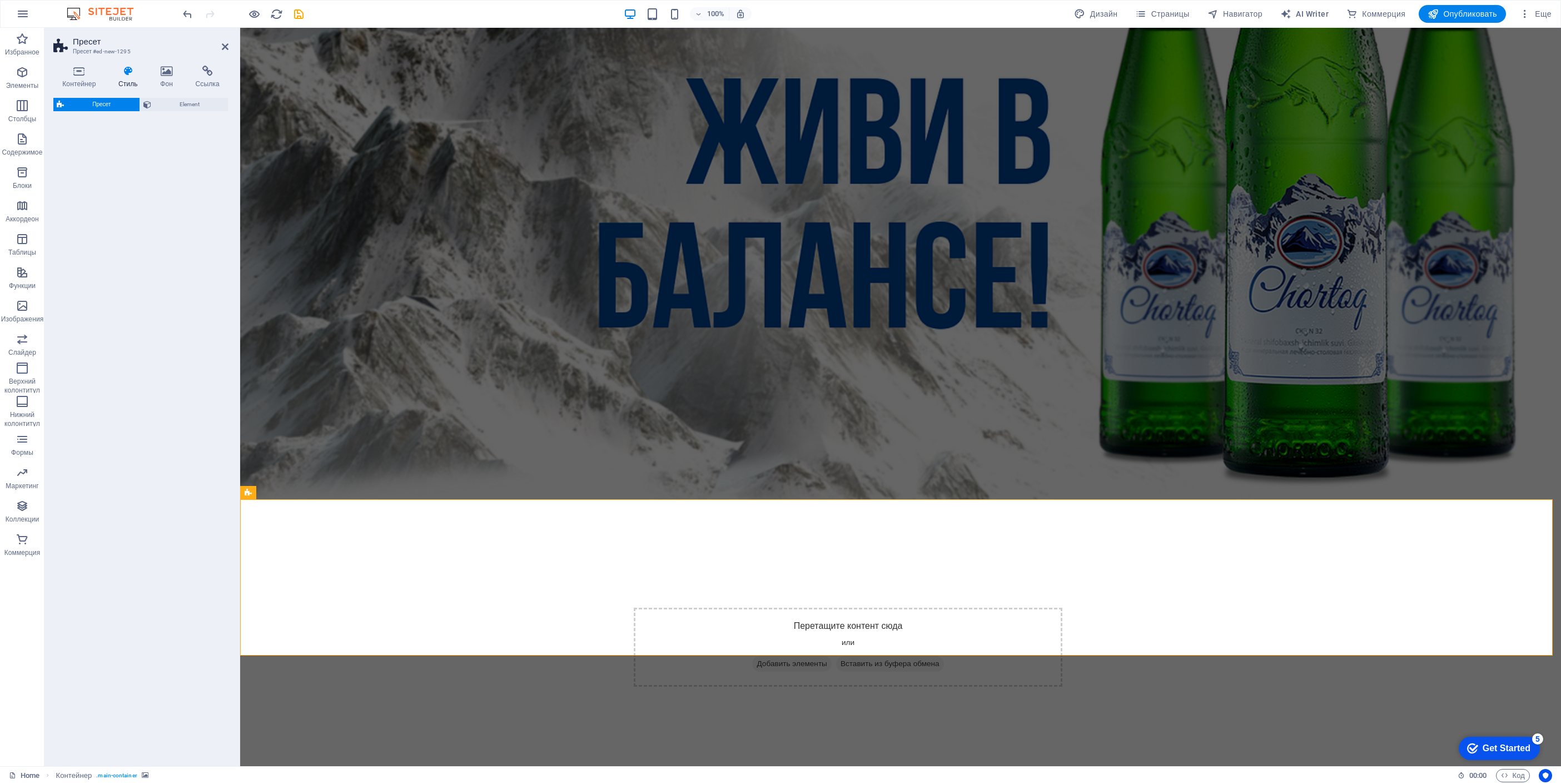
select select "rem"
select select "px"
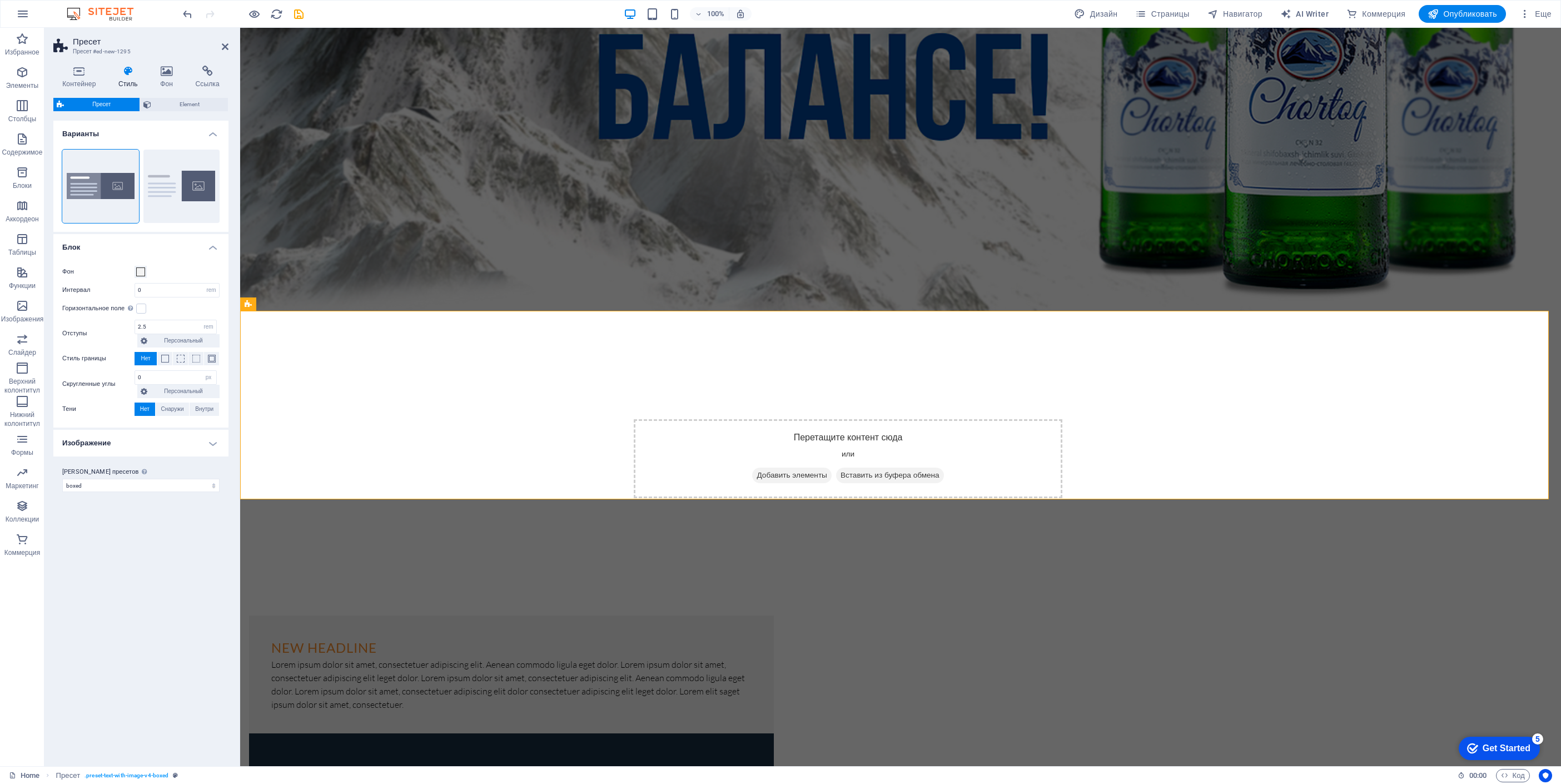
scroll to position [372, 0]
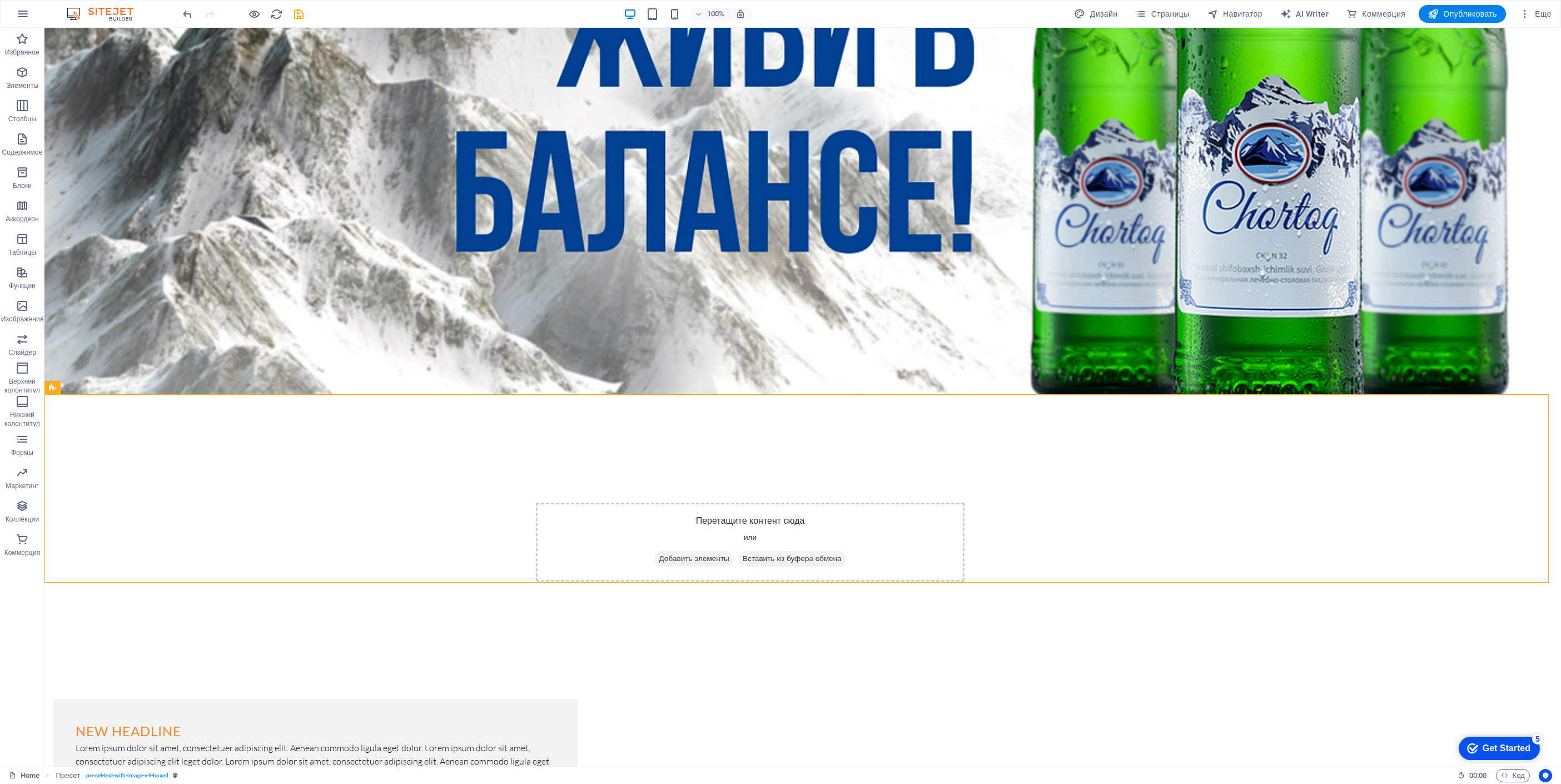
click at [816, 579] on div "Перетащите контент сюда или Добавить элементы Вставить из буфера обмена New hea…" at bounding box center [803, 498] width 1517 height 1685
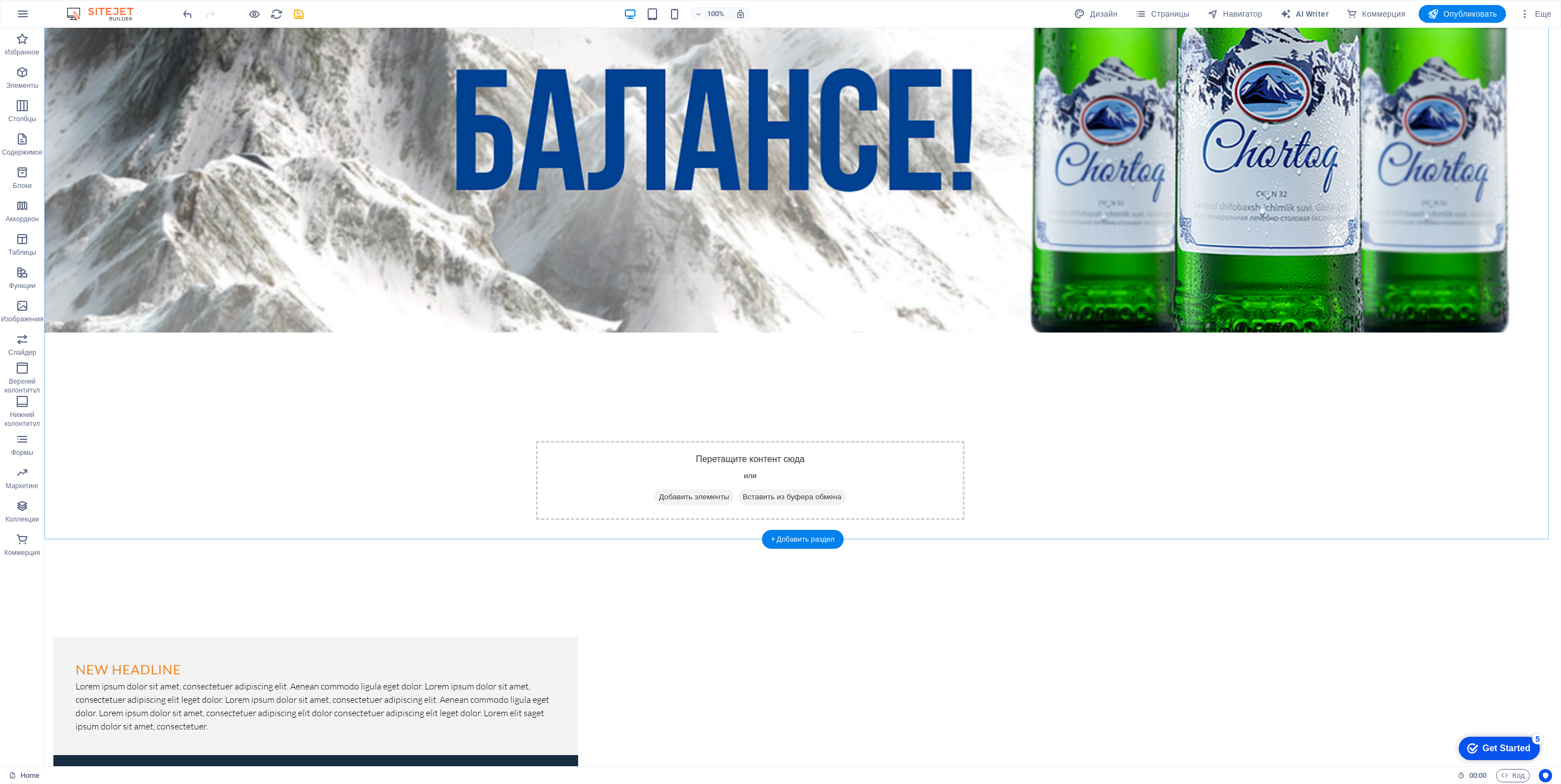
scroll to position [456, 0]
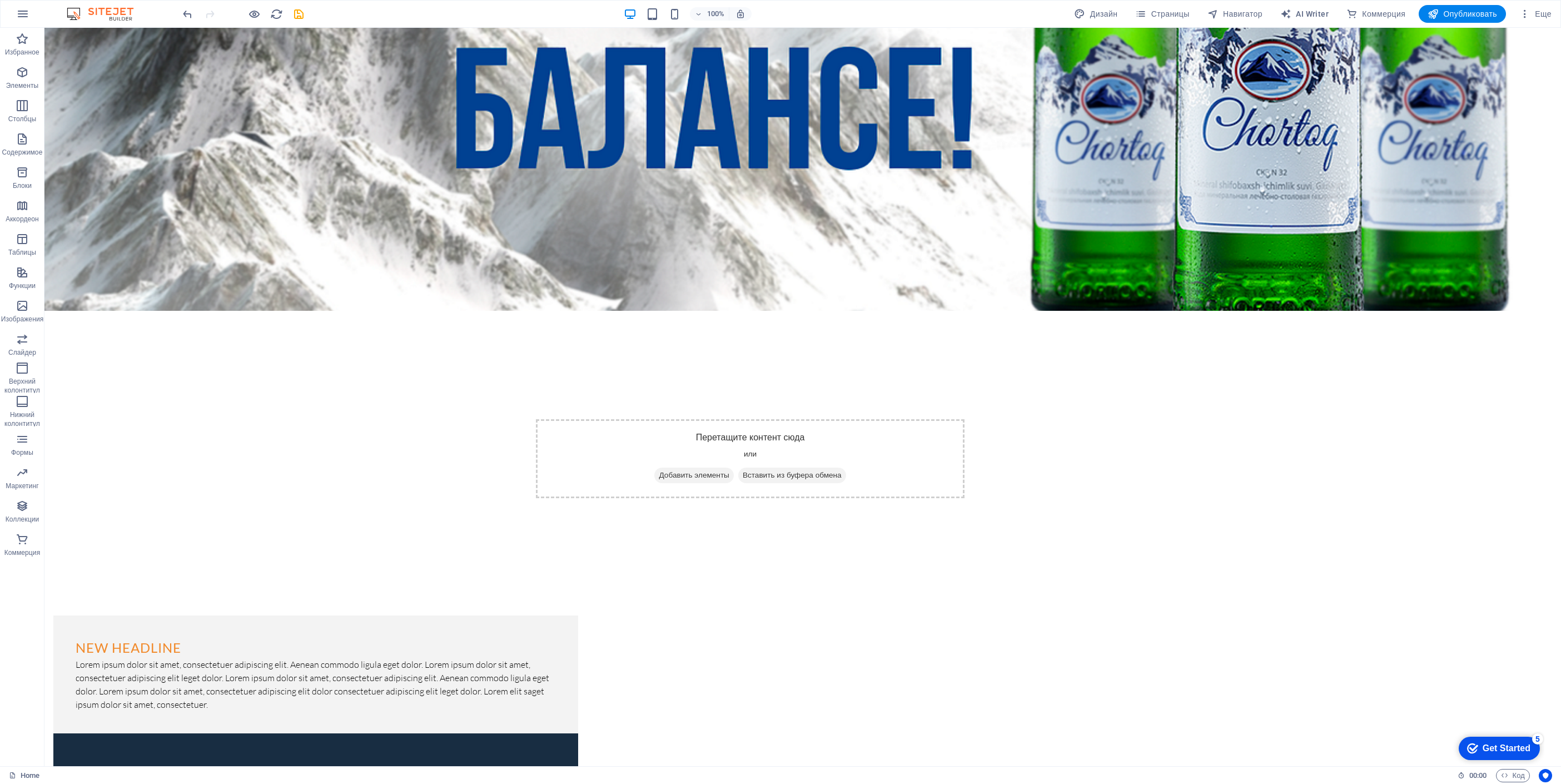
click at [938, 570] on div "Перетащите контент сюда или Добавить элементы Вставить из буфера обмена New hea…" at bounding box center [803, 414] width 1517 height 1685
click at [1156, 503] on div "Перетащите контент сюда или Добавить элементы Вставить из буфера обмена New hea…" at bounding box center [803, 414] width 1517 height 1685
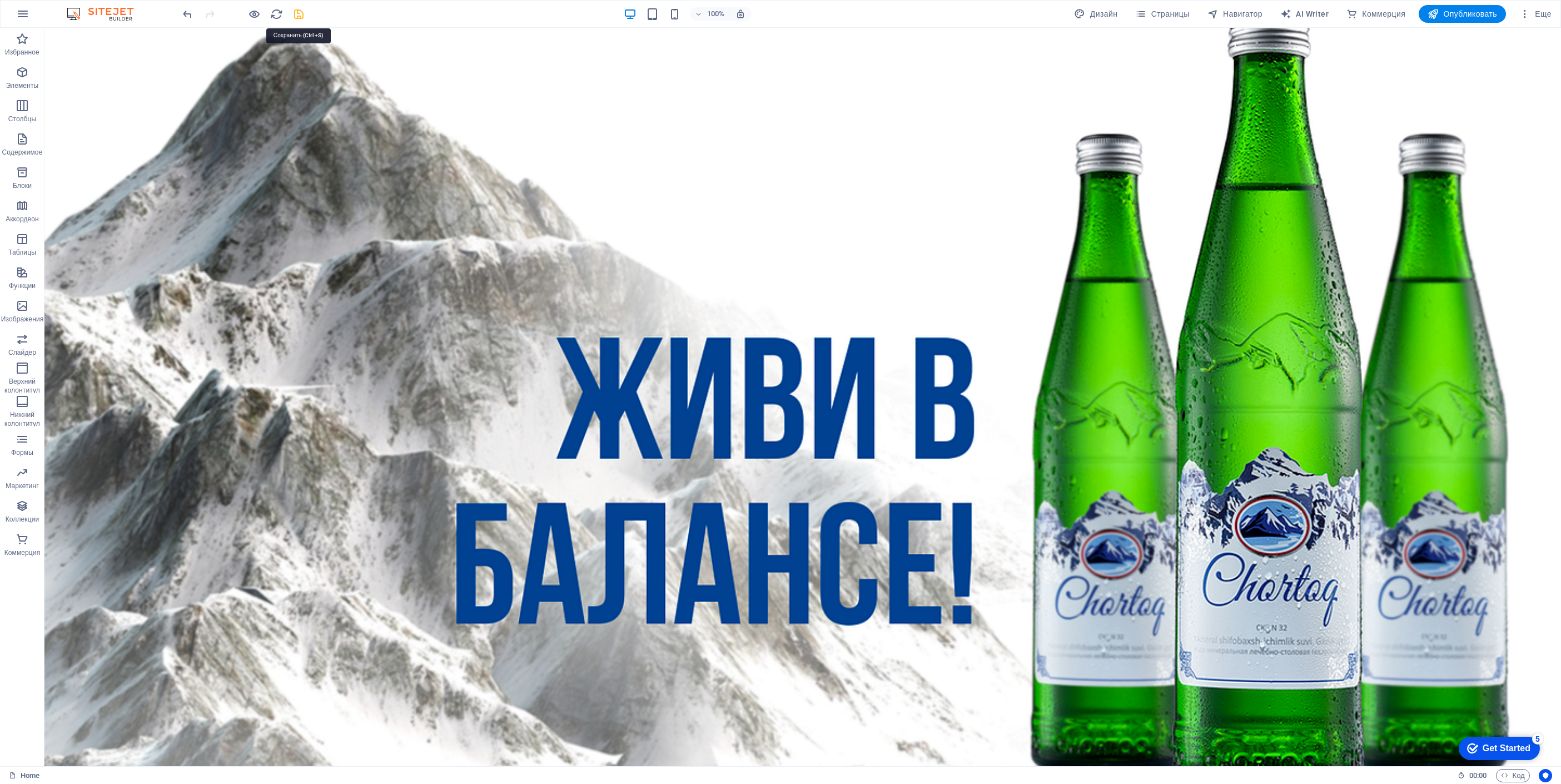
click at [300, 11] on icon "save" at bounding box center [298, 13] width 13 height 13
